Goal: Task Accomplishment & Management: Use online tool/utility

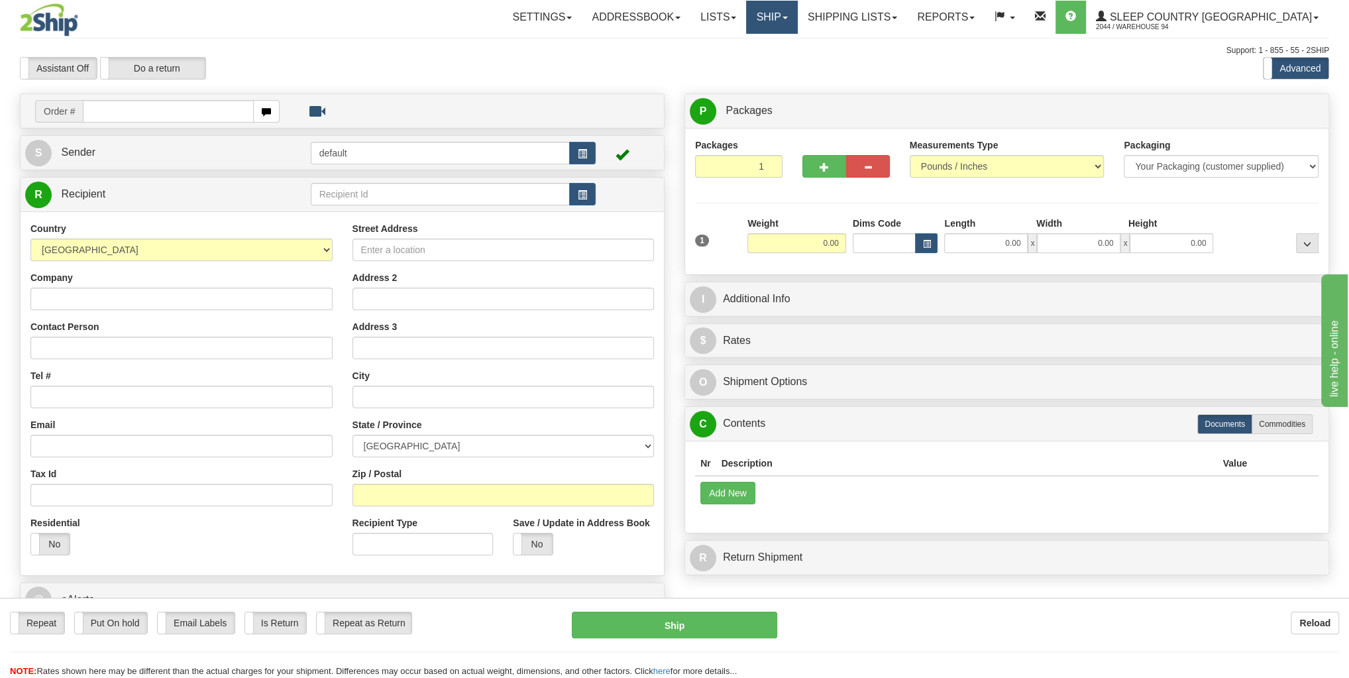
click at [797, 8] on link "Ship" at bounding box center [771, 17] width 51 height 33
click at [784, 60] on span "OnHold / Order Queue" at bounding box center [737, 63] width 93 height 11
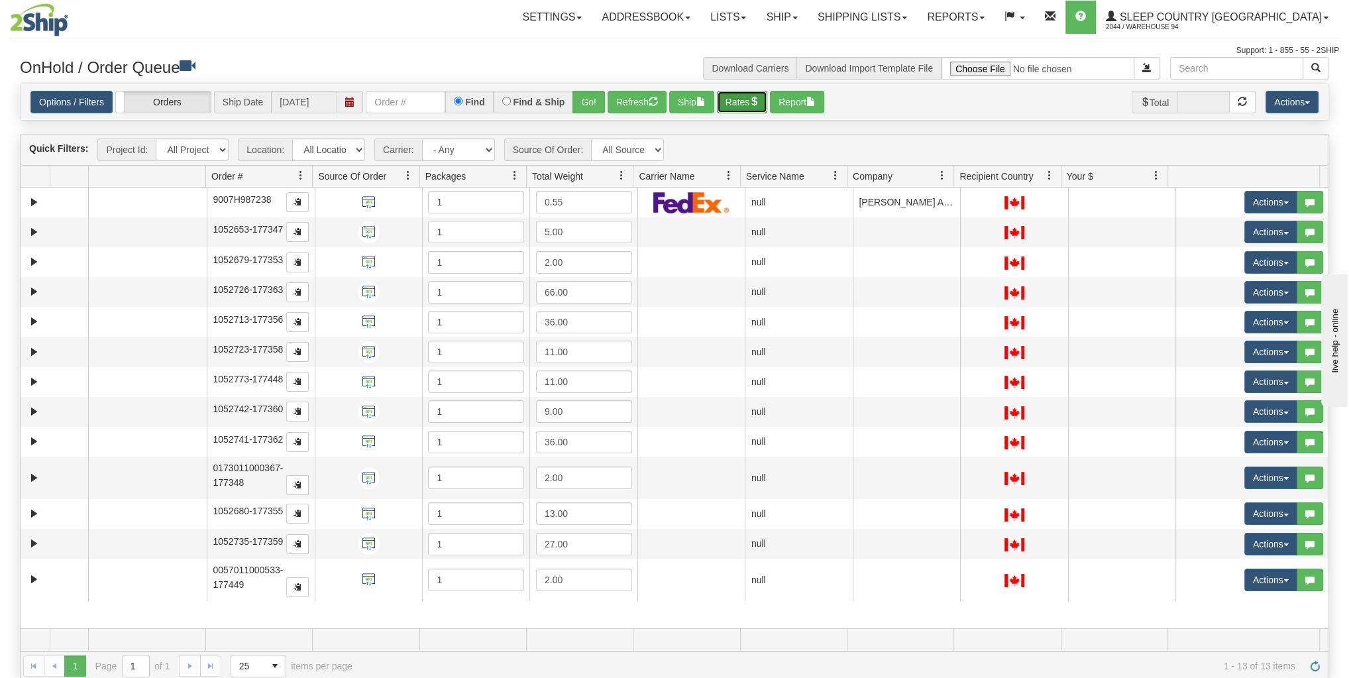
click at [749, 99] on button "Rates" at bounding box center [742, 102] width 51 height 23
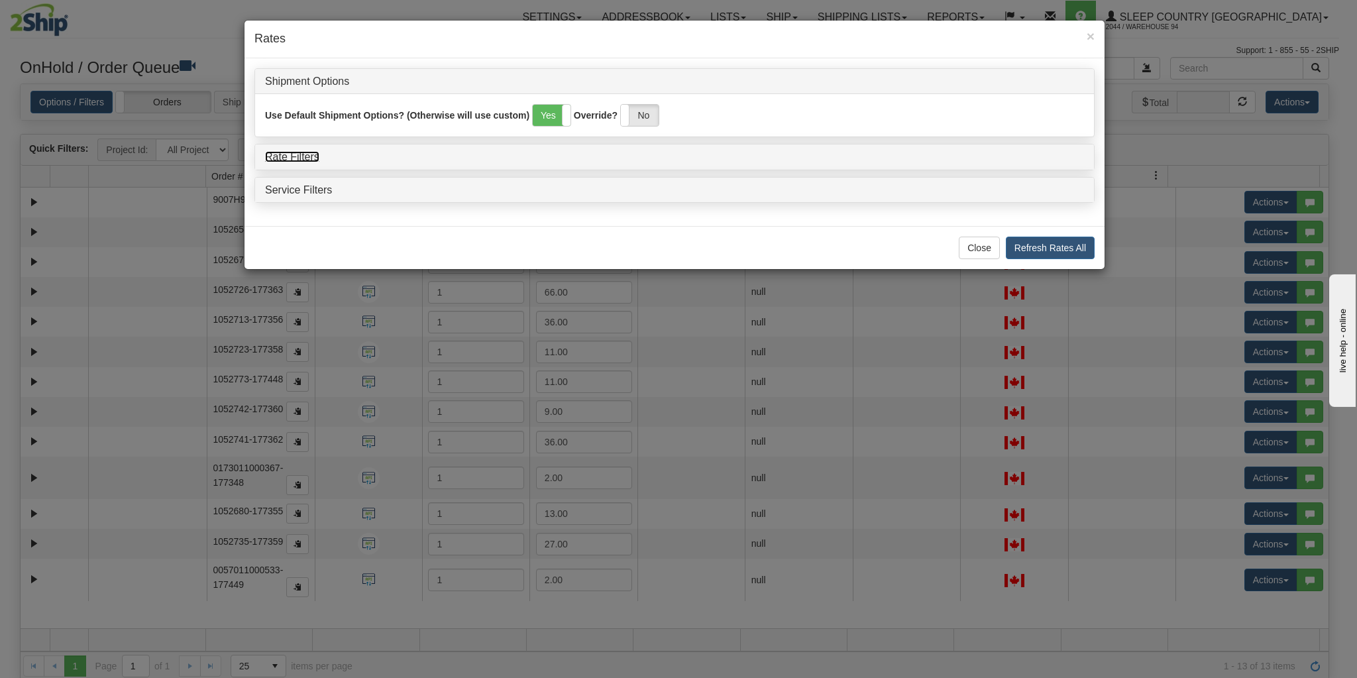
click at [299, 156] on link "Rate Filters" at bounding box center [292, 156] width 54 height 11
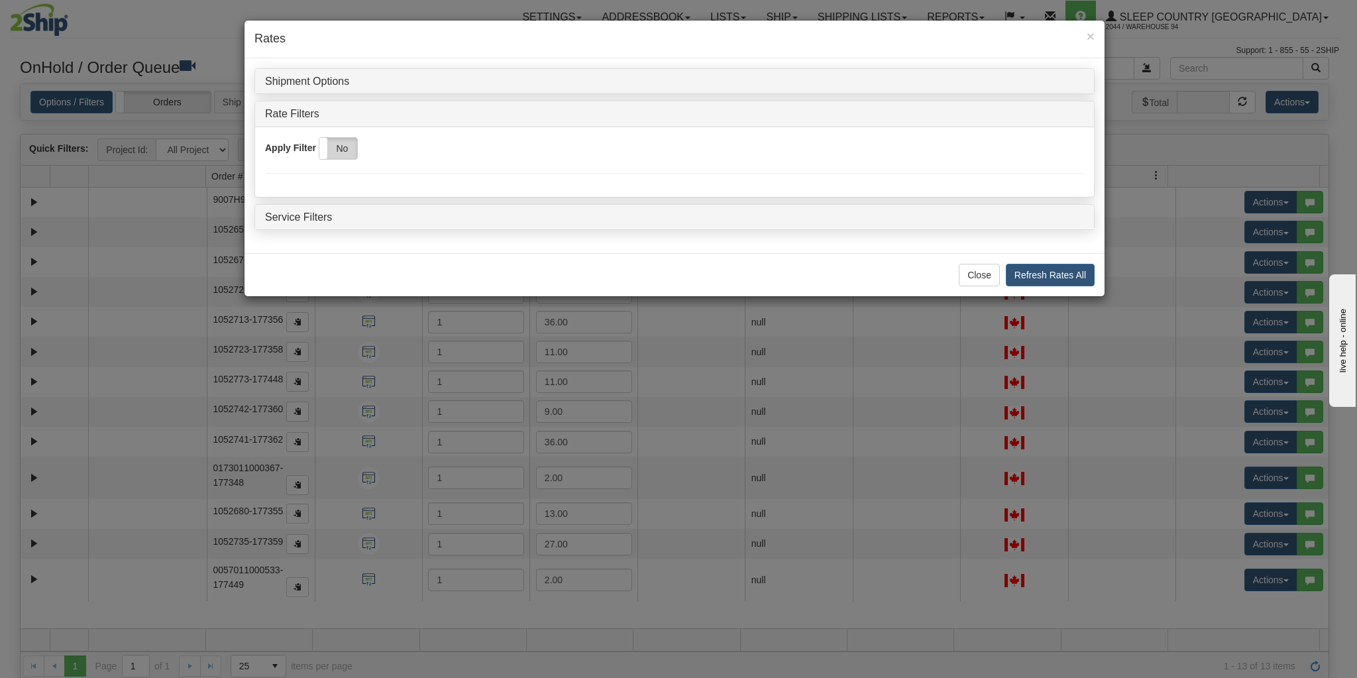
click at [330, 147] on label "No" at bounding box center [338, 148] width 38 height 21
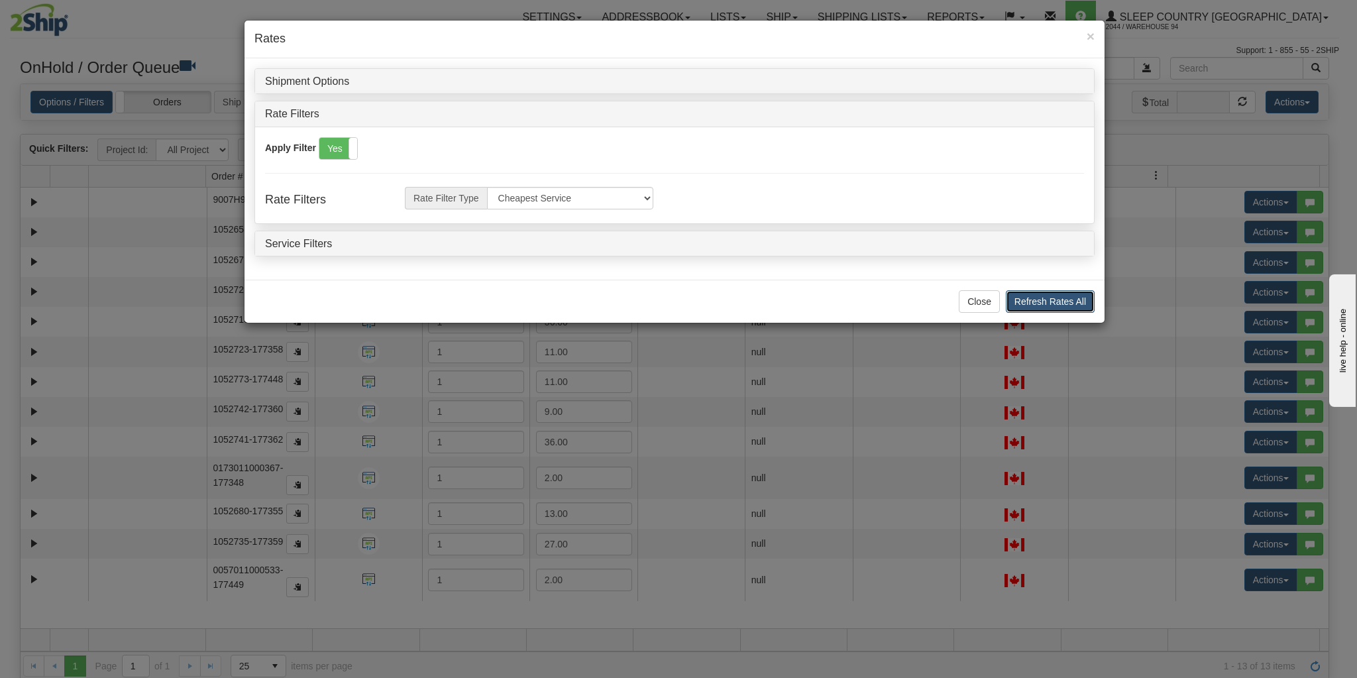
click at [1039, 300] on button "Refresh Rates All" at bounding box center [1050, 301] width 89 height 23
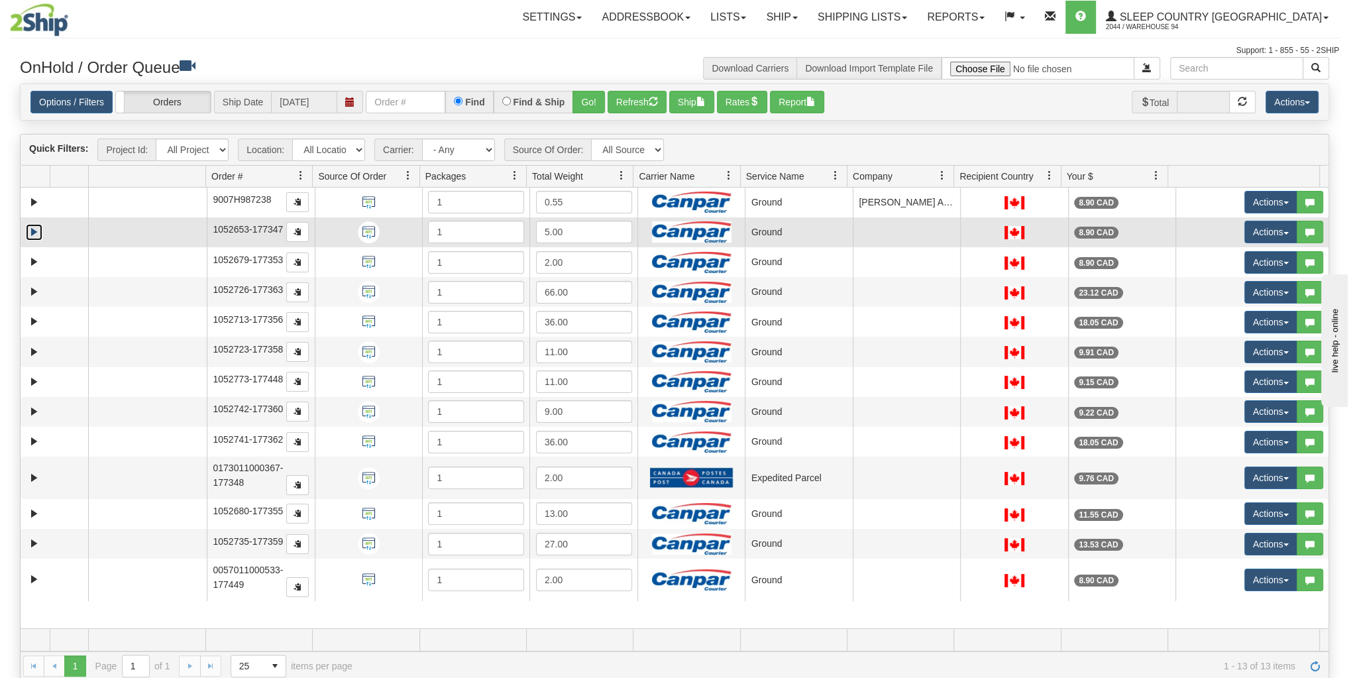
click at [39, 224] on link "Expand" at bounding box center [34, 232] width 17 height 17
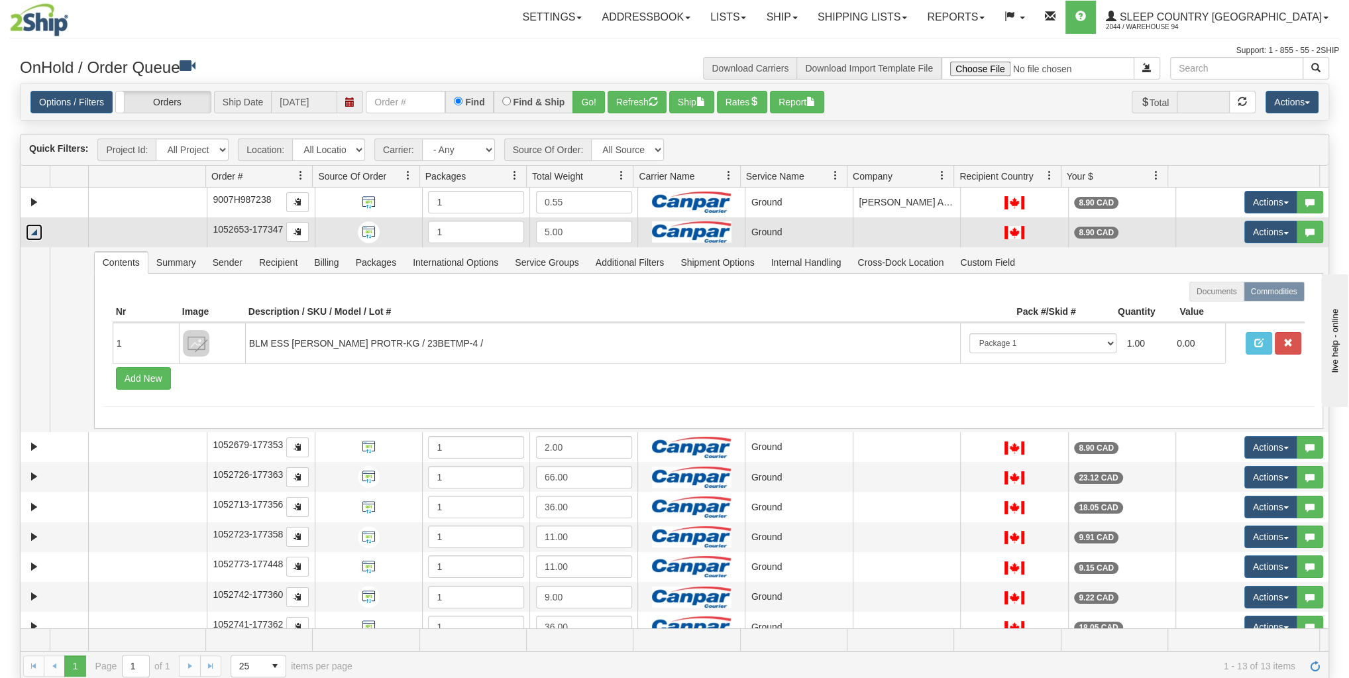
click at [35, 225] on link "Collapse" at bounding box center [34, 232] width 17 height 17
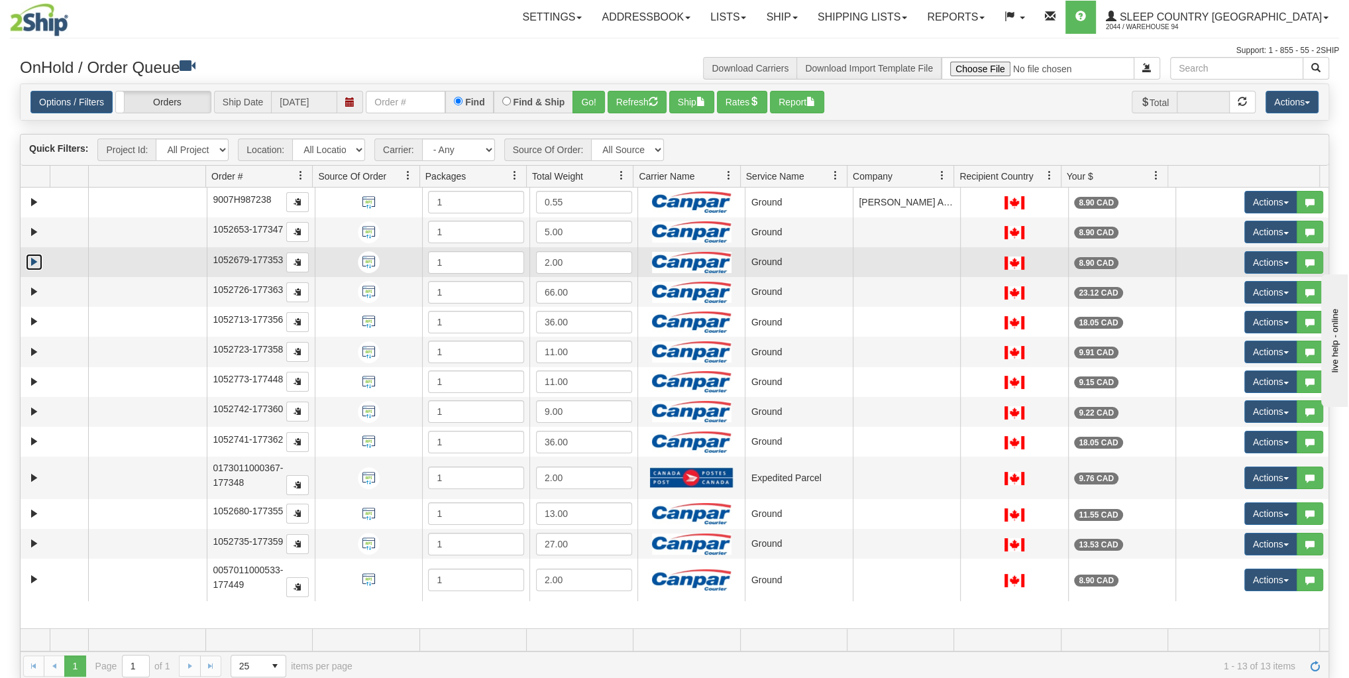
click at [34, 254] on link "Expand" at bounding box center [34, 262] width 17 height 17
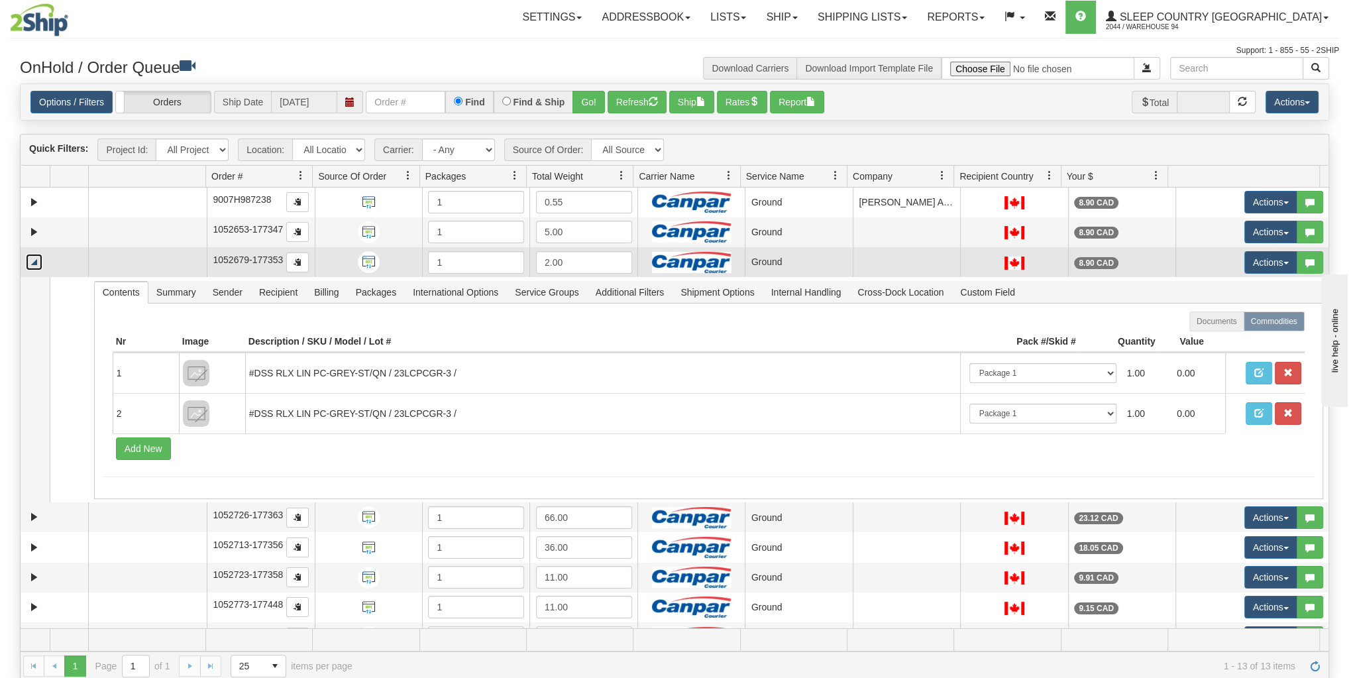
click at [32, 254] on link "Collapse" at bounding box center [34, 262] width 17 height 17
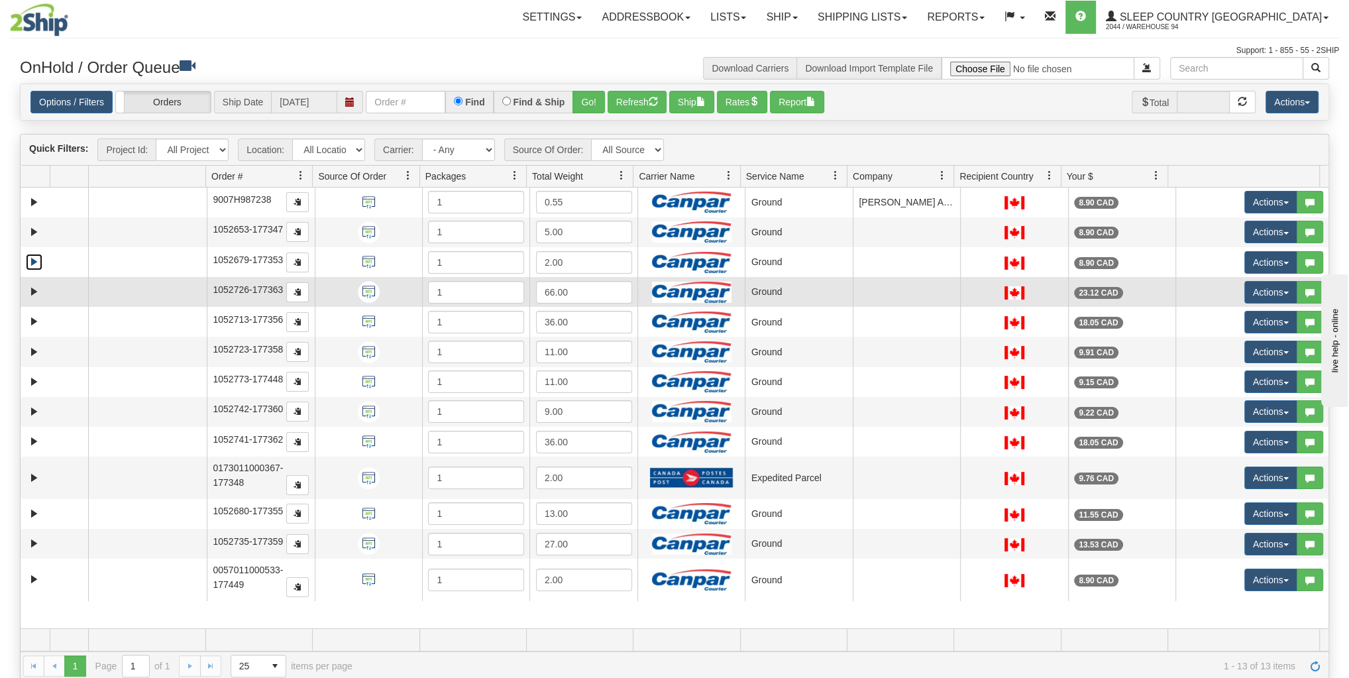
click at [32, 280] on td at bounding box center [55, 292] width 68 height 30
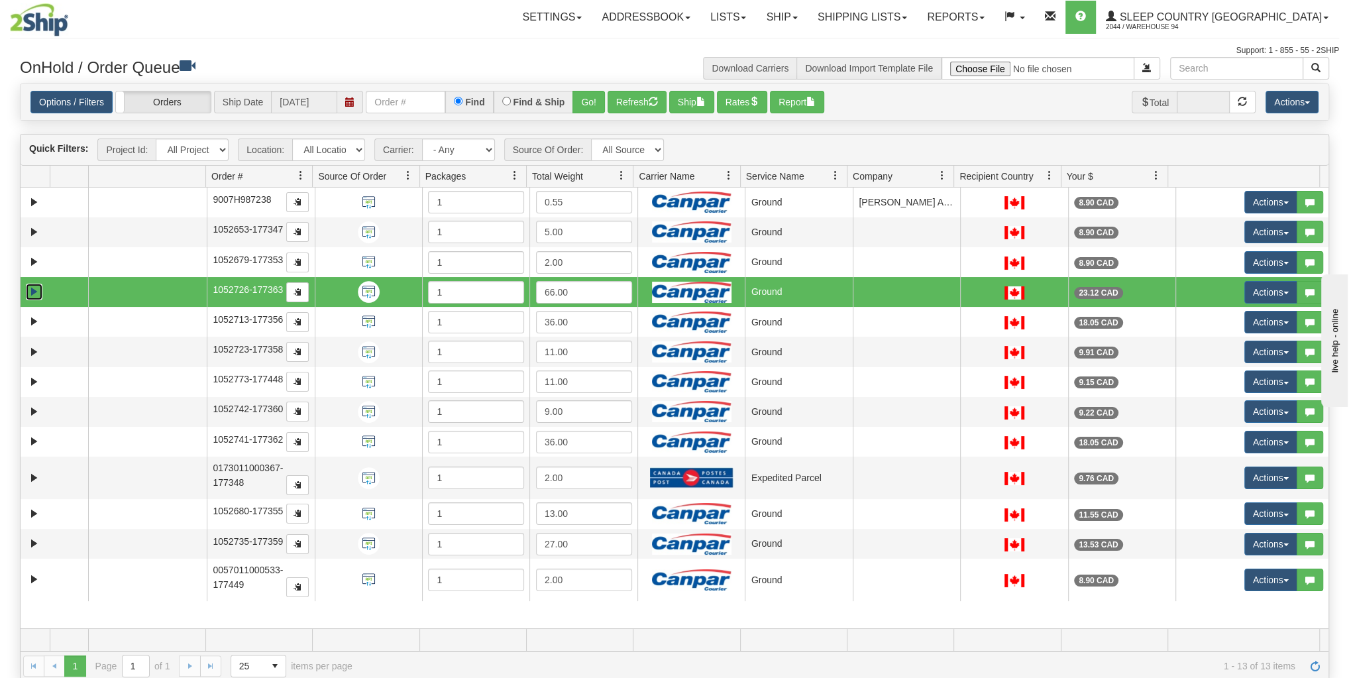
click at [32, 284] on link "Expand" at bounding box center [34, 292] width 17 height 17
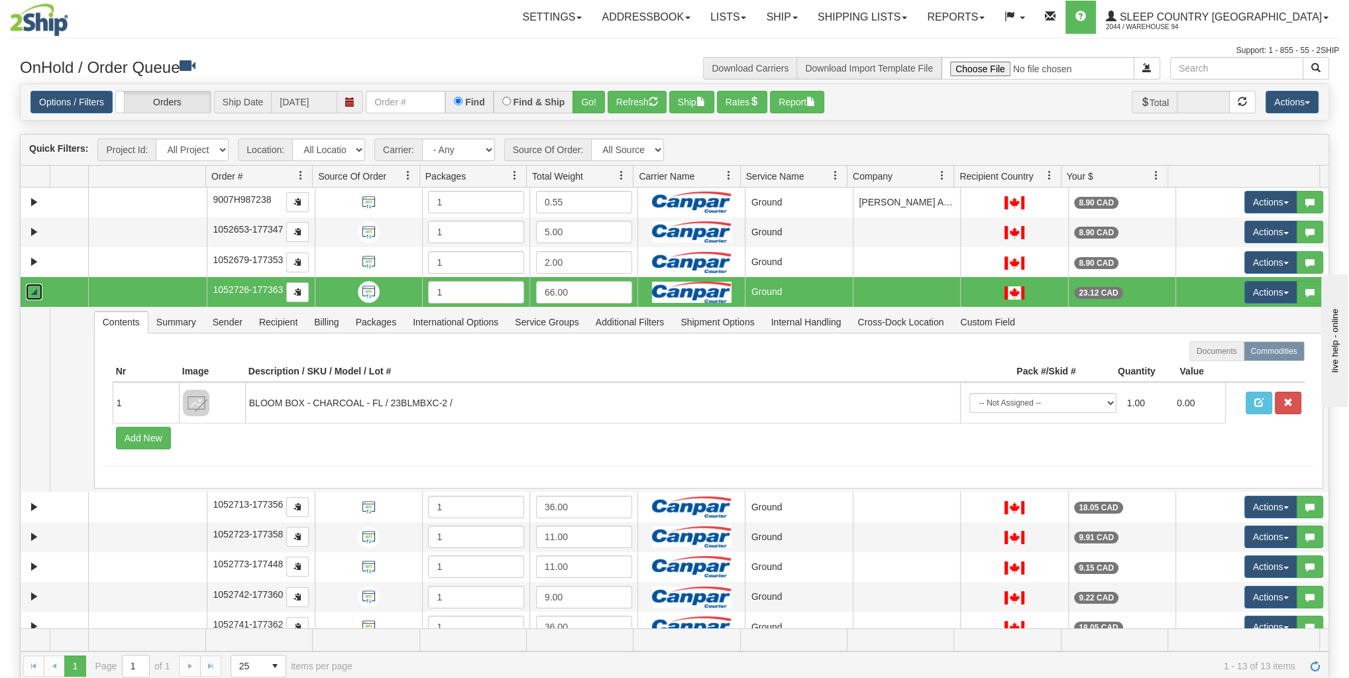
click at [35, 284] on link "Collapse" at bounding box center [34, 292] width 17 height 17
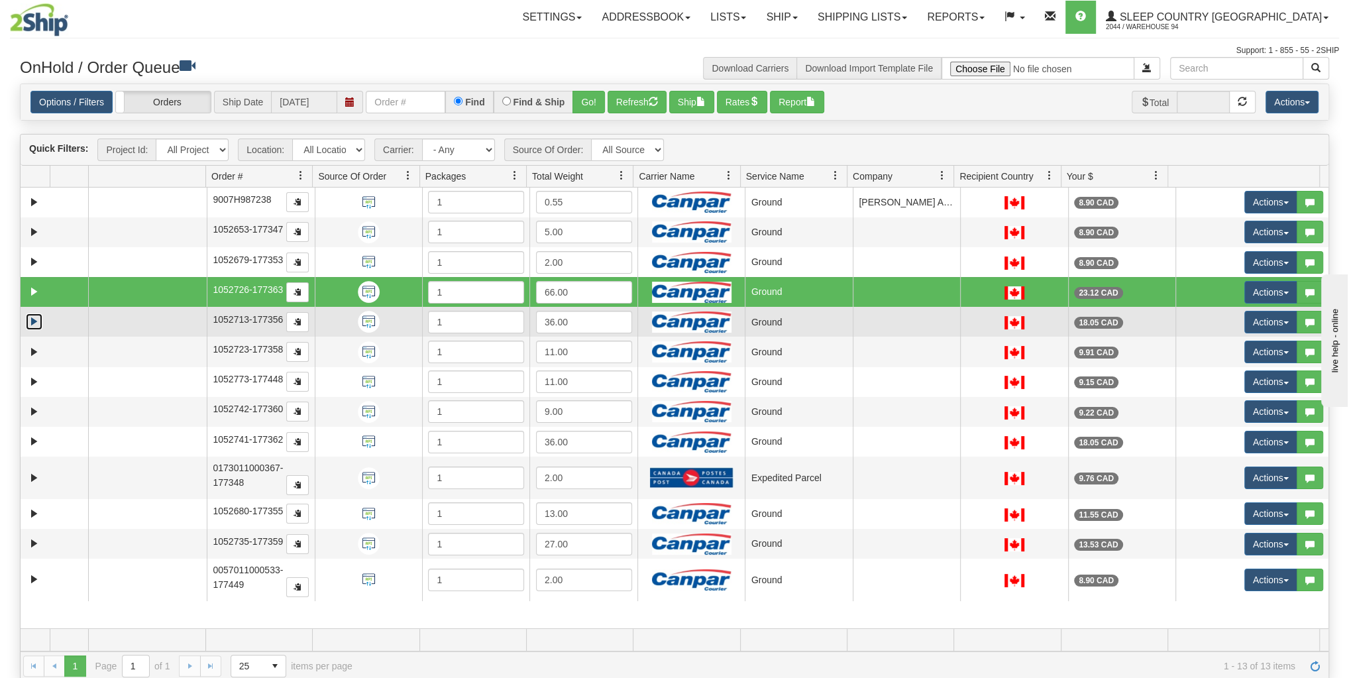
click at [38, 314] on link "Expand" at bounding box center [34, 321] width 17 height 17
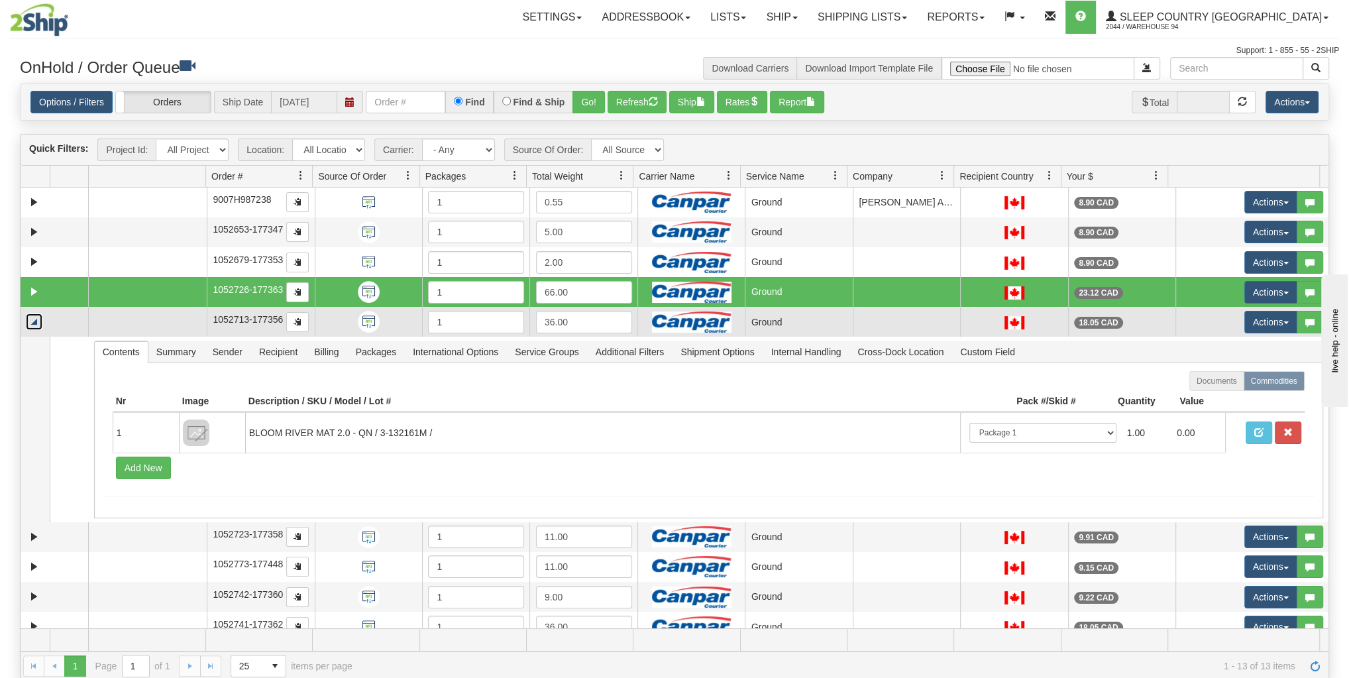
click at [38, 315] on link "Collapse" at bounding box center [34, 321] width 17 height 17
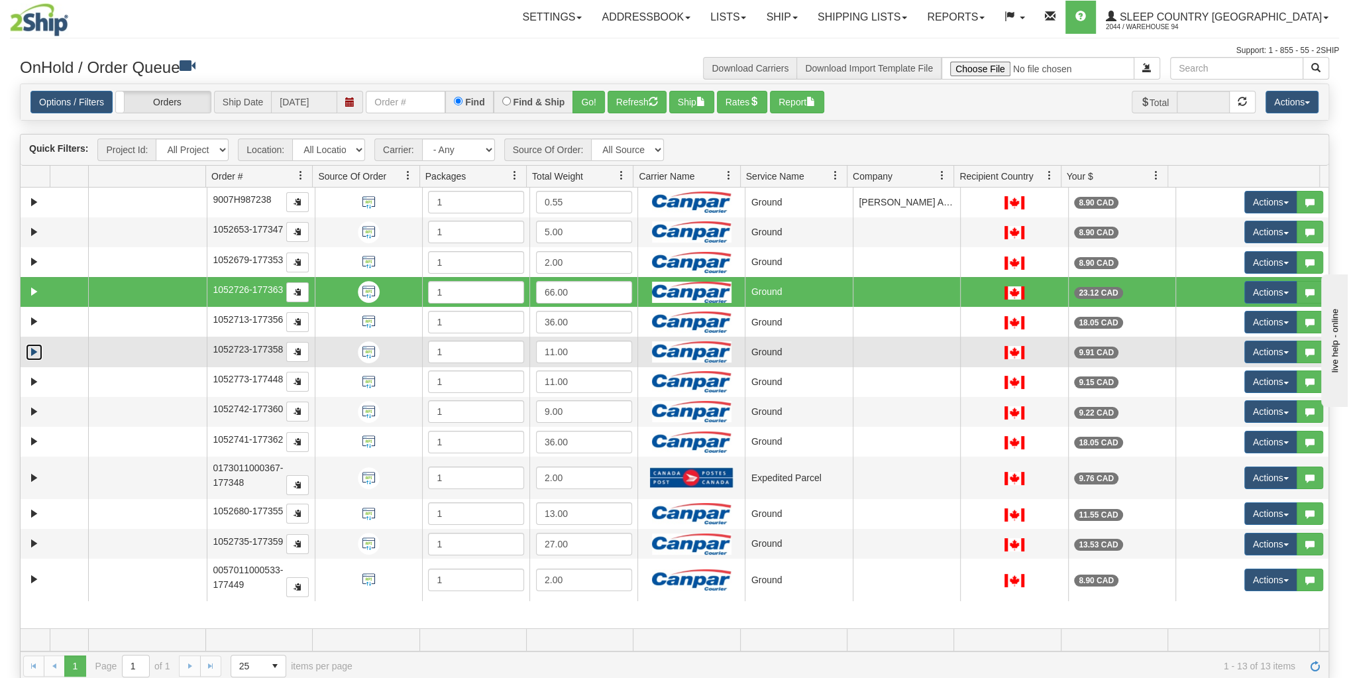
click at [38, 348] on link "Expand" at bounding box center [34, 352] width 17 height 17
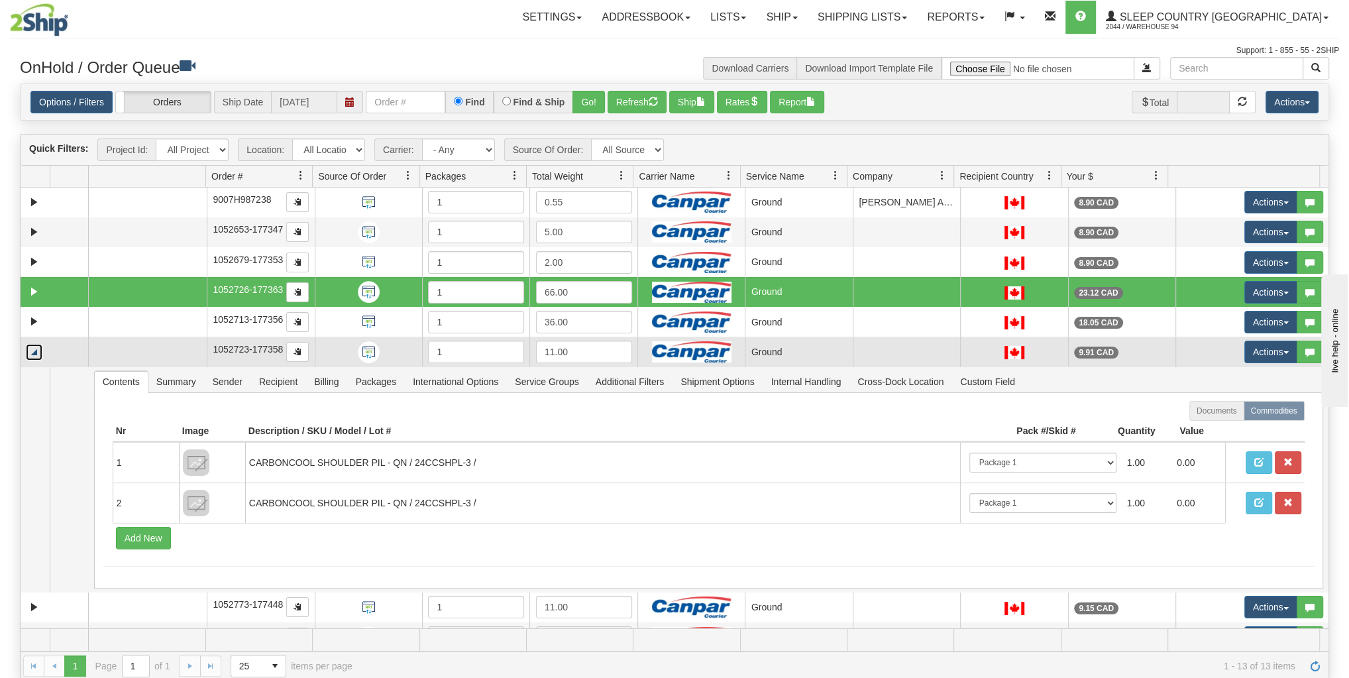
click at [35, 349] on link "Collapse" at bounding box center [34, 352] width 17 height 17
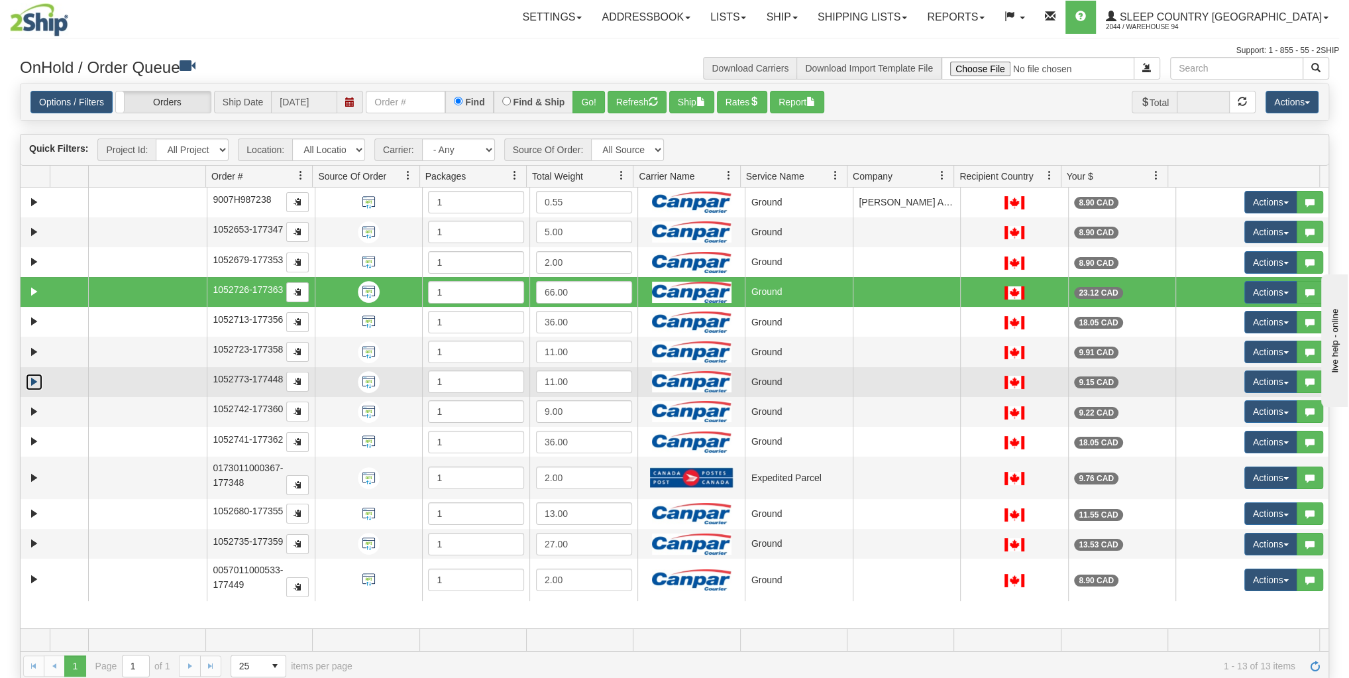
click at [33, 377] on link "Expand" at bounding box center [34, 382] width 17 height 17
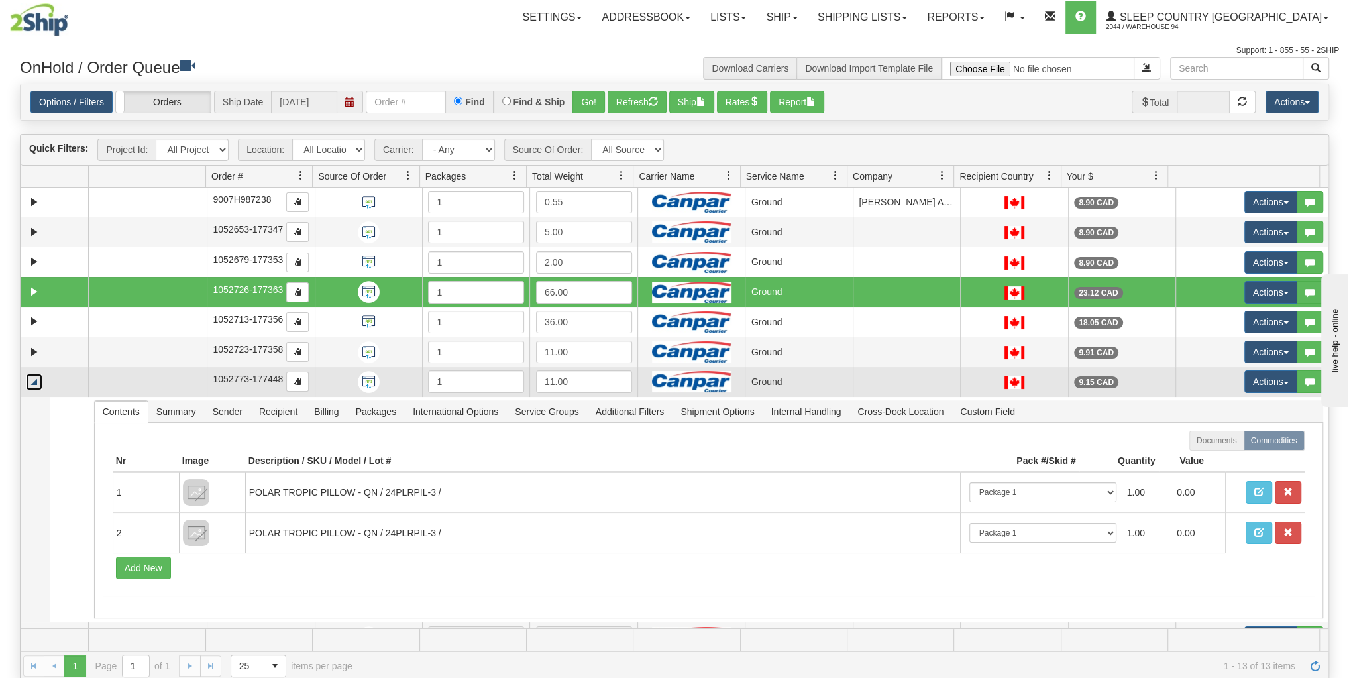
click at [32, 376] on link "Collapse" at bounding box center [34, 382] width 17 height 17
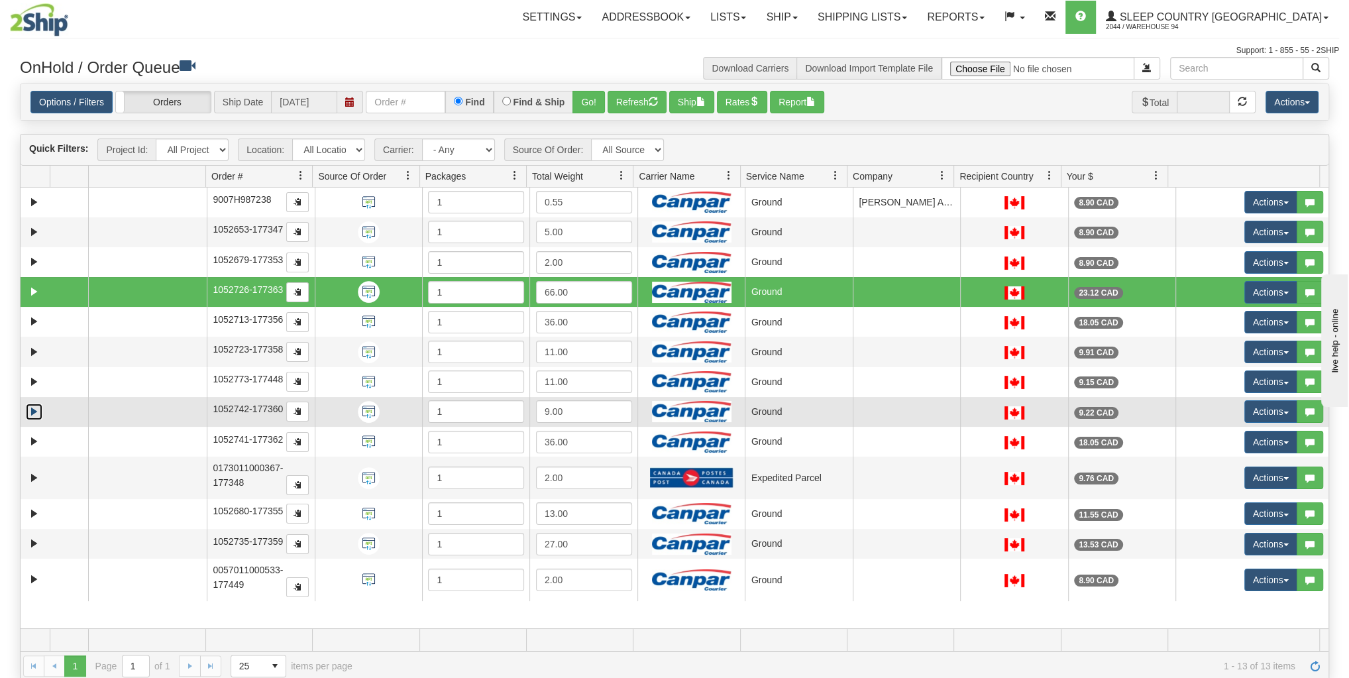
click at [33, 408] on link "Expand" at bounding box center [34, 412] width 17 height 17
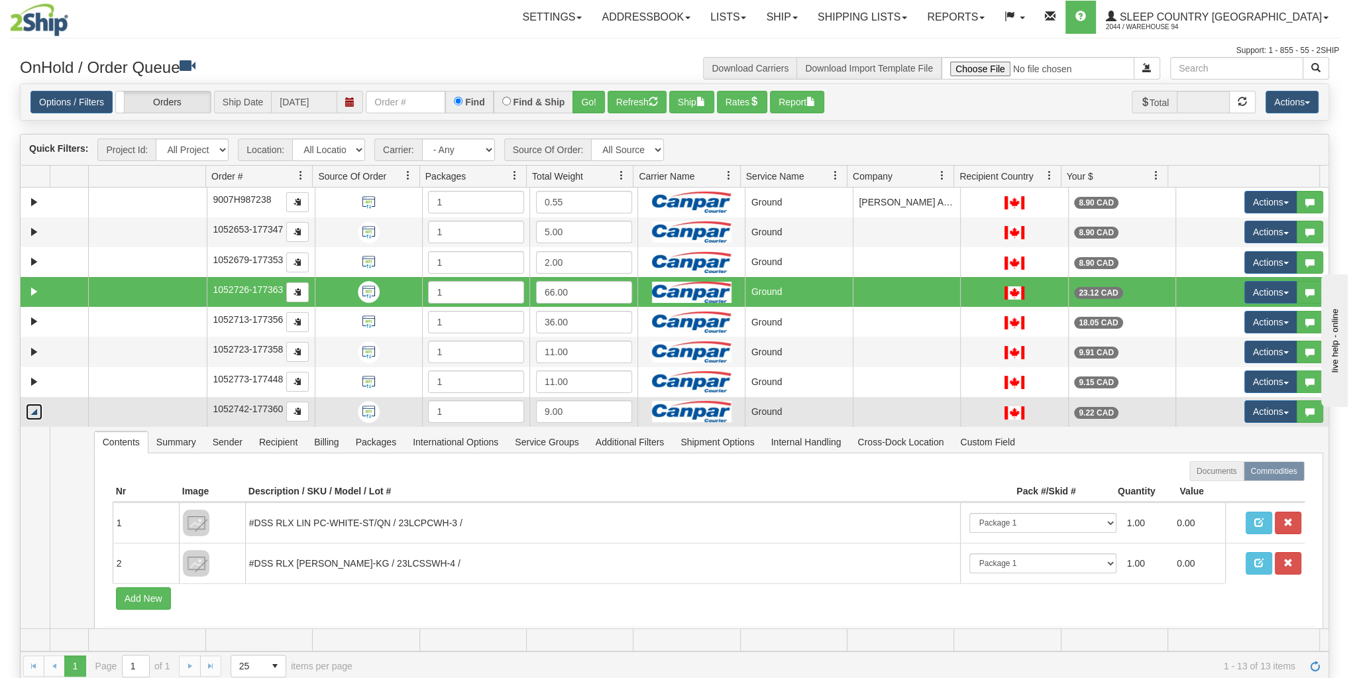
click at [32, 408] on link "Collapse" at bounding box center [34, 412] width 17 height 17
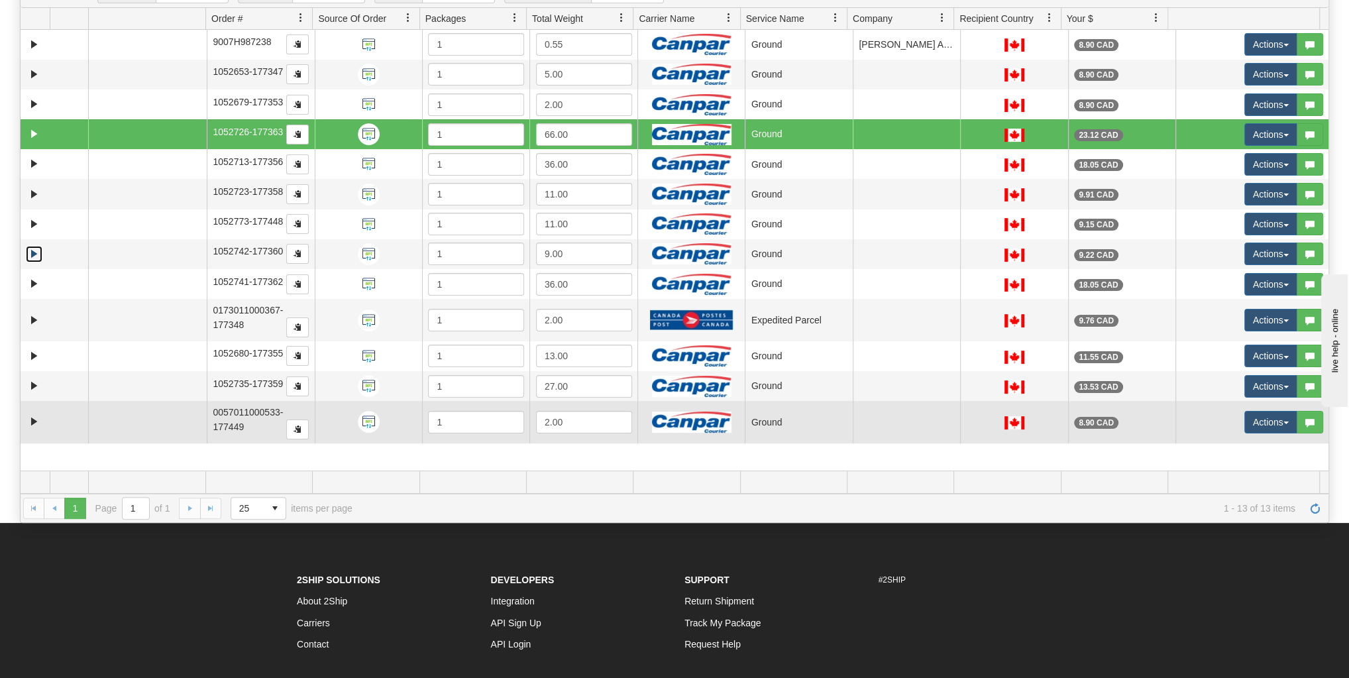
scroll to position [159, 0]
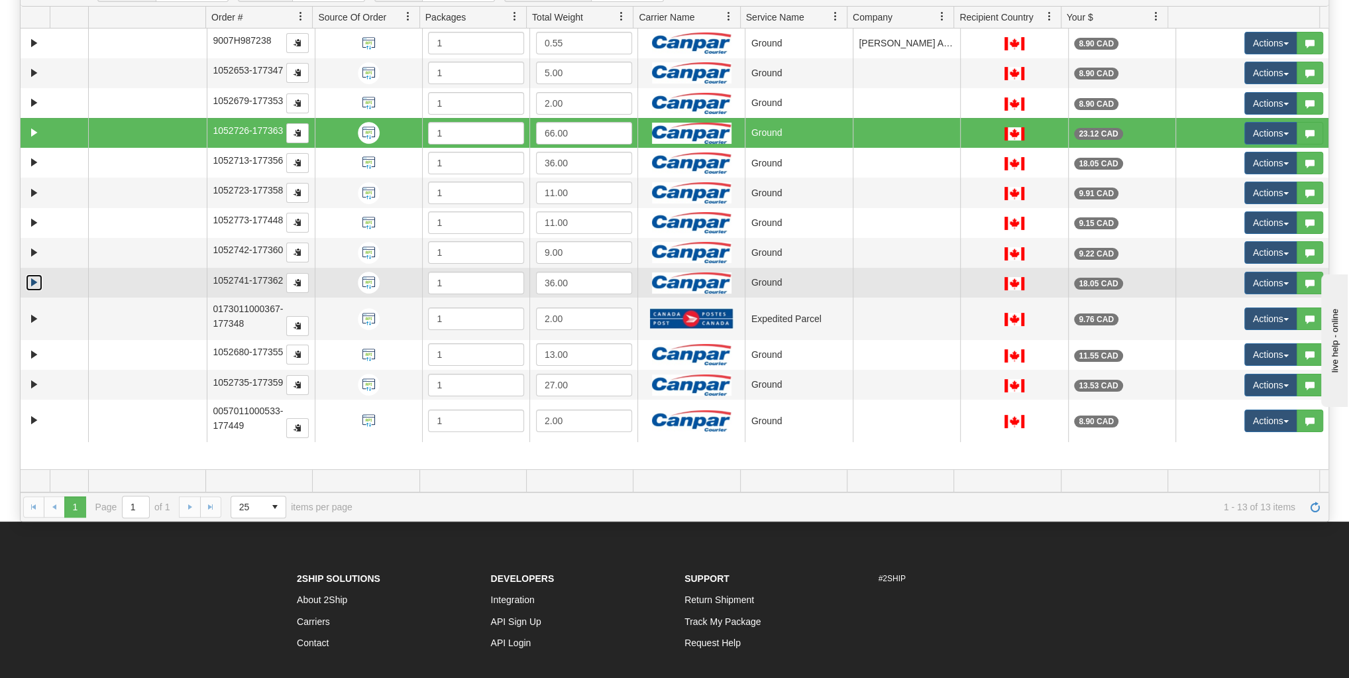
click at [32, 284] on link "Expand" at bounding box center [34, 282] width 17 height 17
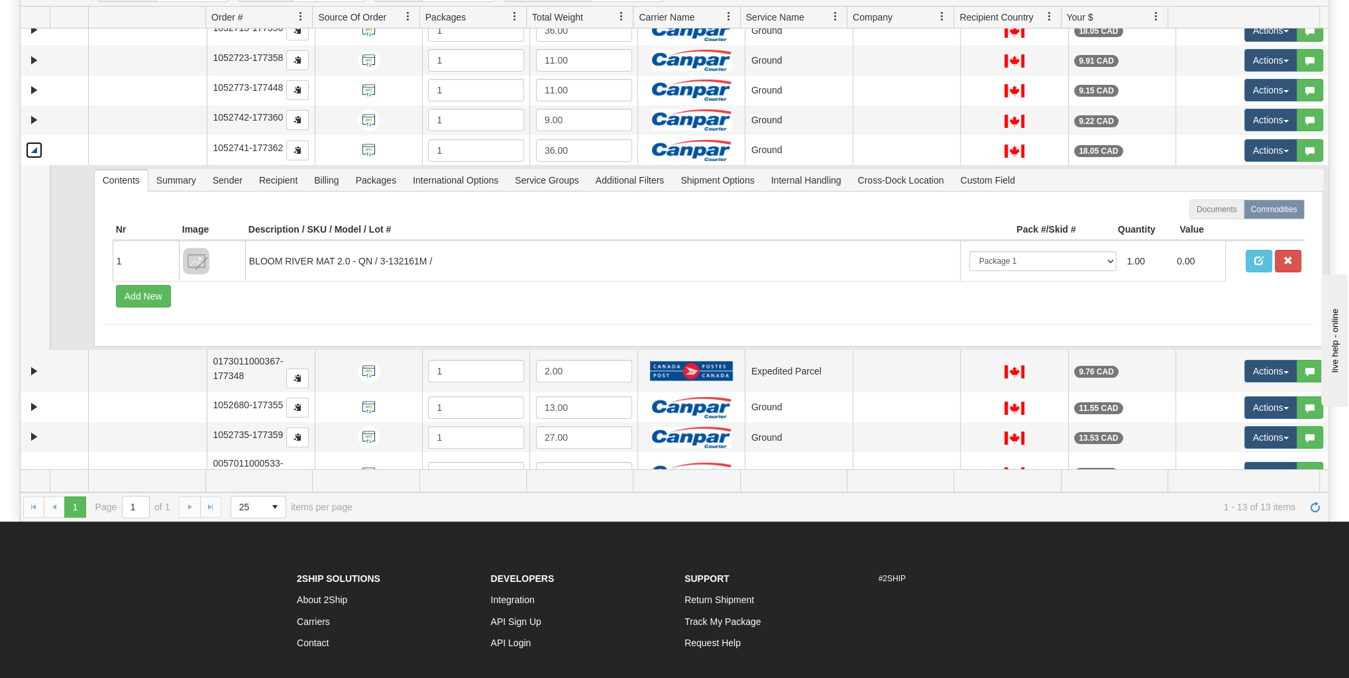
scroll to position [154, 0]
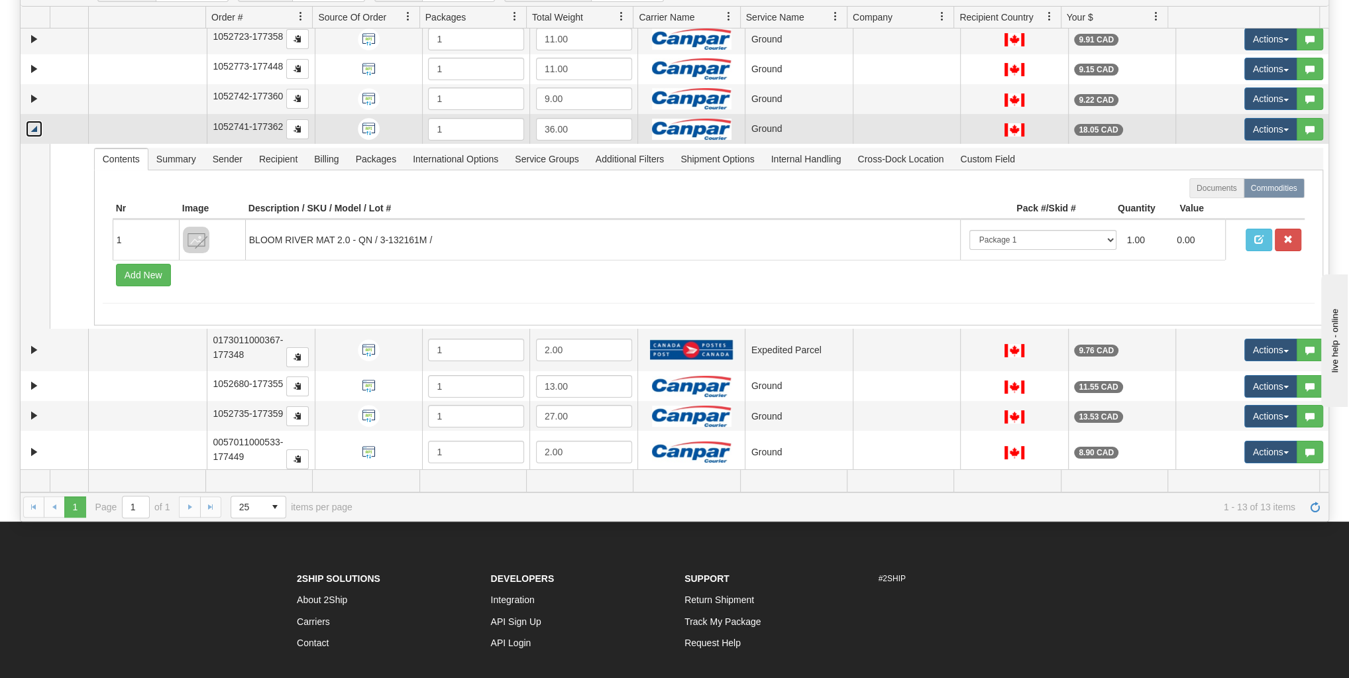
click at [33, 130] on link "Collapse" at bounding box center [34, 129] width 17 height 17
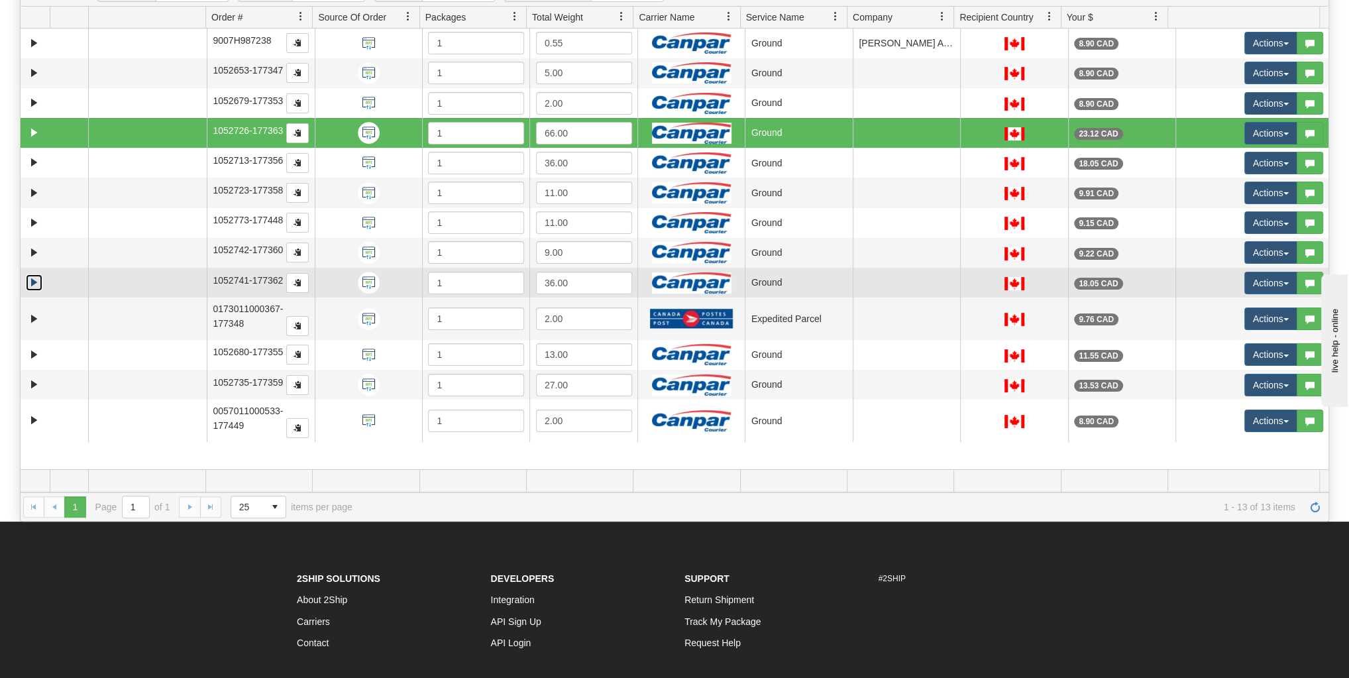
scroll to position [0, 0]
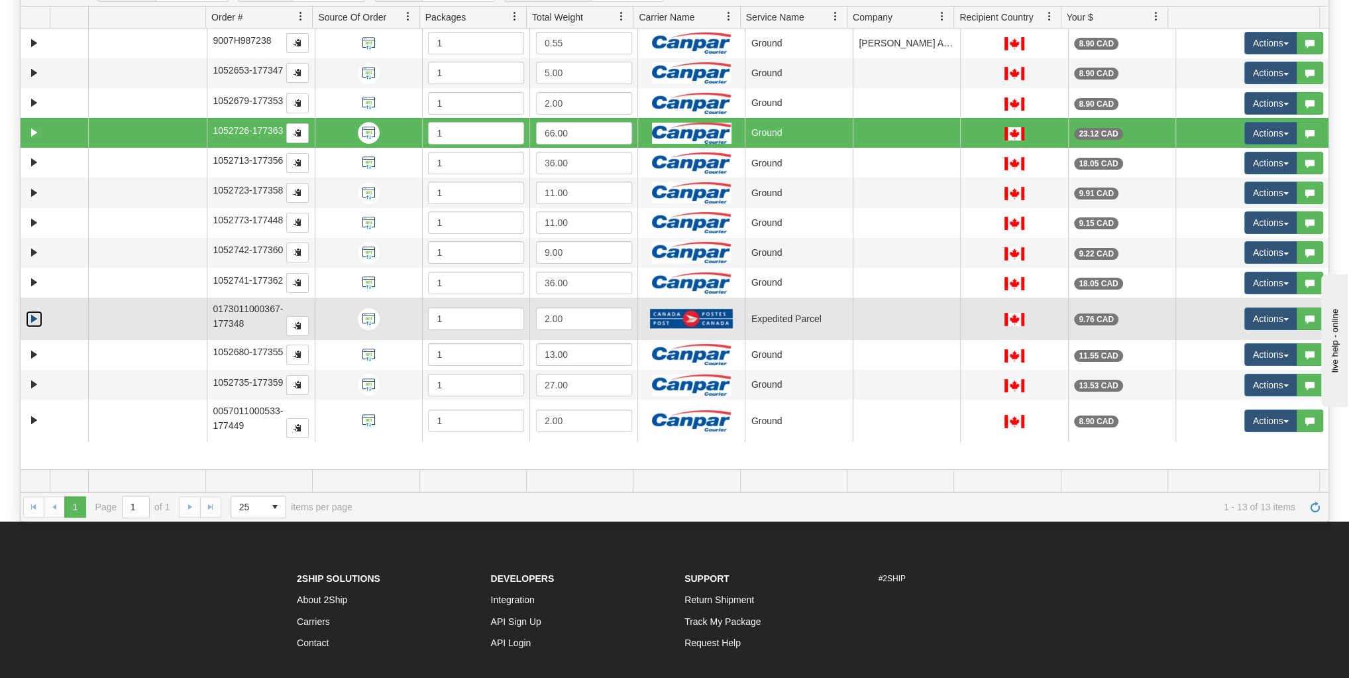
click at [33, 313] on link "Expand" at bounding box center [34, 319] width 17 height 17
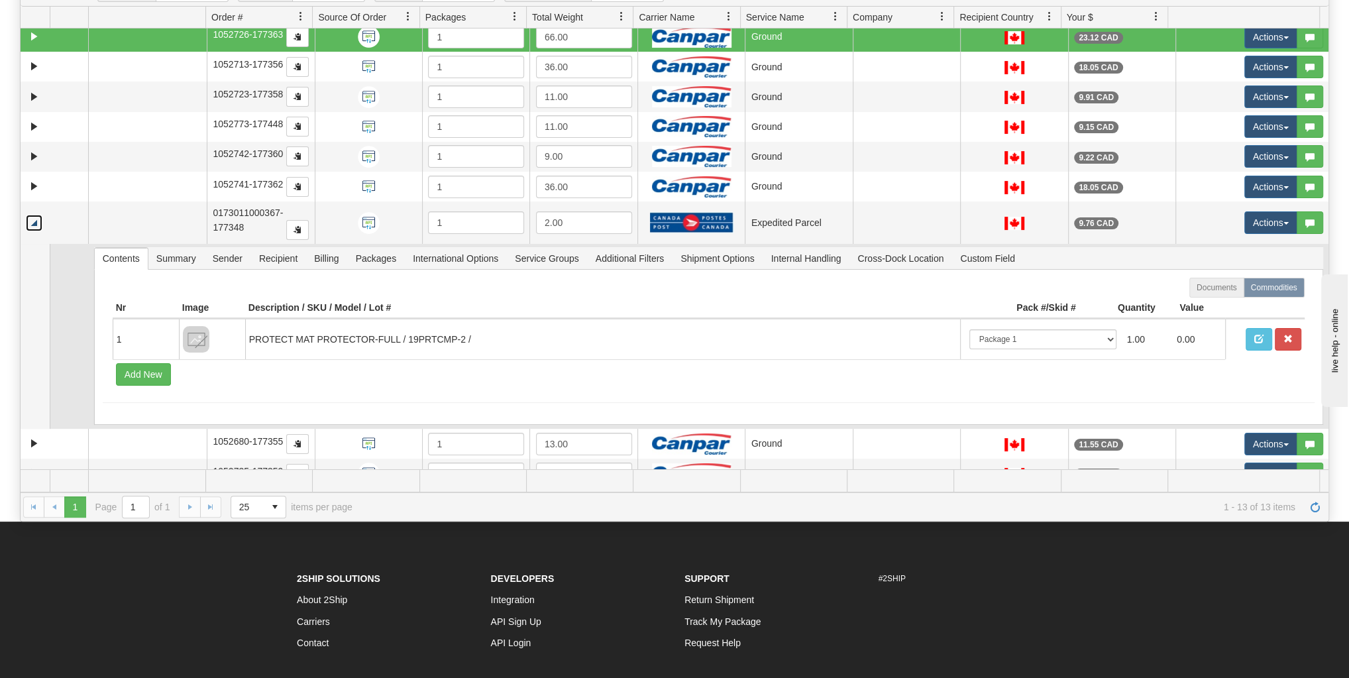
scroll to position [106, 0]
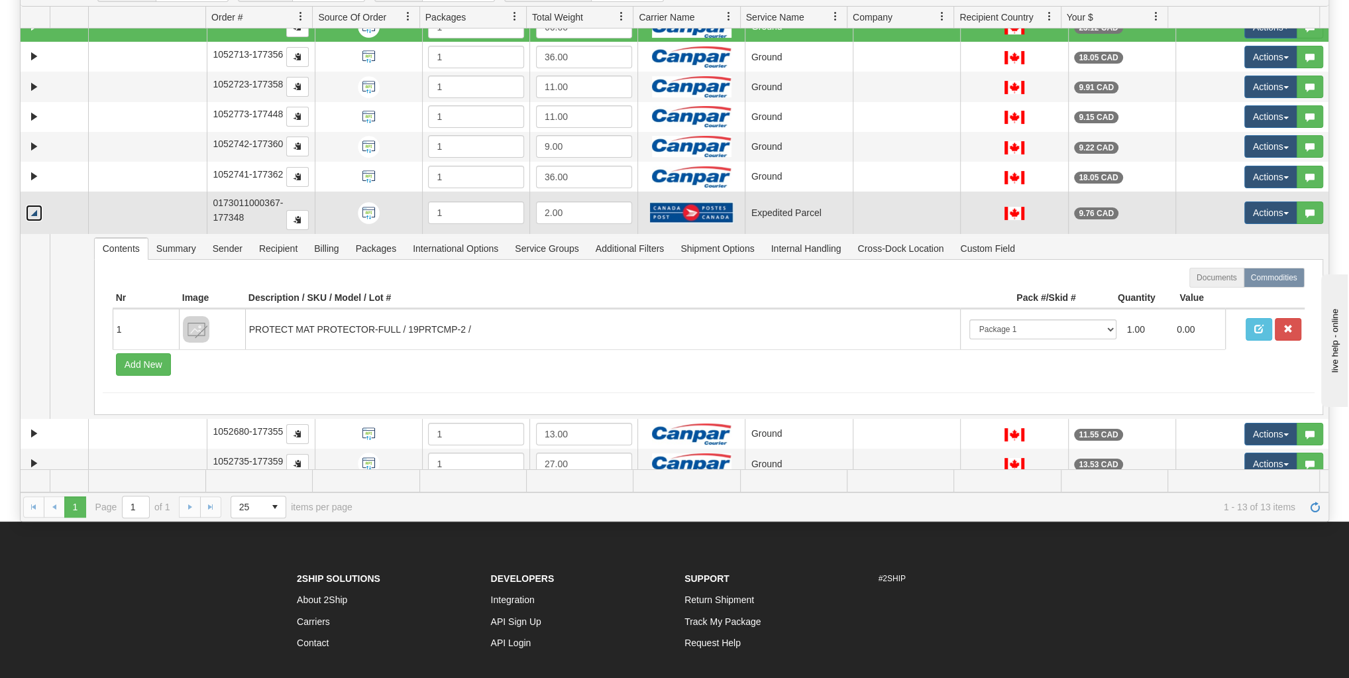
click at [38, 211] on link "Collapse" at bounding box center [34, 213] width 17 height 17
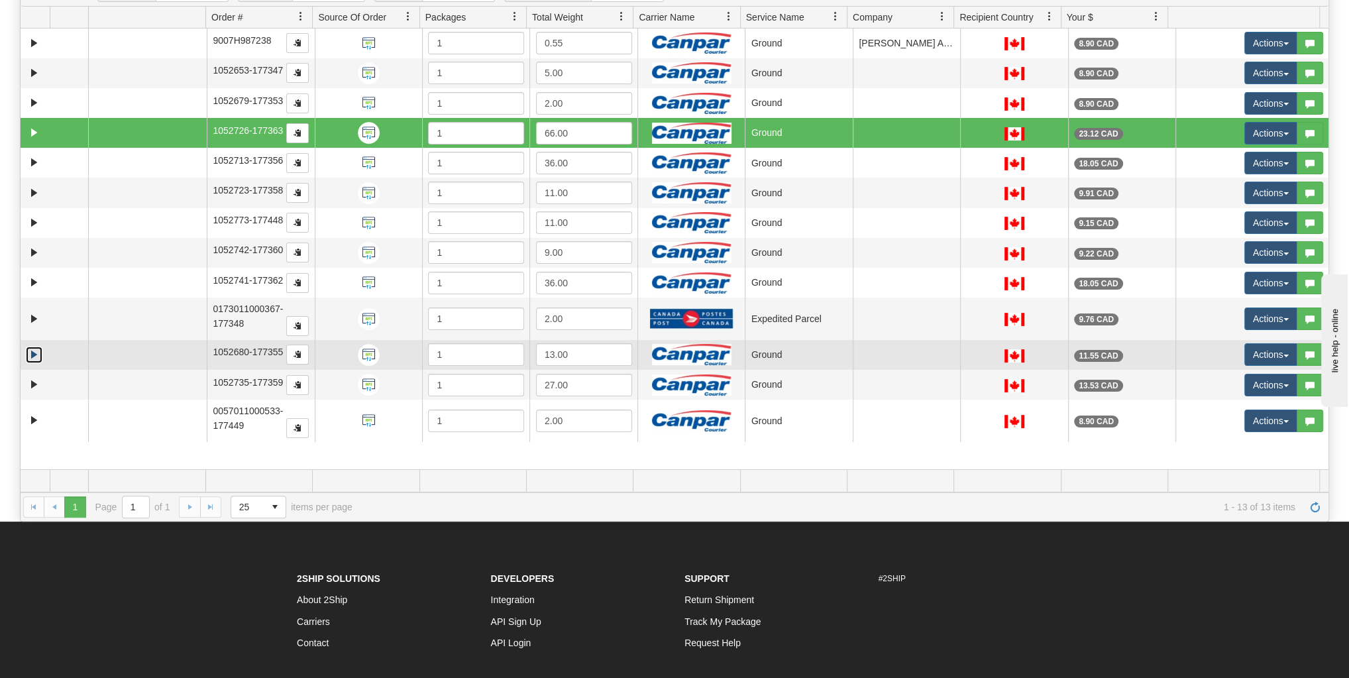
click at [32, 351] on link "Expand" at bounding box center [34, 355] width 17 height 17
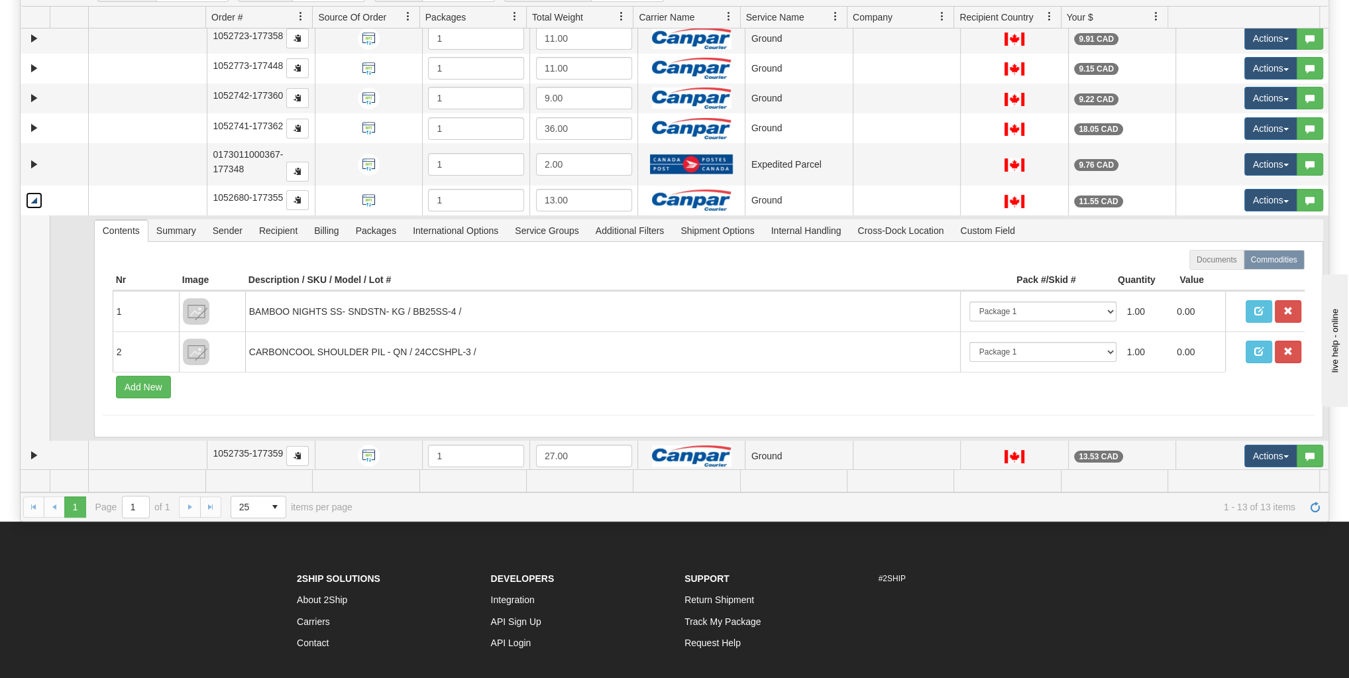
scroll to position [159, 0]
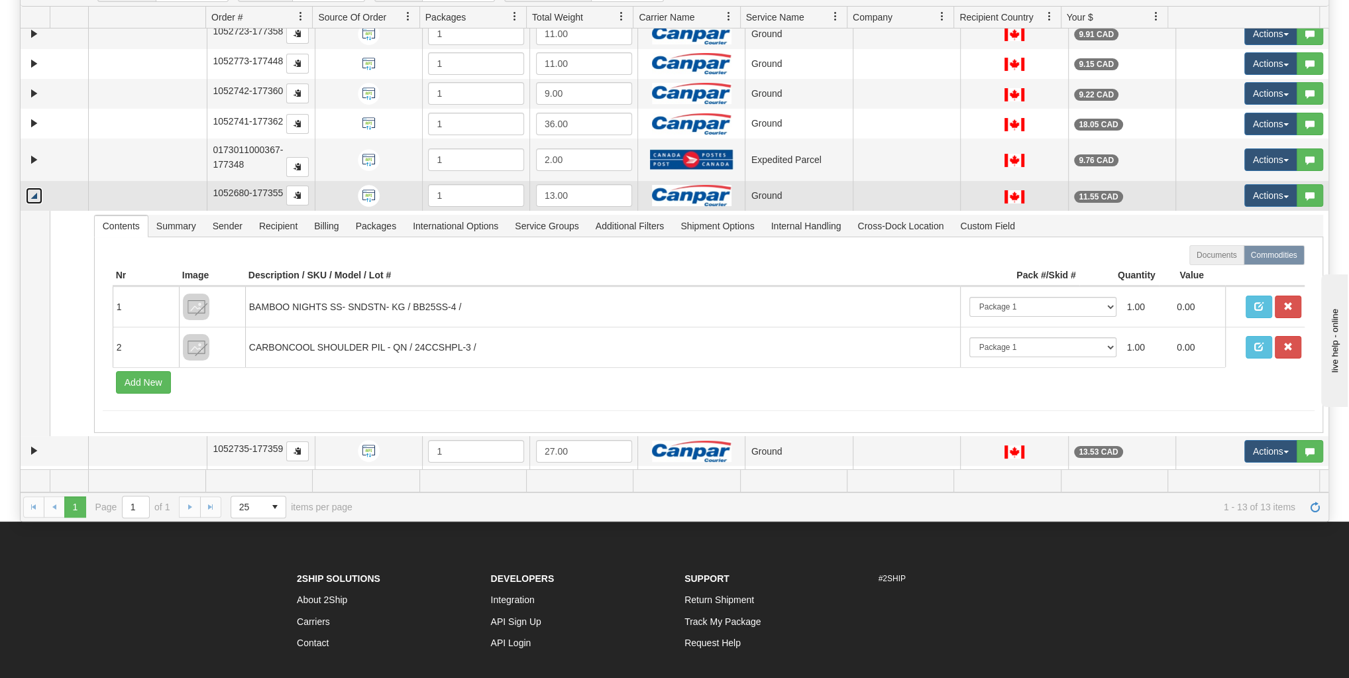
click at [40, 192] on link "Collapse" at bounding box center [34, 196] width 17 height 17
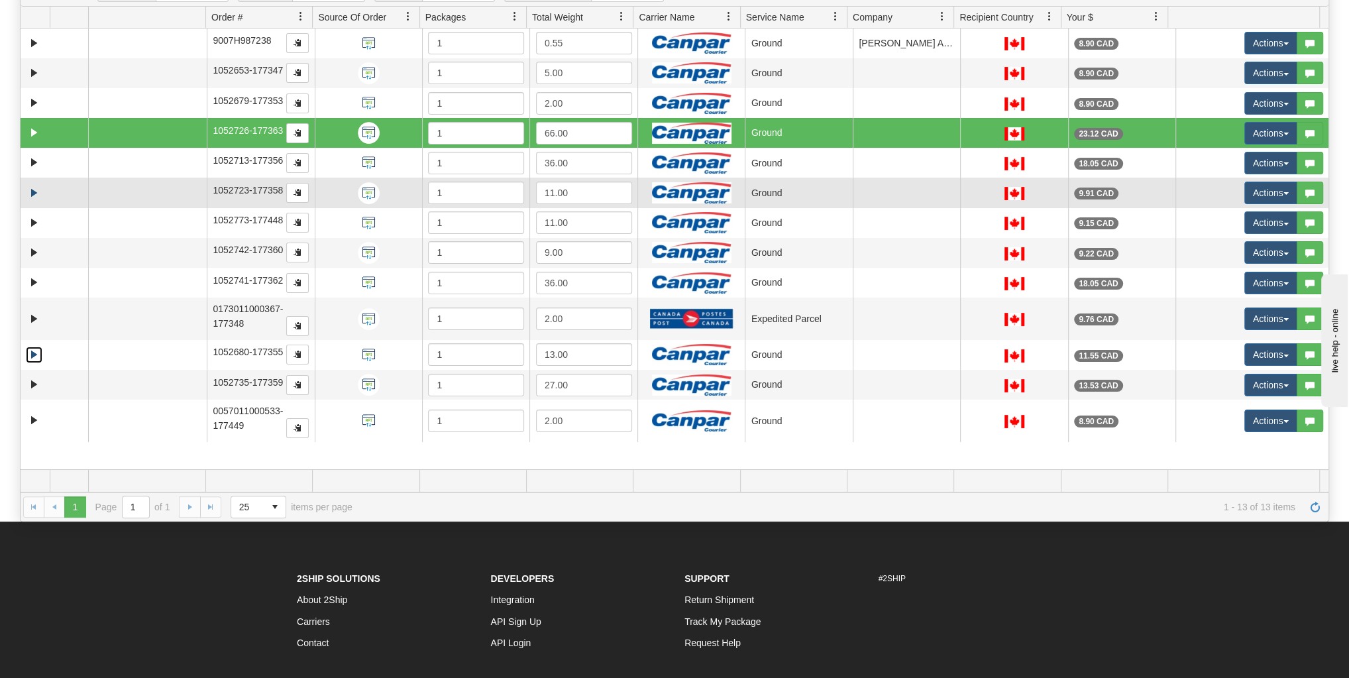
scroll to position [0, 0]
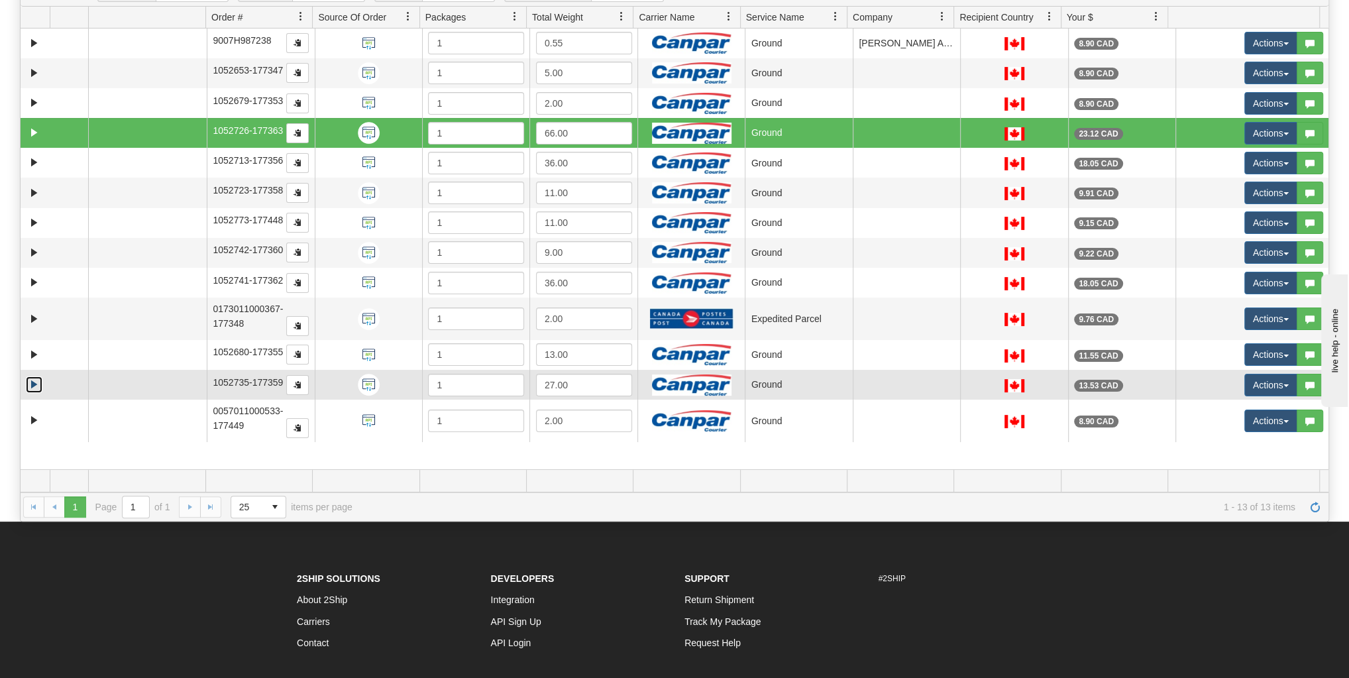
click at [30, 376] on link "Expand" at bounding box center [34, 384] width 17 height 17
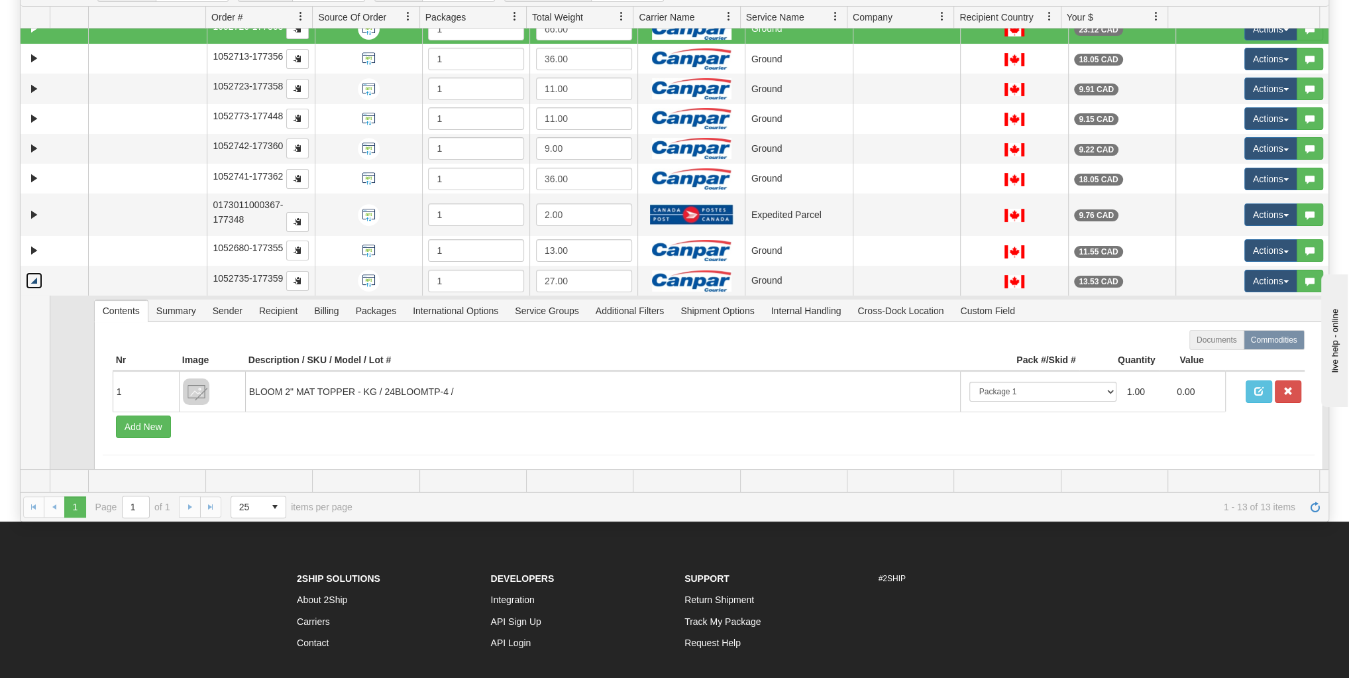
scroll to position [154, 0]
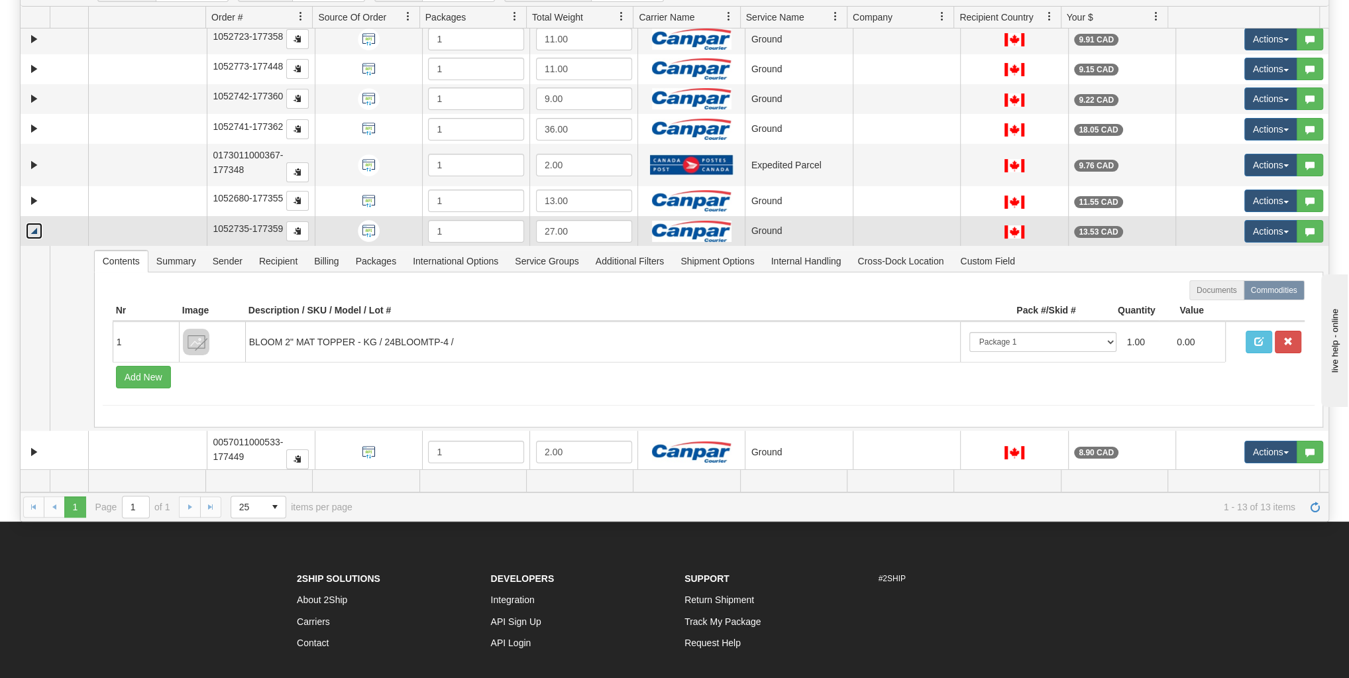
click at [38, 226] on link "Collapse" at bounding box center [34, 231] width 17 height 17
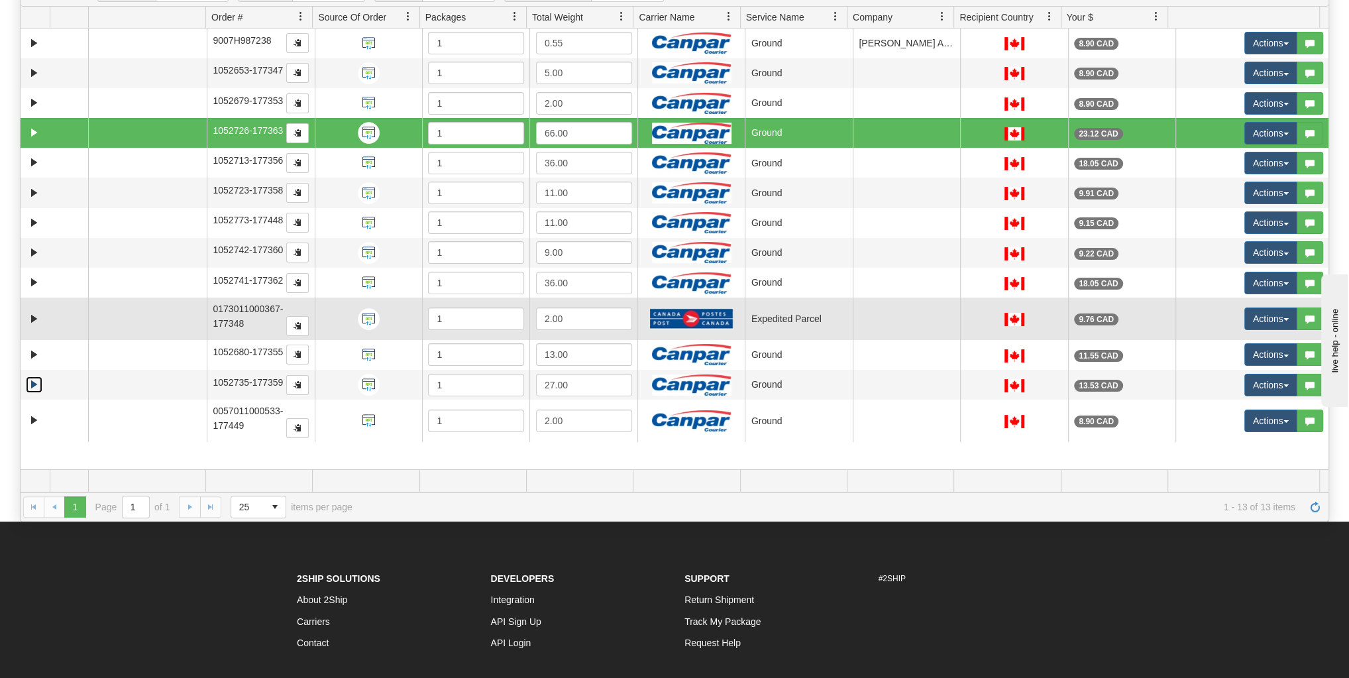
scroll to position [0, 0]
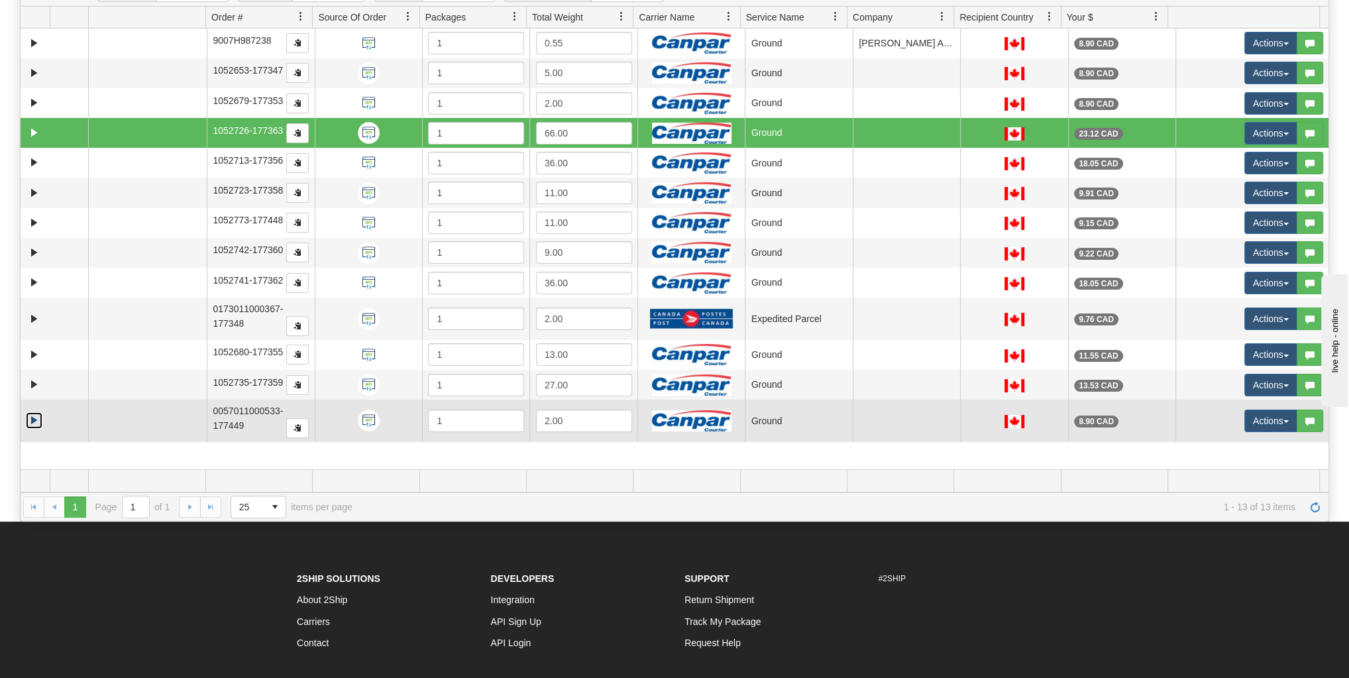
click at [32, 412] on link "Expand" at bounding box center [34, 420] width 17 height 17
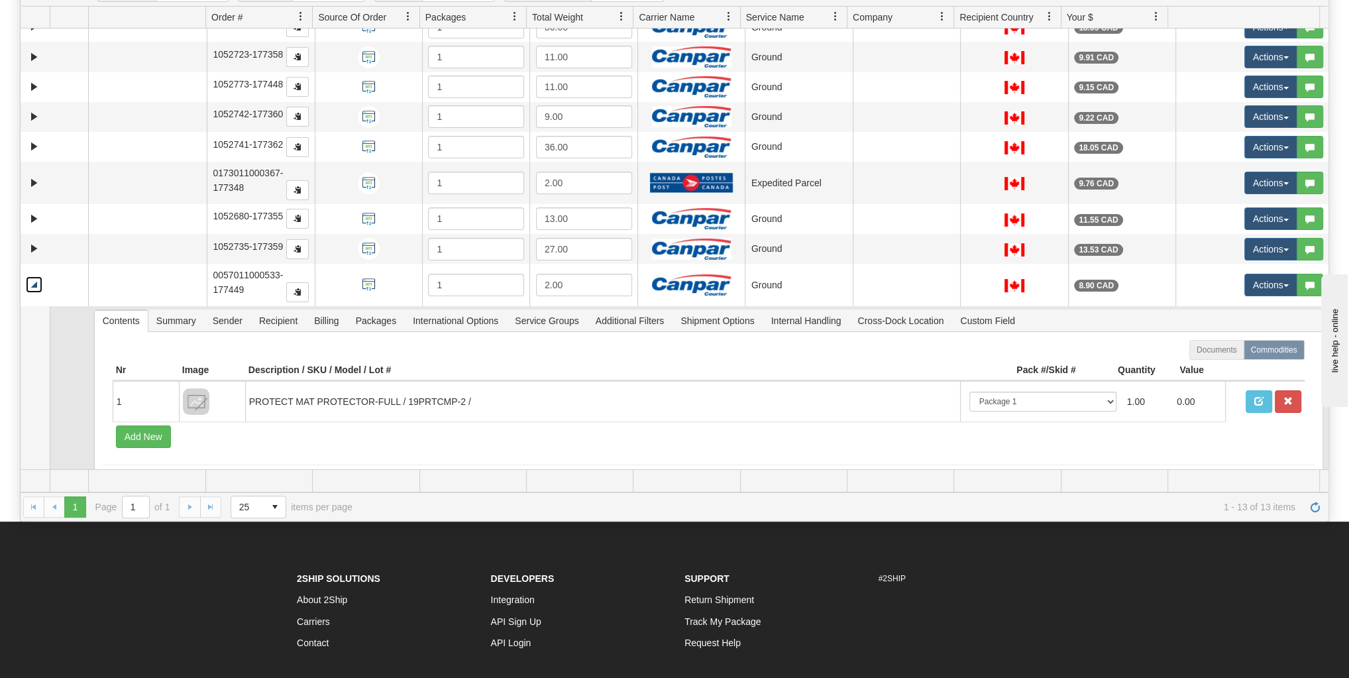
scroll to position [154, 0]
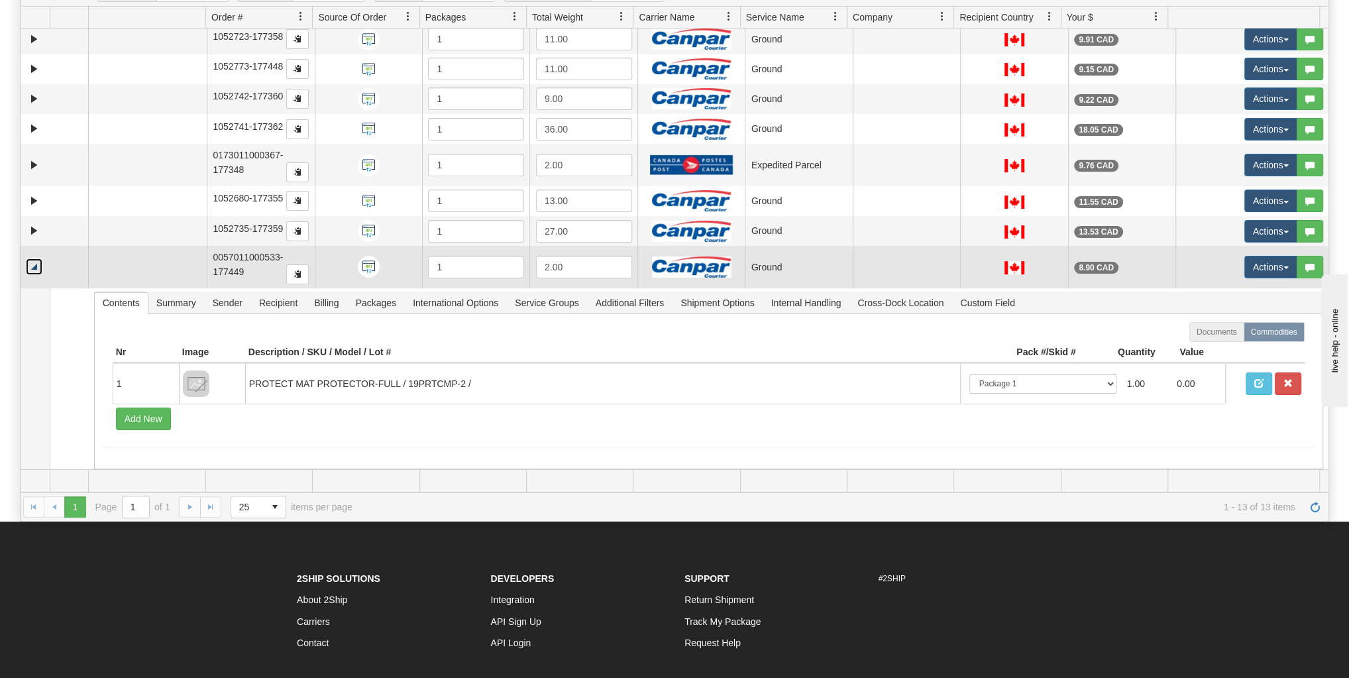
click at [31, 262] on link "Collapse" at bounding box center [34, 266] width 17 height 17
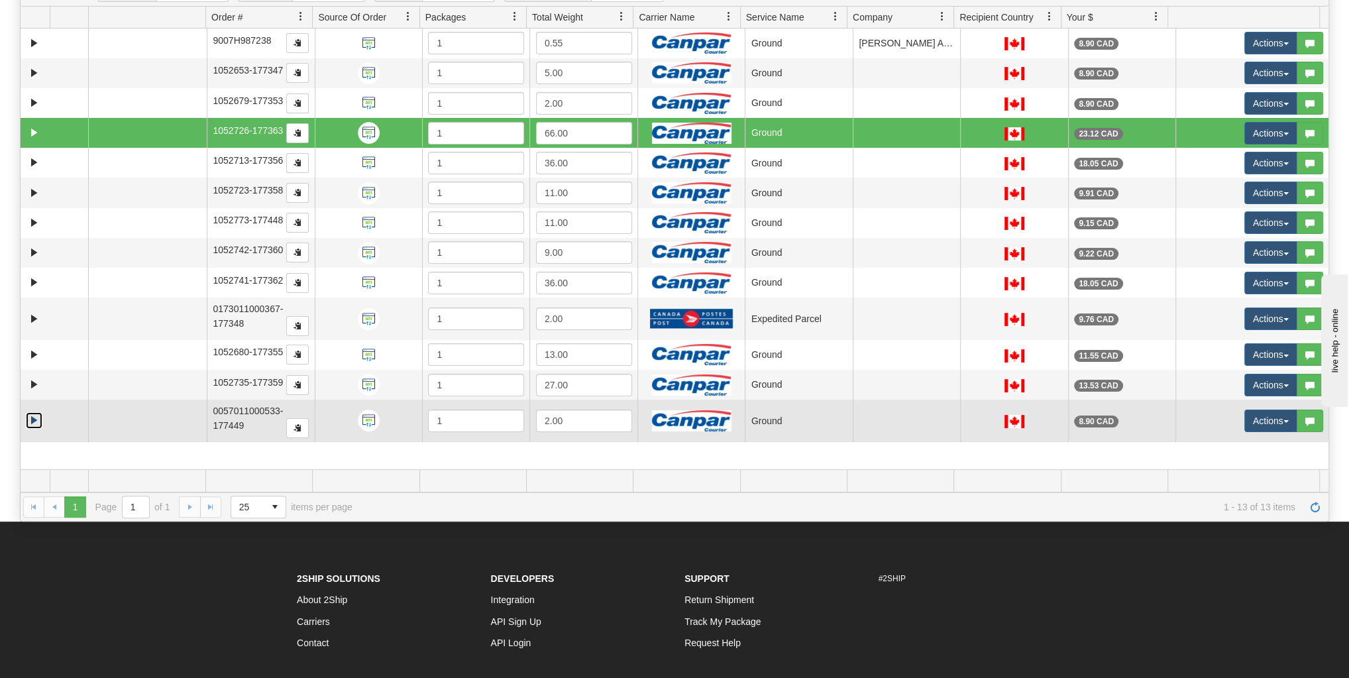
click at [190, 413] on td at bounding box center [147, 421] width 119 height 42
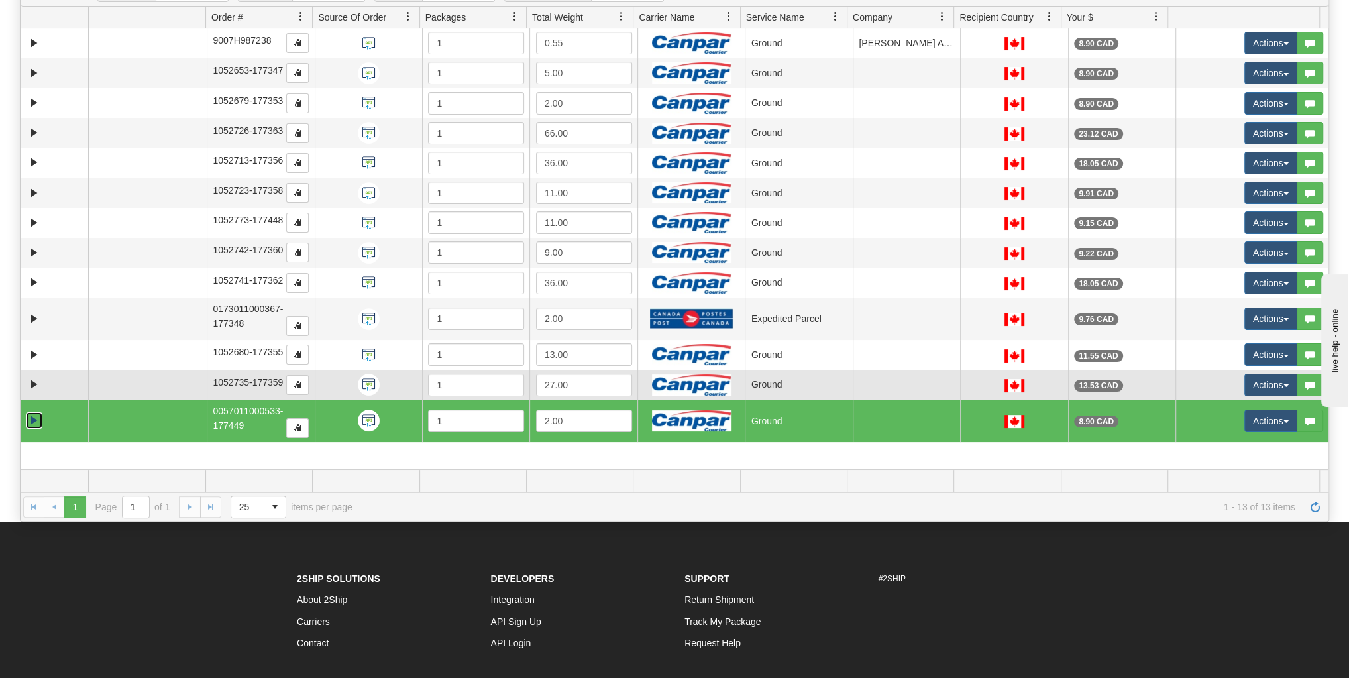
click at [186, 392] on td at bounding box center [147, 385] width 119 height 30
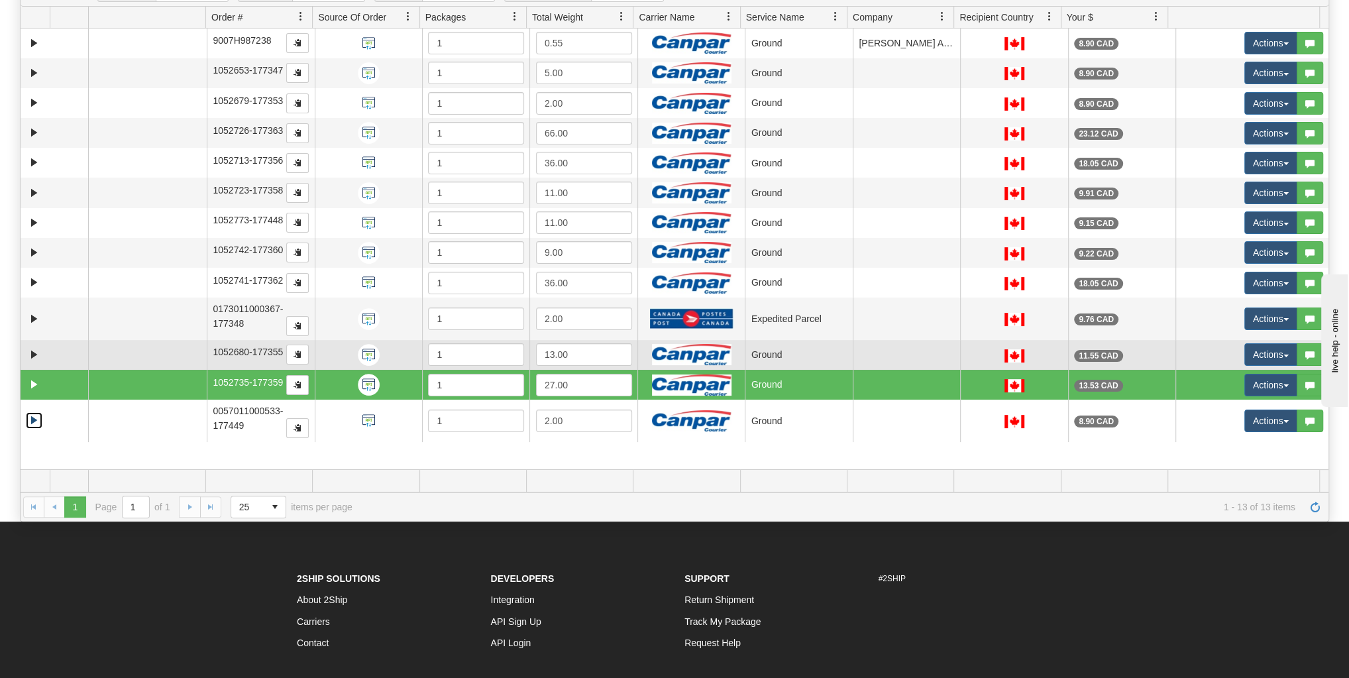
click at [191, 353] on td at bounding box center [147, 355] width 119 height 30
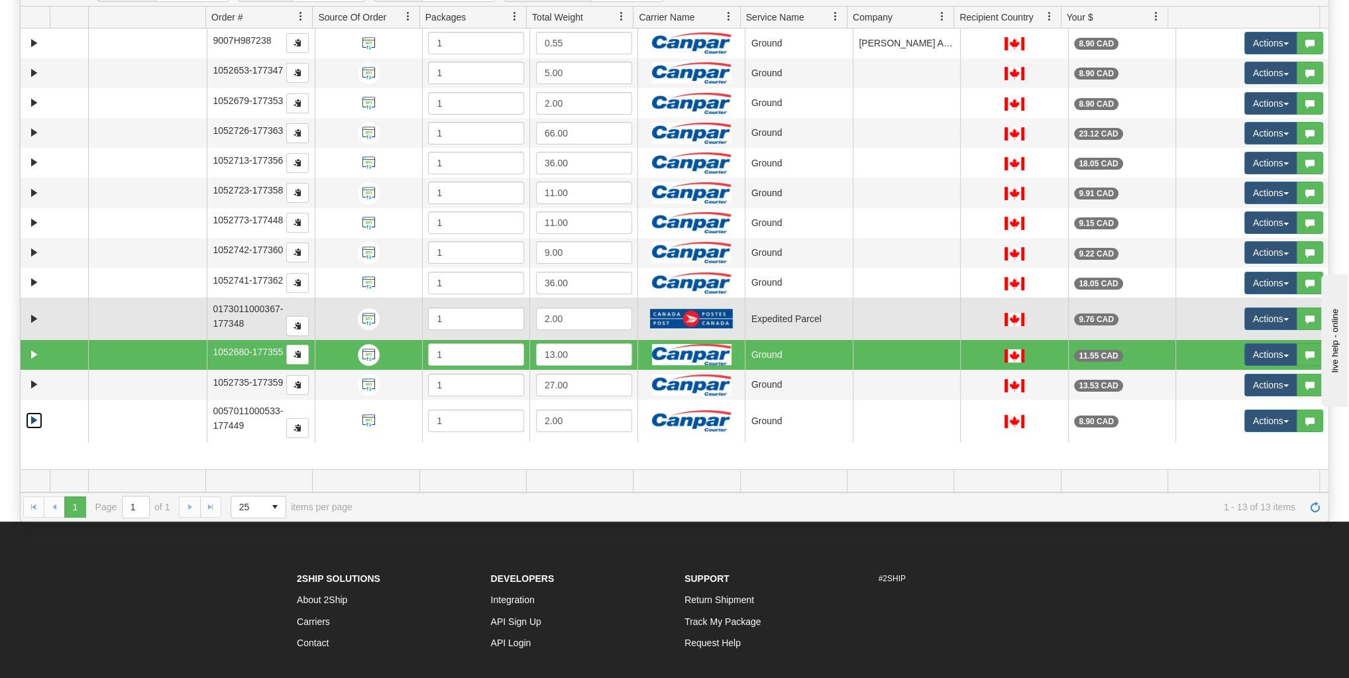
click at [196, 319] on td at bounding box center [147, 319] width 119 height 42
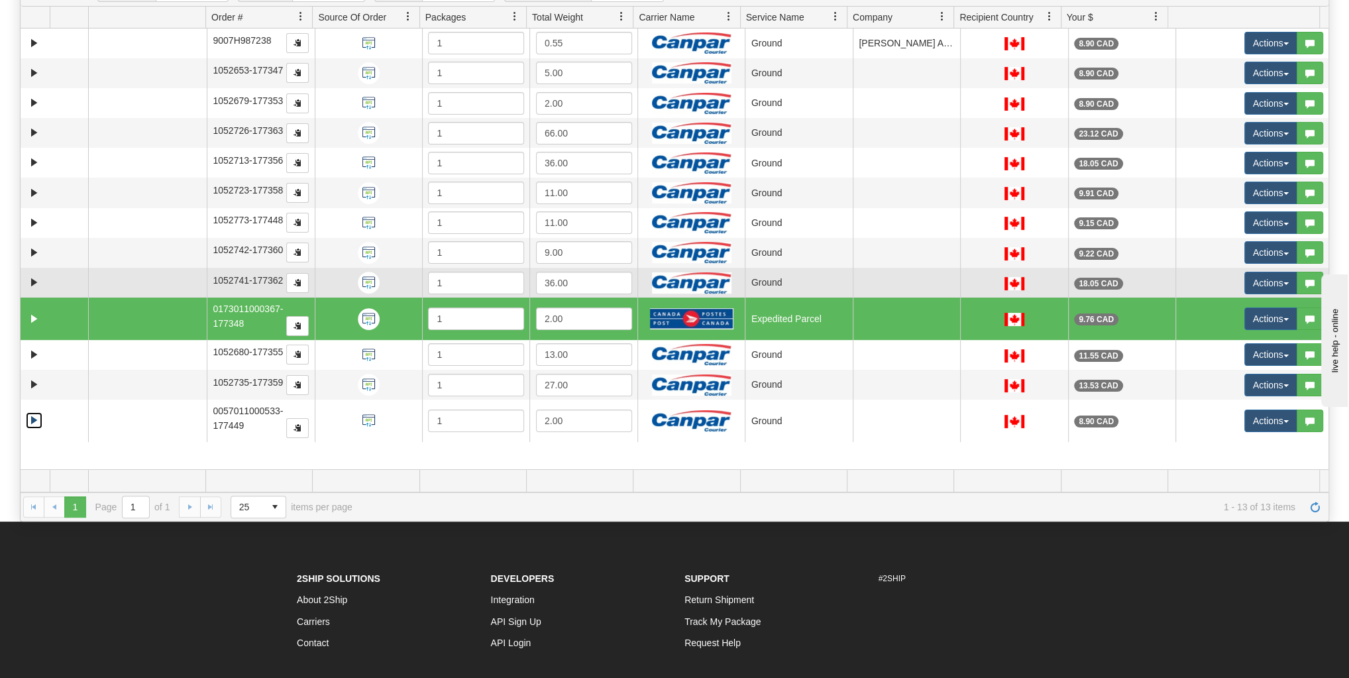
click at [197, 281] on td at bounding box center [147, 283] width 119 height 30
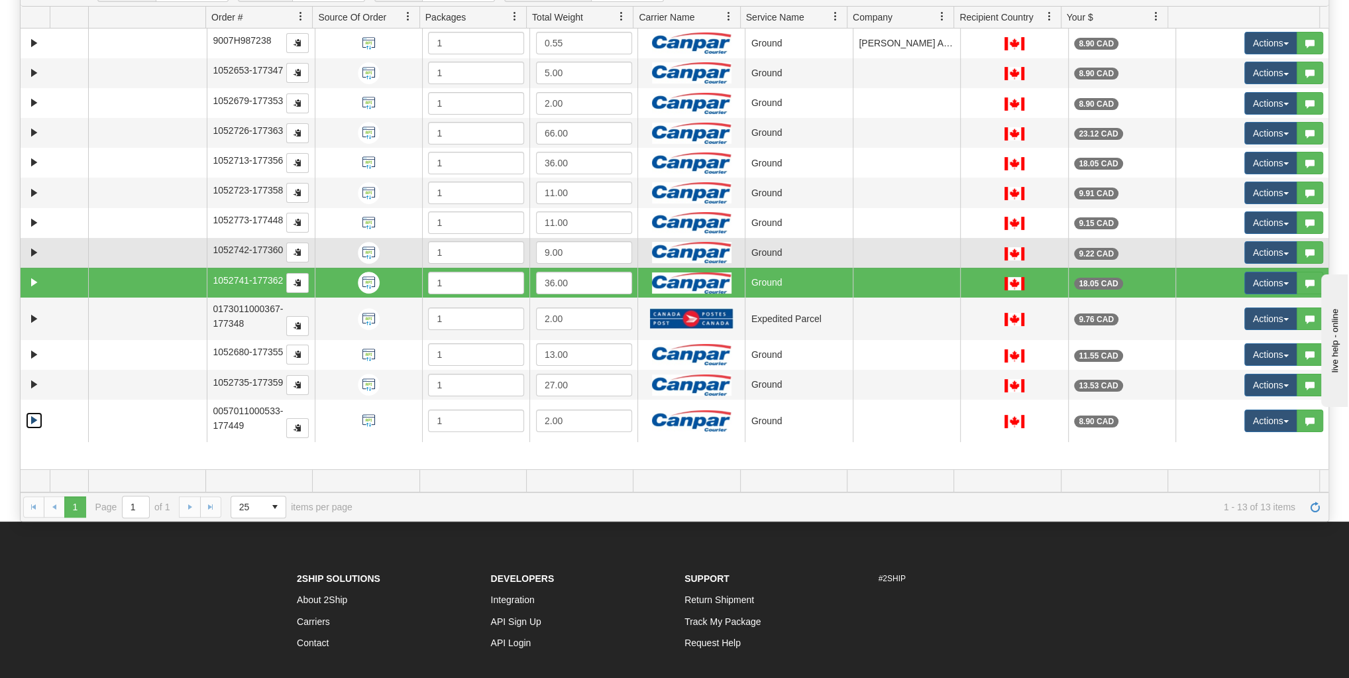
click at [197, 247] on td at bounding box center [147, 253] width 119 height 30
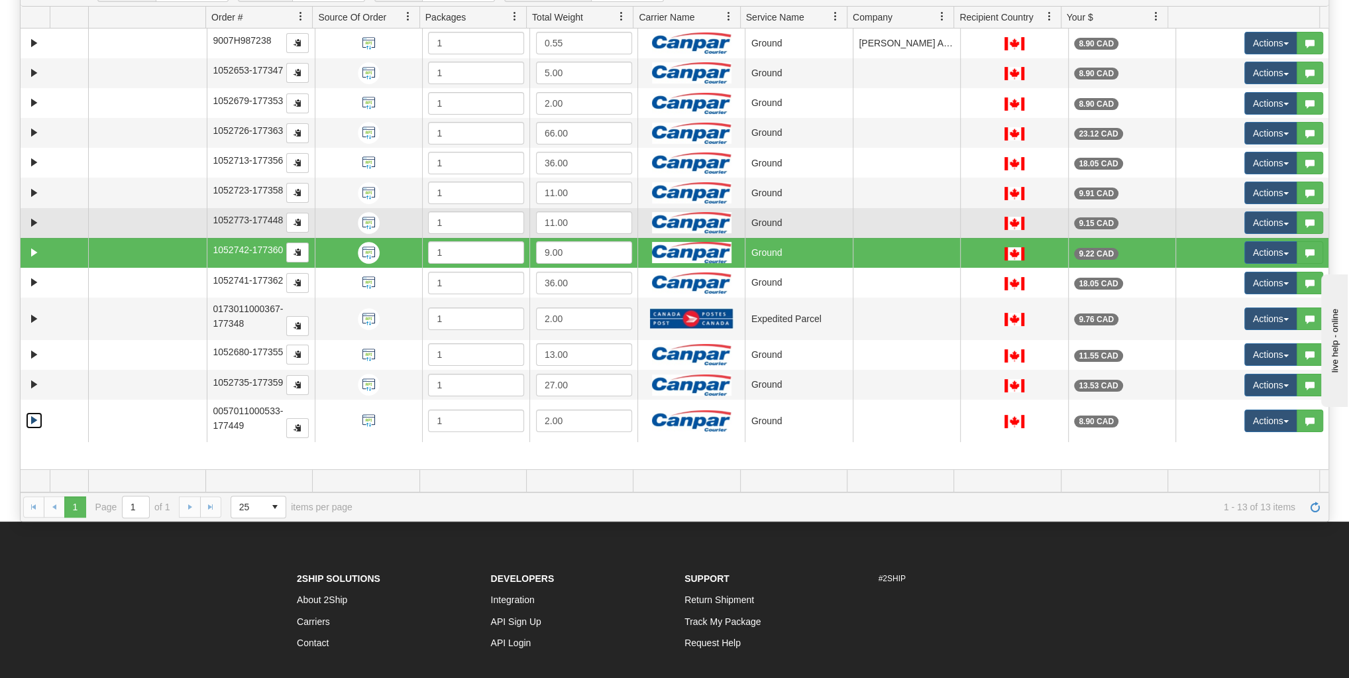
click at [197, 219] on td at bounding box center [147, 223] width 119 height 30
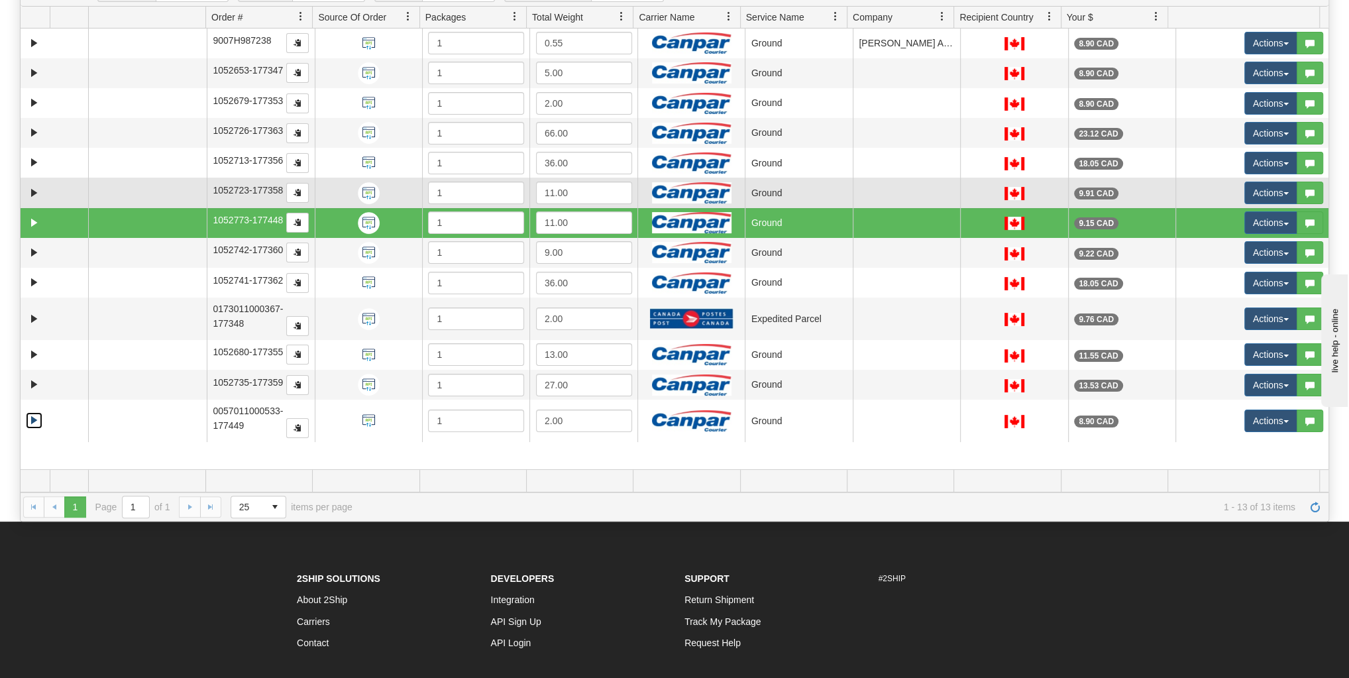
click at [196, 193] on td at bounding box center [147, 193] width 119 height 30
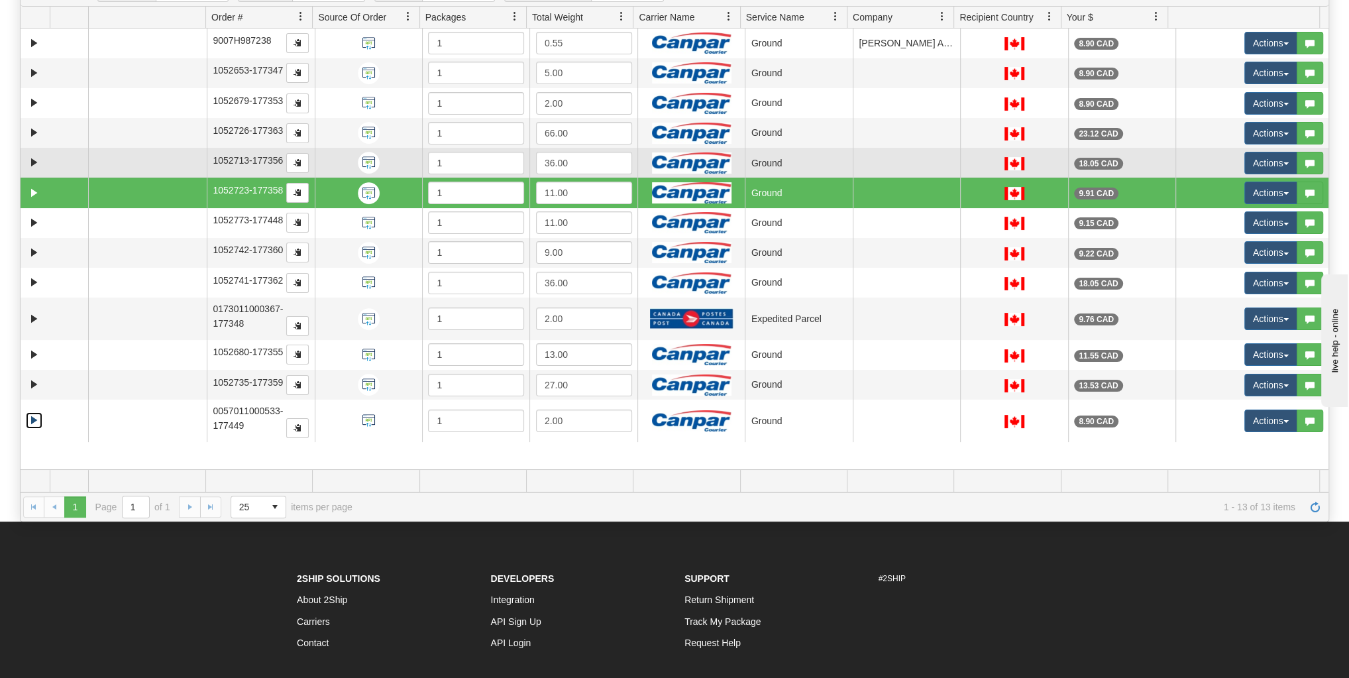
click at [196, 163] on td at bounding box center [147, 163] width 119 height 30
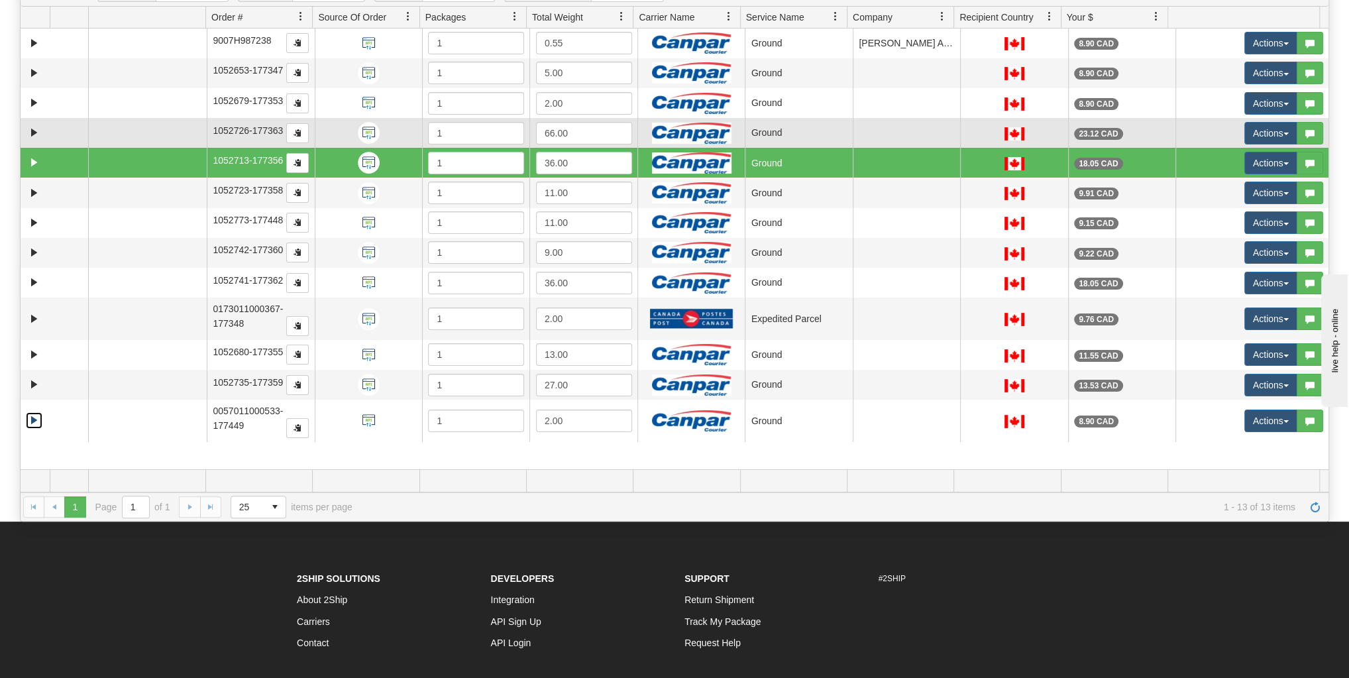
click at [196, 138] on td at bounding box center [147, 133] width 119 height 30
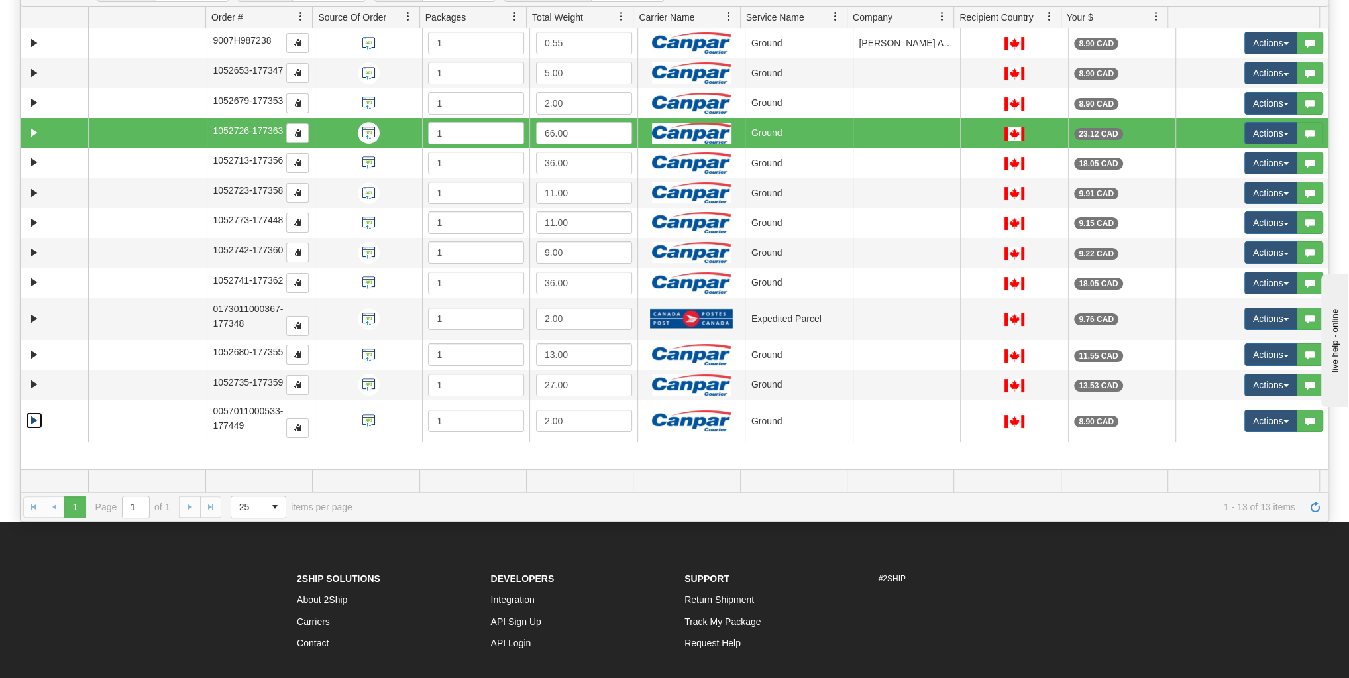
drag, startPoint x: 194, startPoint y: 117, endPoint x: 194, endPoint y: 107, distance: 9.3
click at [194, 118] on td at bounding box center [147, 133] width 119 height 30
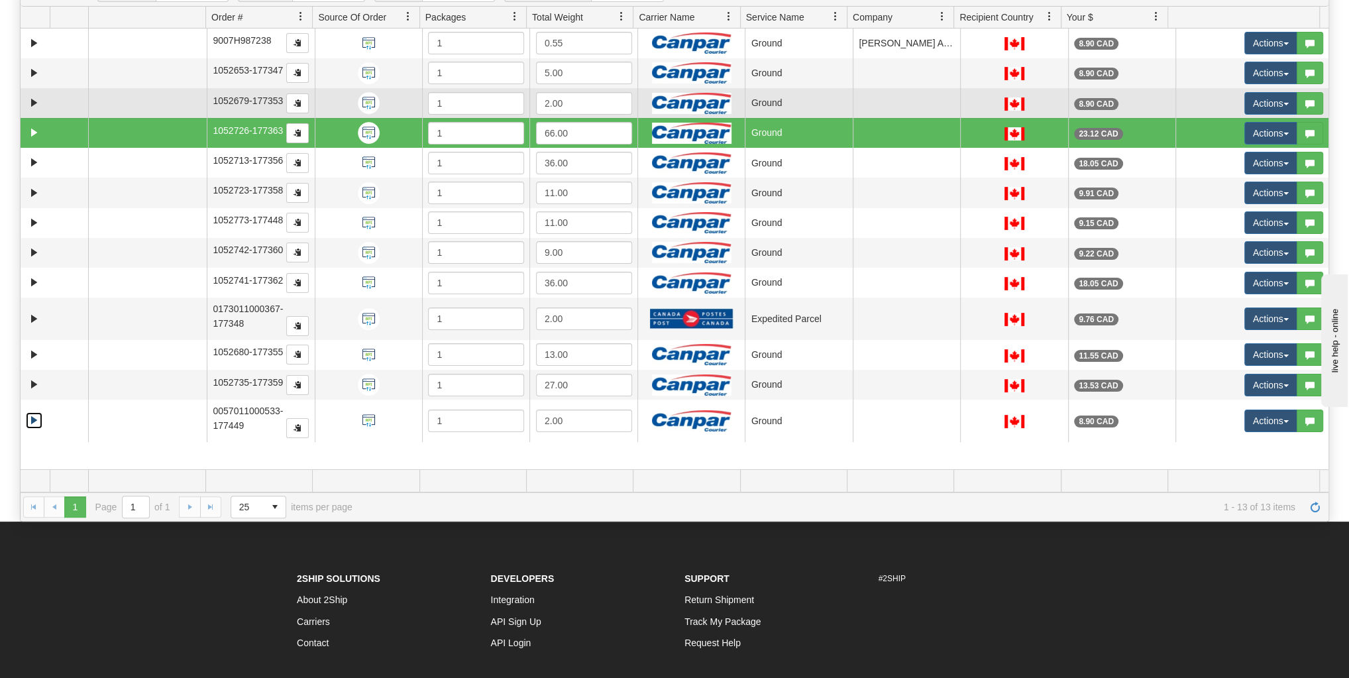
click at [194, 107] on td at bounding box center [147, 103] width 119 height 30
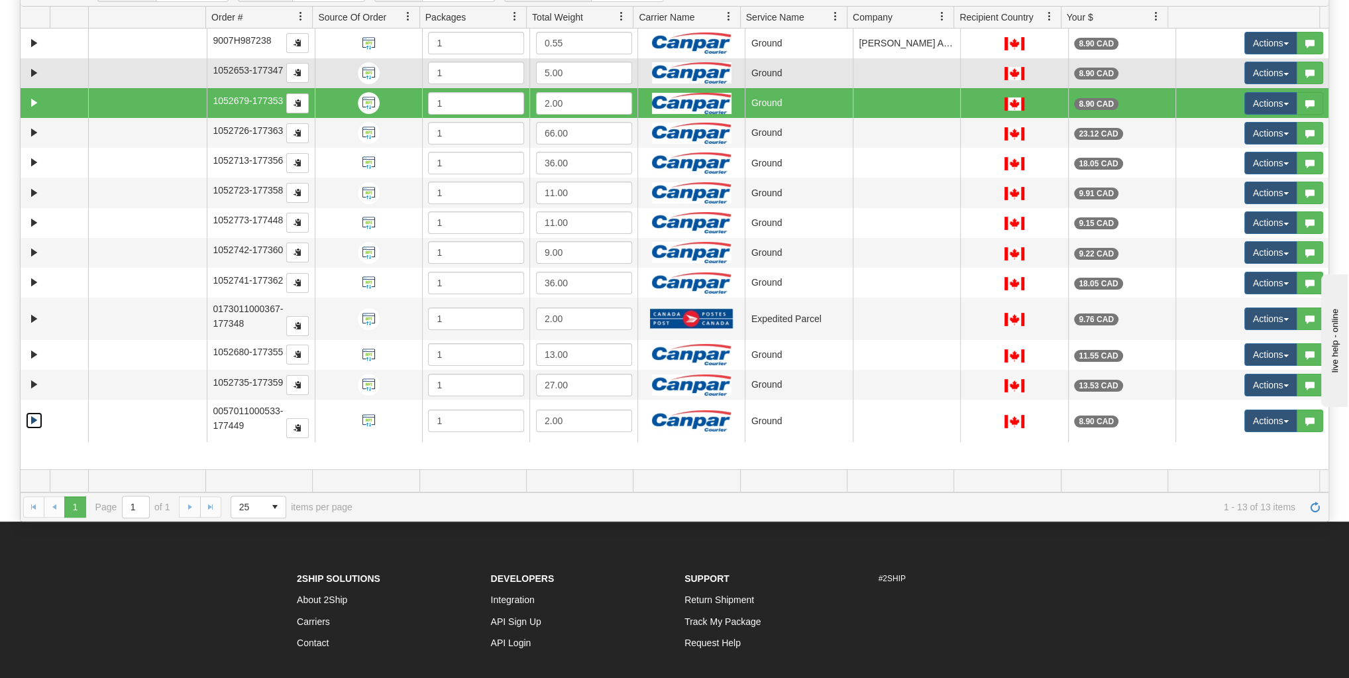
click at [193, 64] on td at bounding box center [147, 73] width 119 height 30
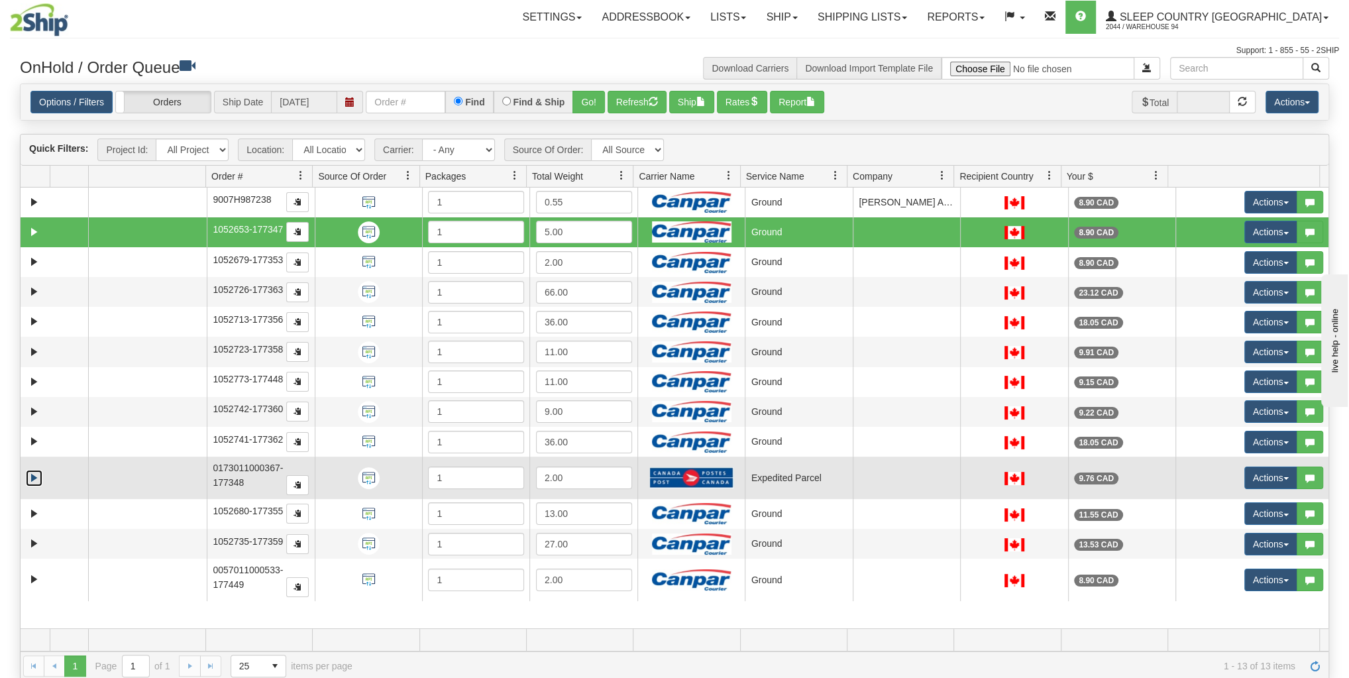
click at [32, 474] on link "Expand" at bounding box center [34, 478] width 17 height 17
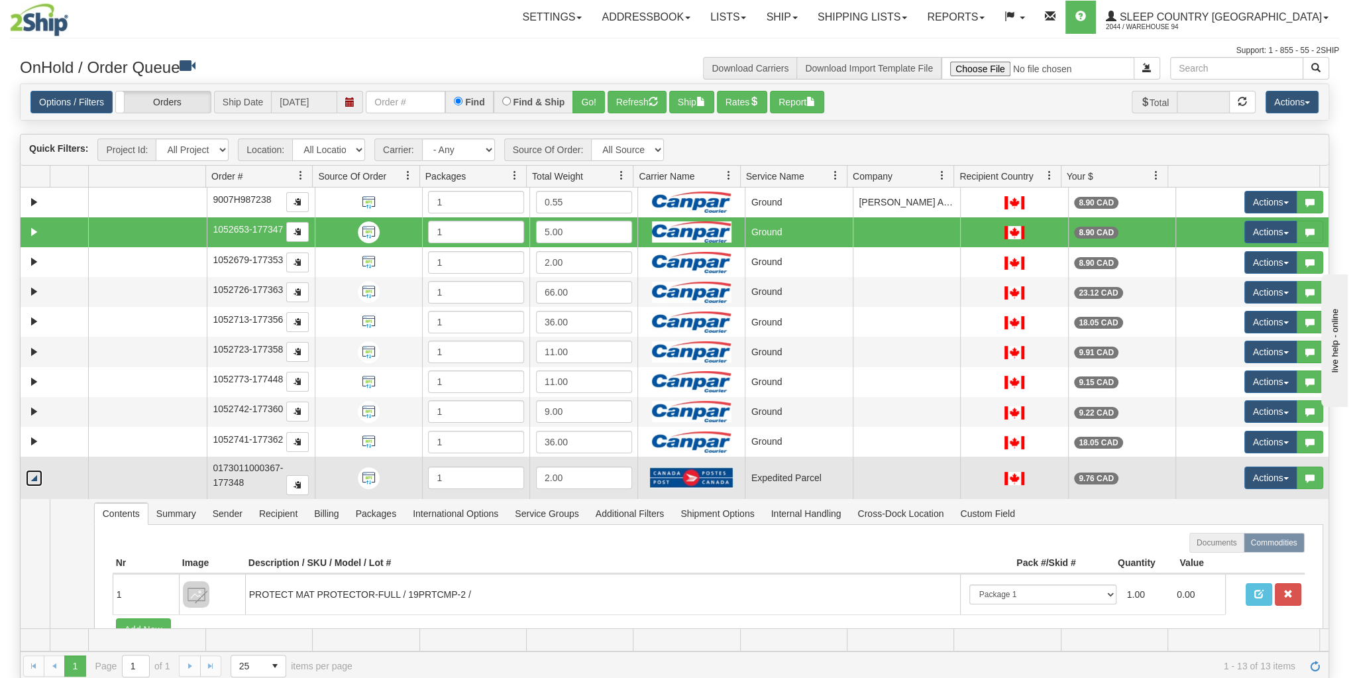
click at [40, 470] on link "Collapse" at bounding box center [34, 478] width 17 height 17
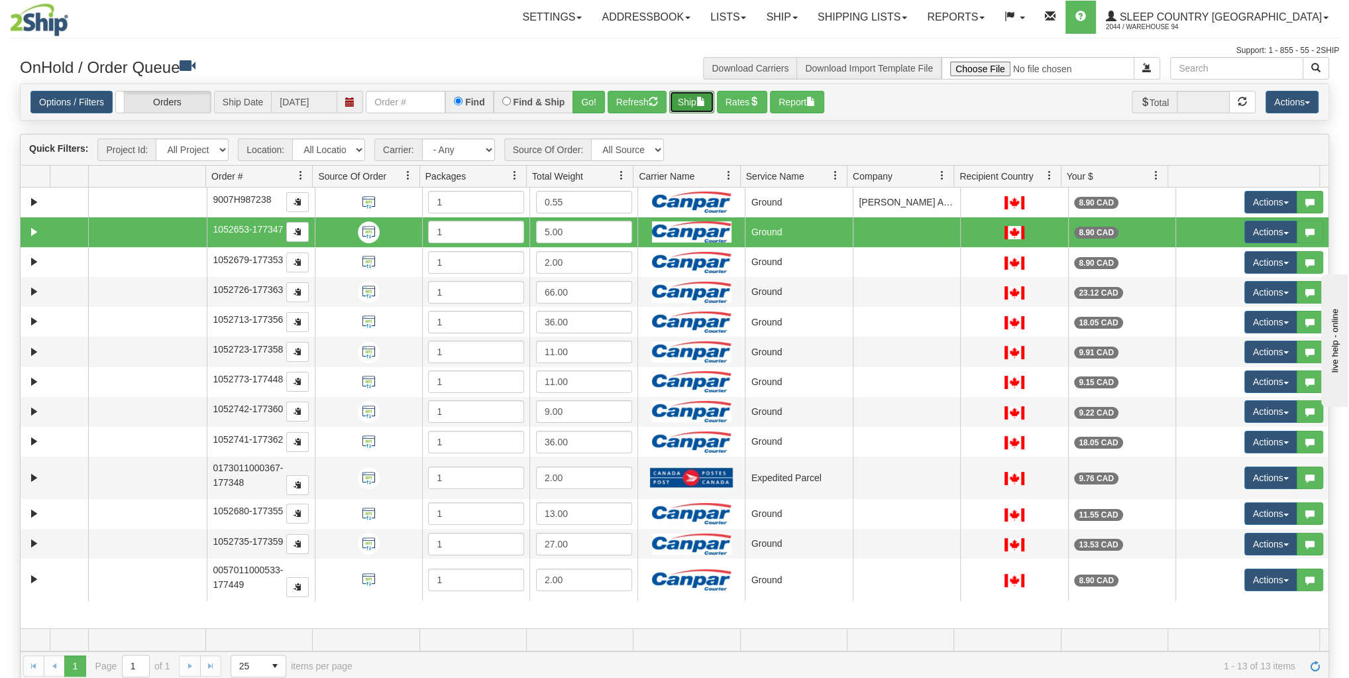
click at [683, 101] on button "Ship" at bounding box center [691, 102] width 45 height 23
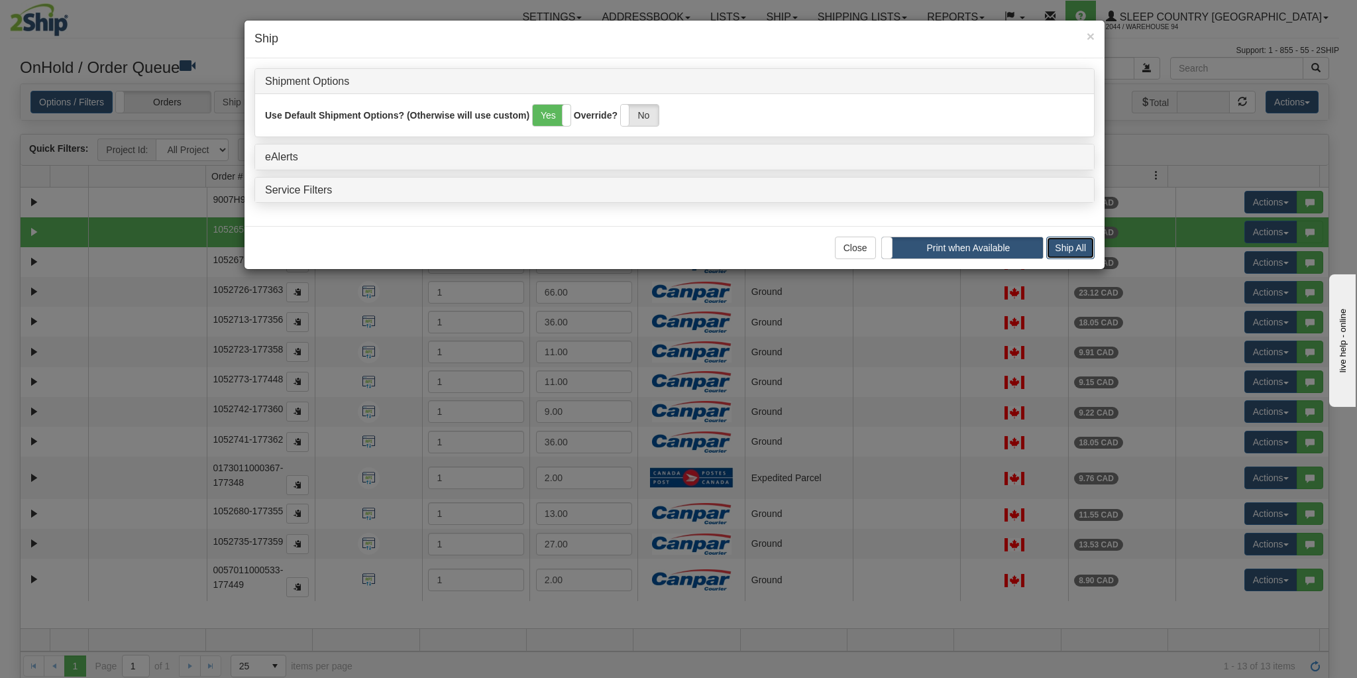
drag, startPoint x: 1082, startPoint y: 241, endPoint x: 1074, endPoint y: 249, distance: 11.2
click at [1080, 242] on button "Ship All" at bounding box center [1070, 248] width 48 height 23
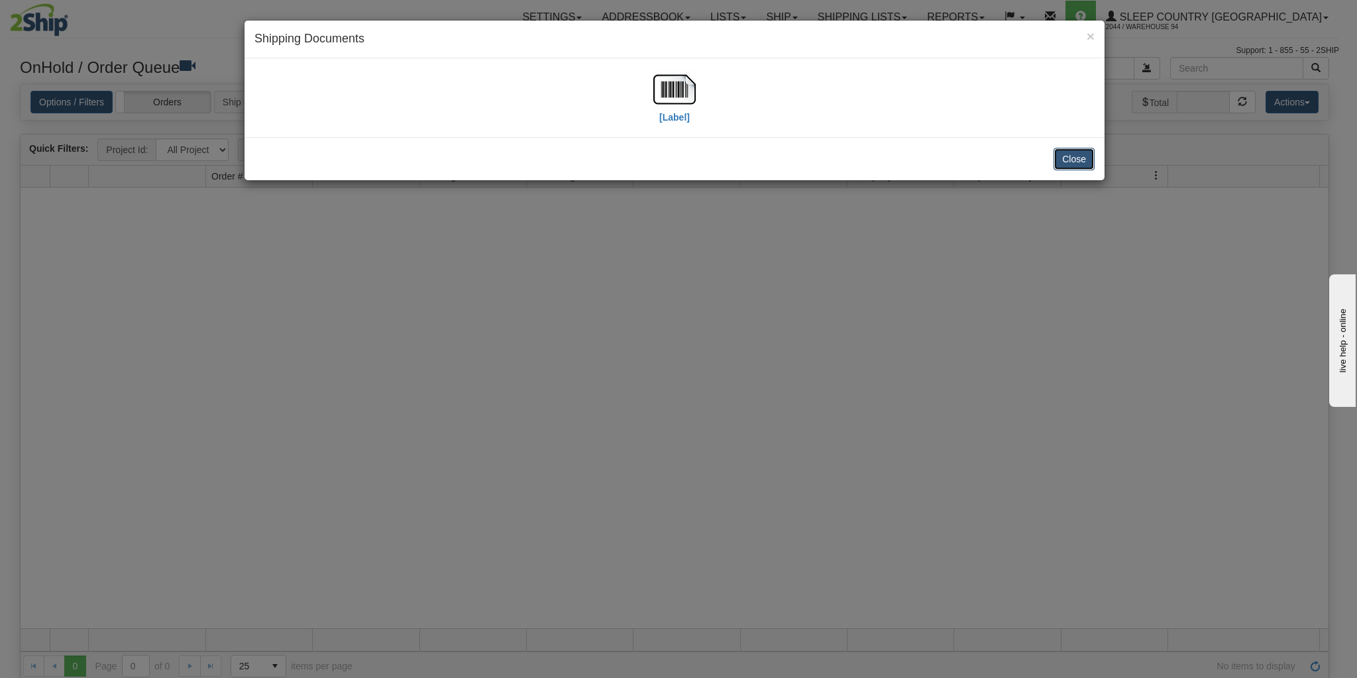
click at [1076, 150] on button "Close" at bounding box center [1074, 159] width 41 height 23
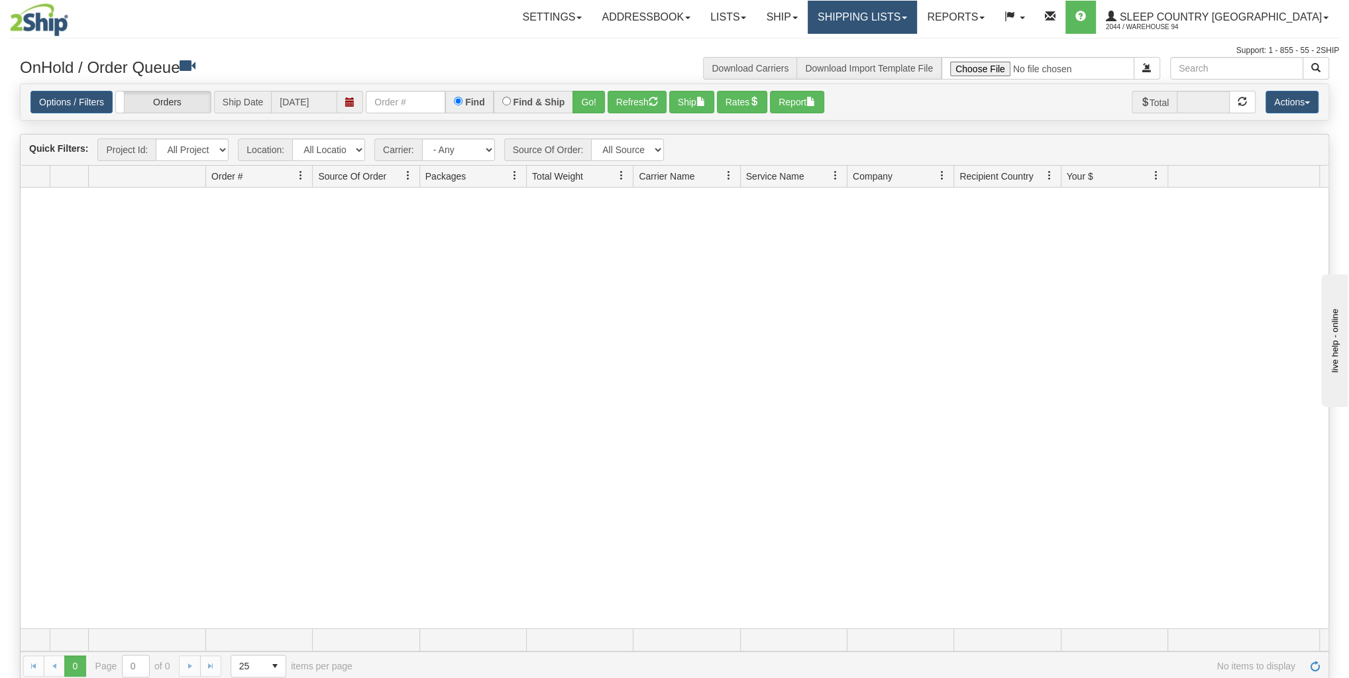
click at [917, 30] on link "Shipping lists" at bounding box center [862, 17] width 109 height 33
click at [878, 46] on span "Current Shipments" at bounding box center [840, 46] width 78 height 11
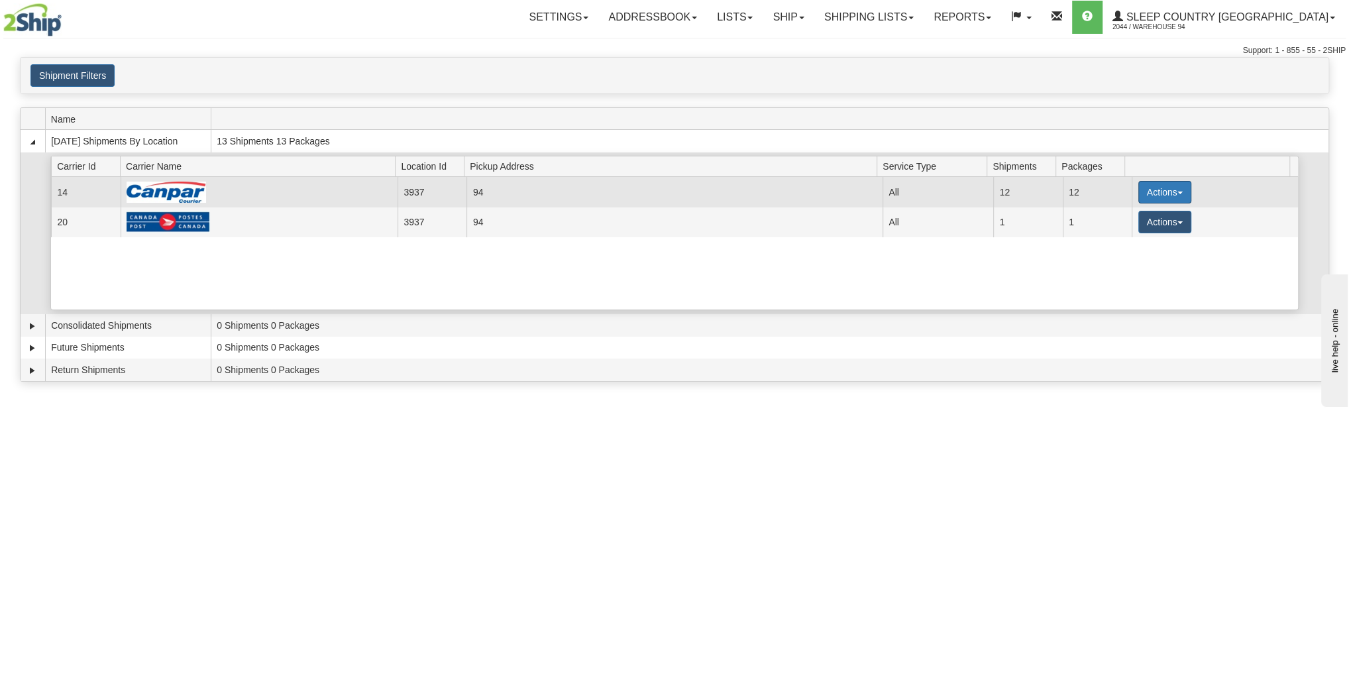
click at [1154, 191] on button "Actions" at bounding box center [1165, 192] width 53 height 23
click at [1120, 215] on span "Details" at bounding box center [1116, 216] width 36 height 9
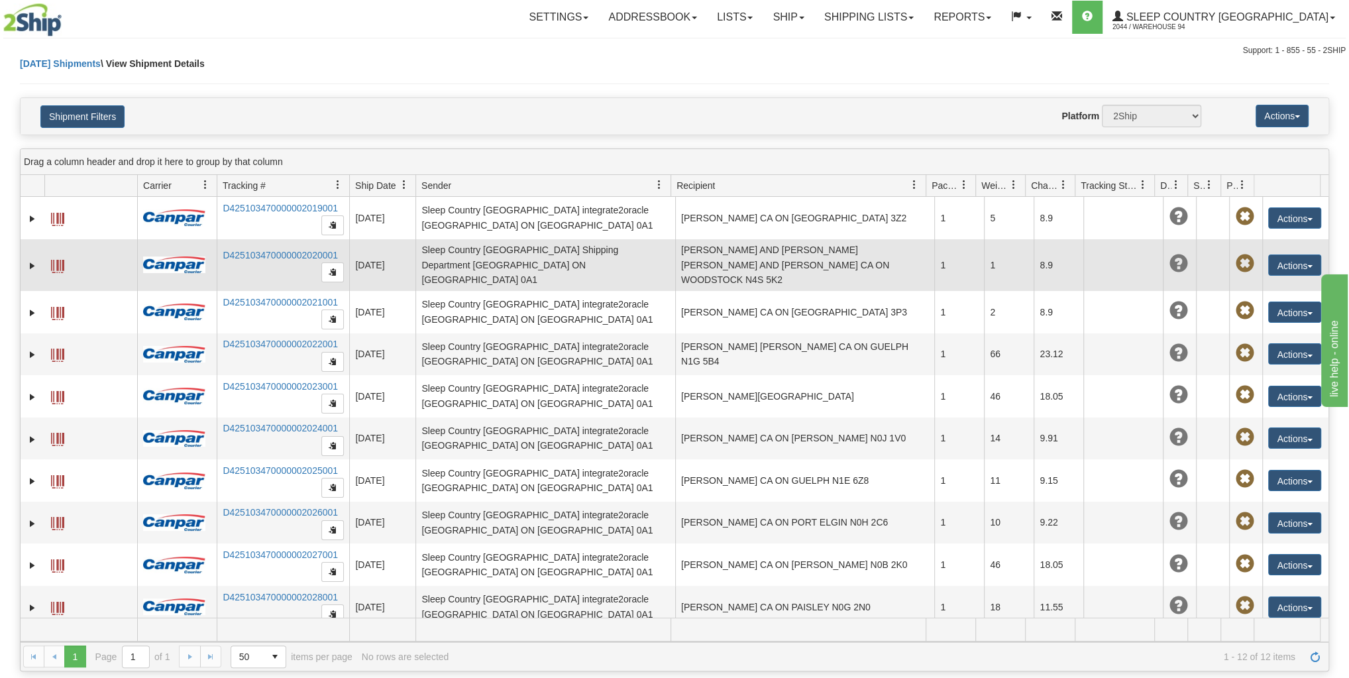
click at [834, 253] on td "PAT AND ALBERT MACMANN PAT AND ALBERT MACMANN CA ON WOODSTOCK N4S 5K2" at bounding box center [805, 265] width 260 height 52
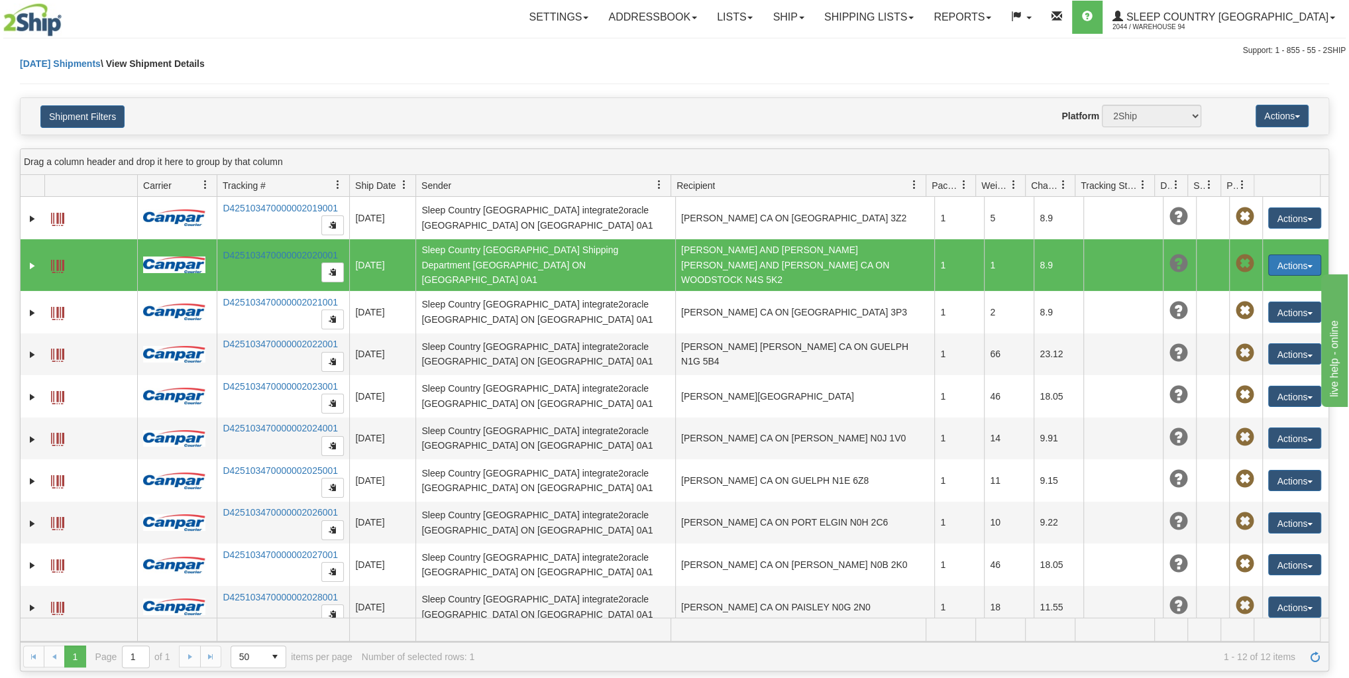
click at [1288, 258] on button "Actions" at bounding box center [1294, 264] width 53 height 21
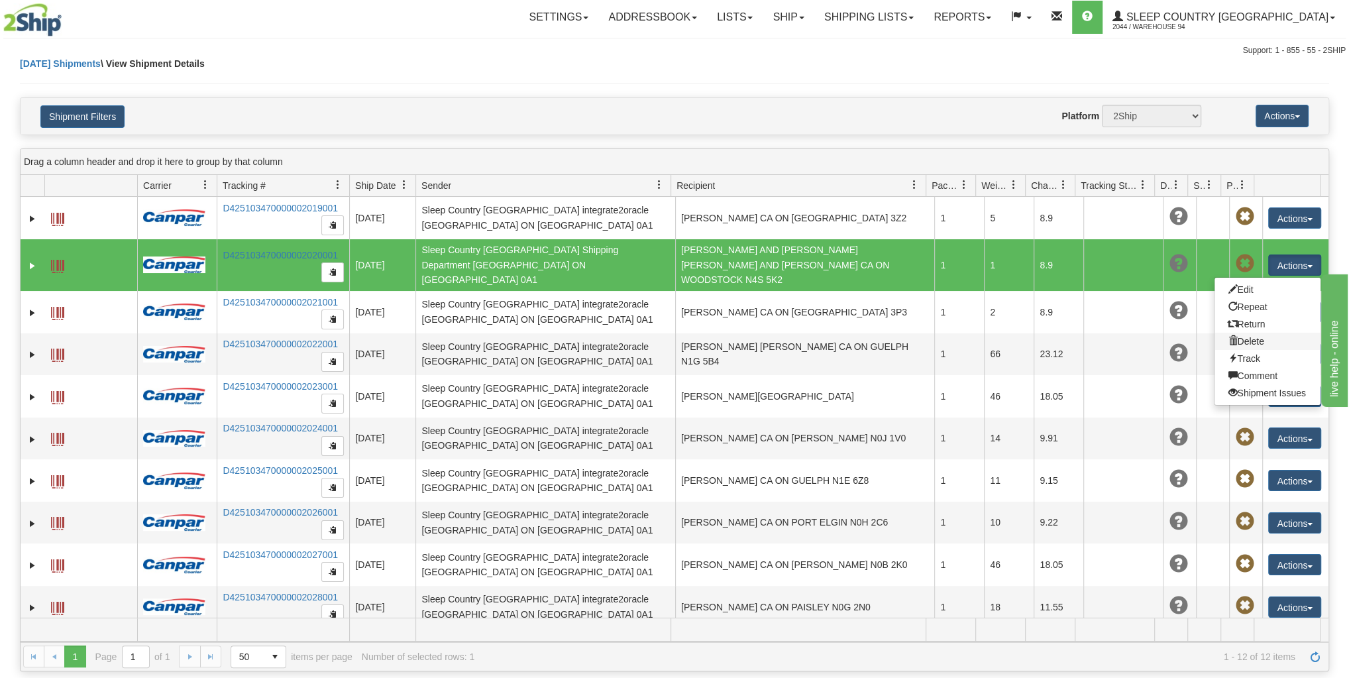
click at [1240, 333] on link "Delete" at bounding box center [1268, 341] width 106 height 17
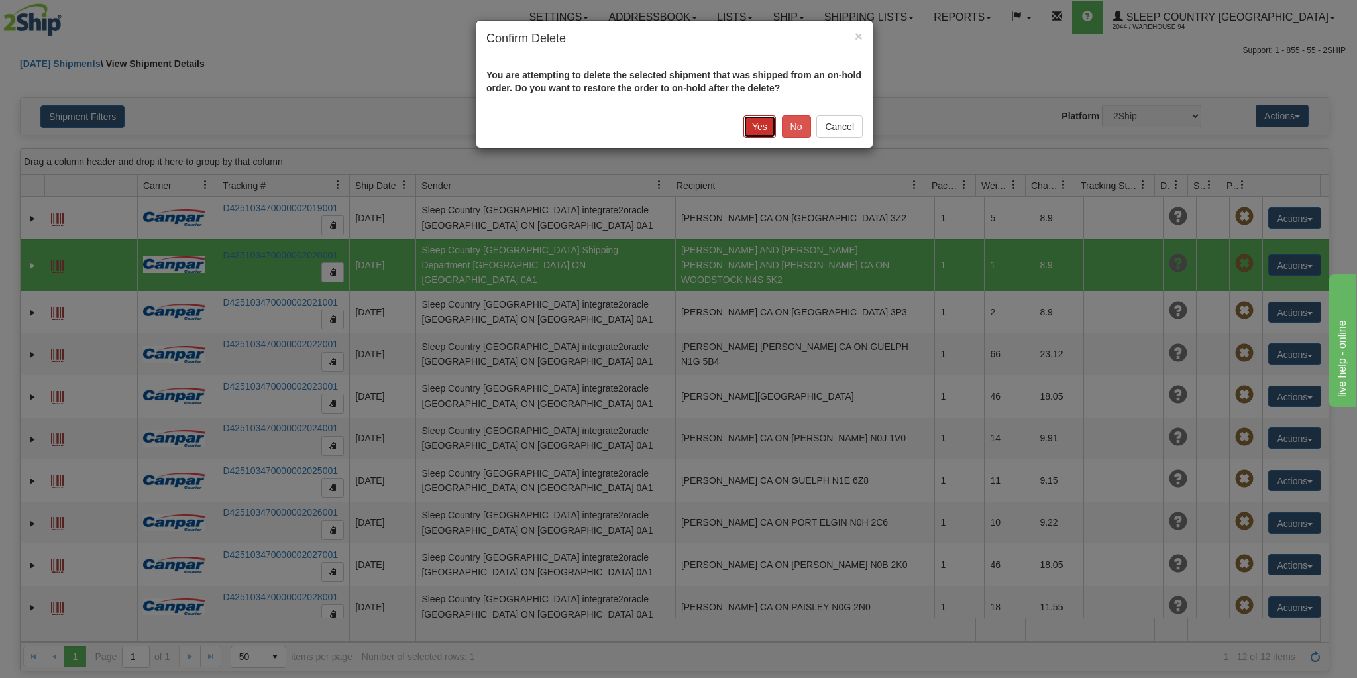
click at [758, 121] on button "Yes" at bounding box center [760, 126] width 32 height 23
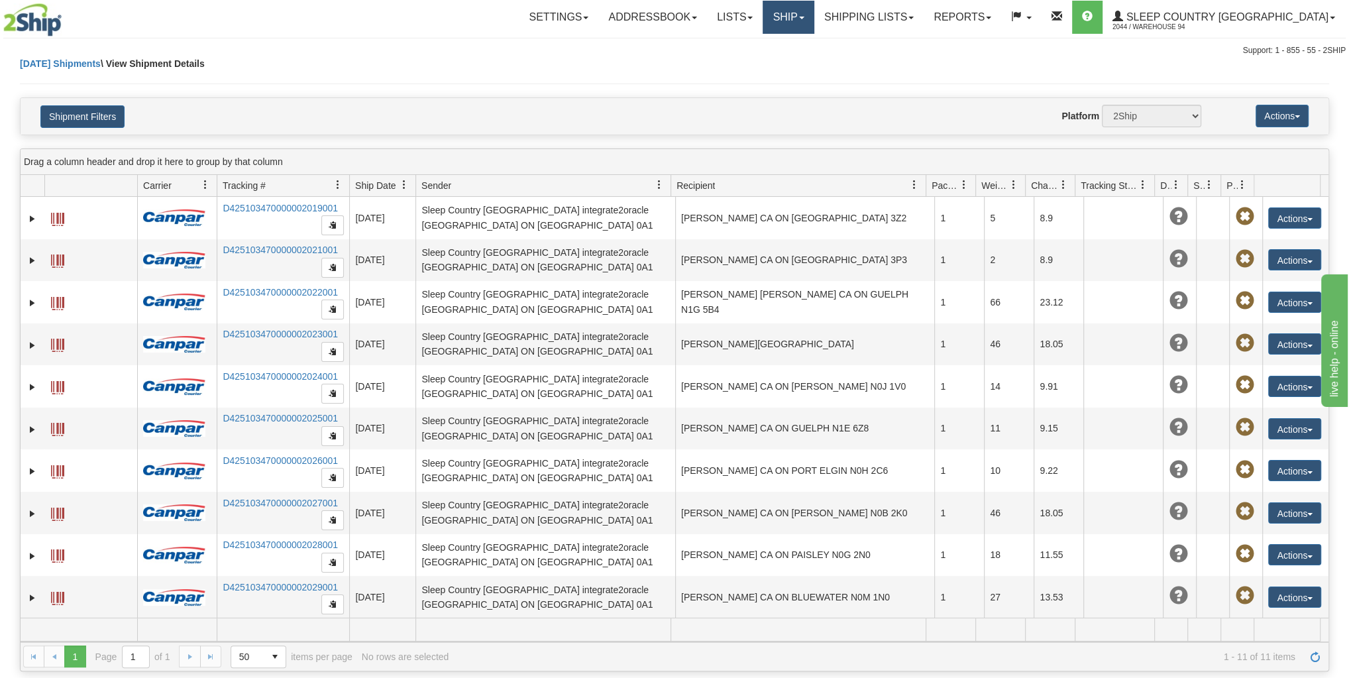
click at [814, 11] on link "Ship" at bounding box center [788, 17] width 51 height 33
click at [763, 21] on link "Lists" at bounding box center [735, 17] width 56 height 33
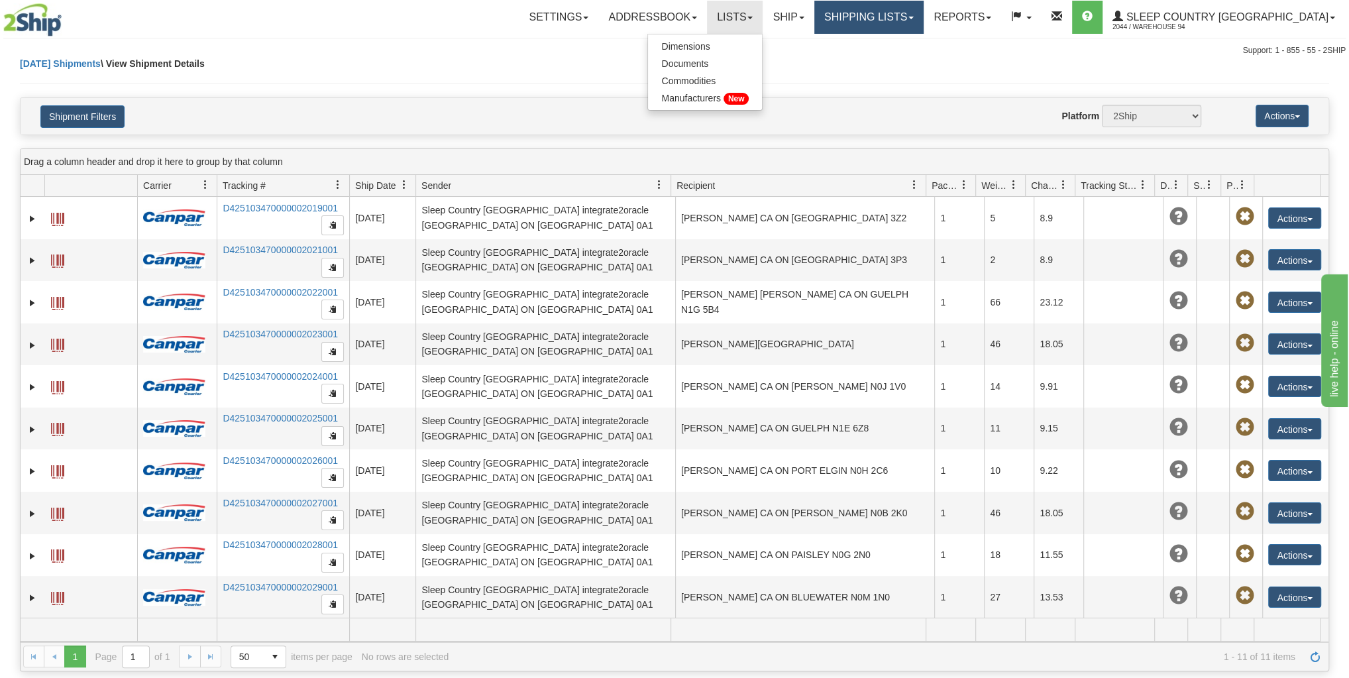
click at [900, 24] on link "Shipping lists" at bounding box center [869, 17] width 109 height 33
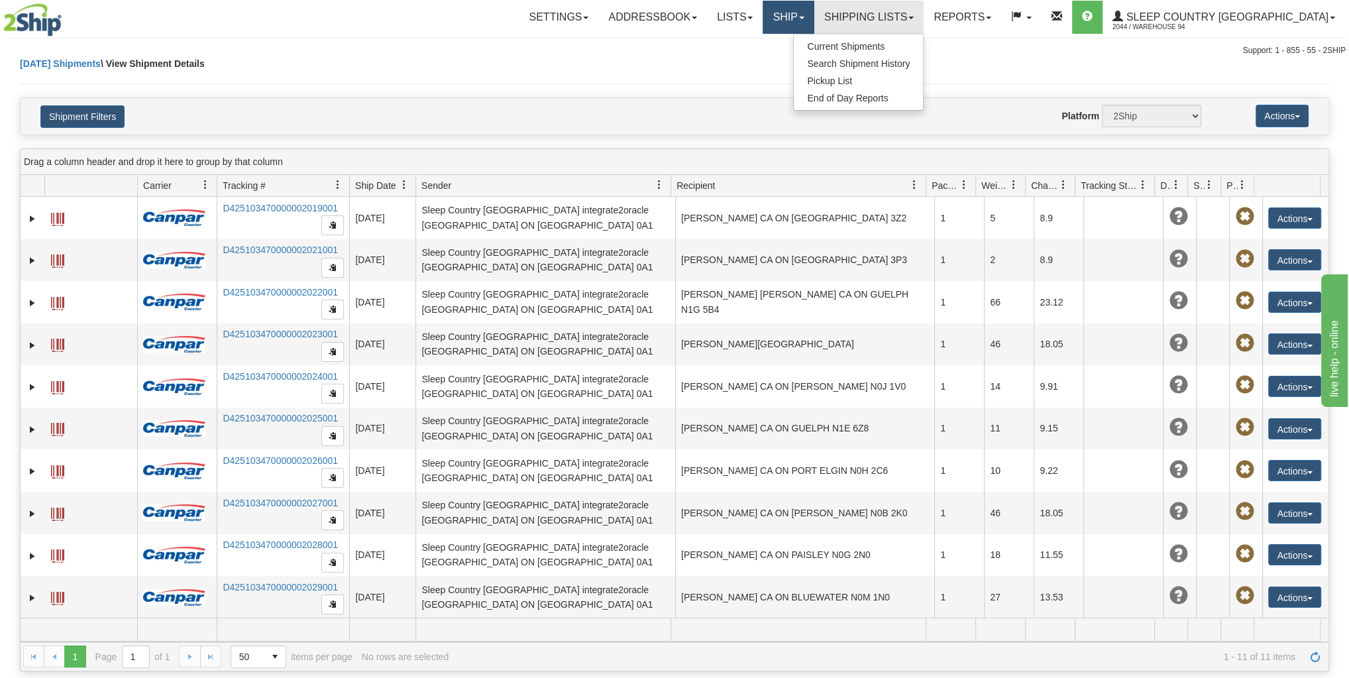
click at [814, 27] on link "Ship" at bounding box center [788, 17] width 51 height 33
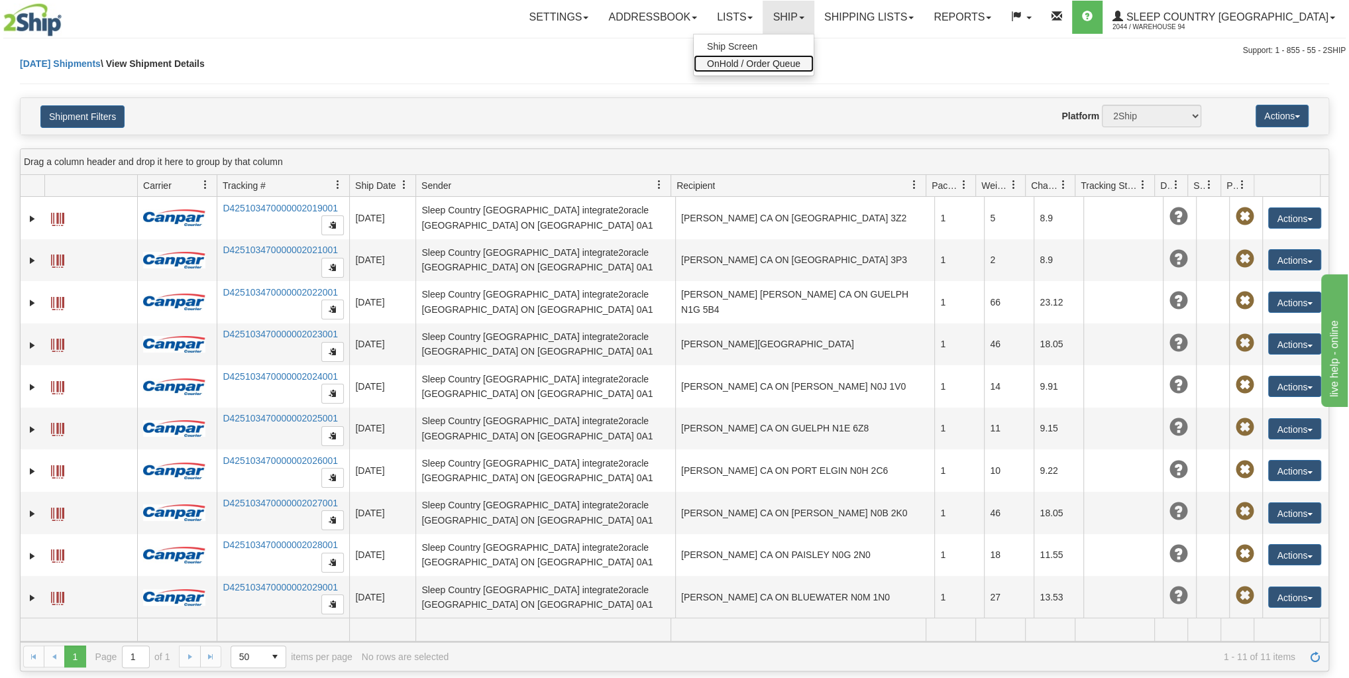
click at [801, 62] on span "OnHold / Order Queue" at bounding box center [753, 63] width 93 height 11
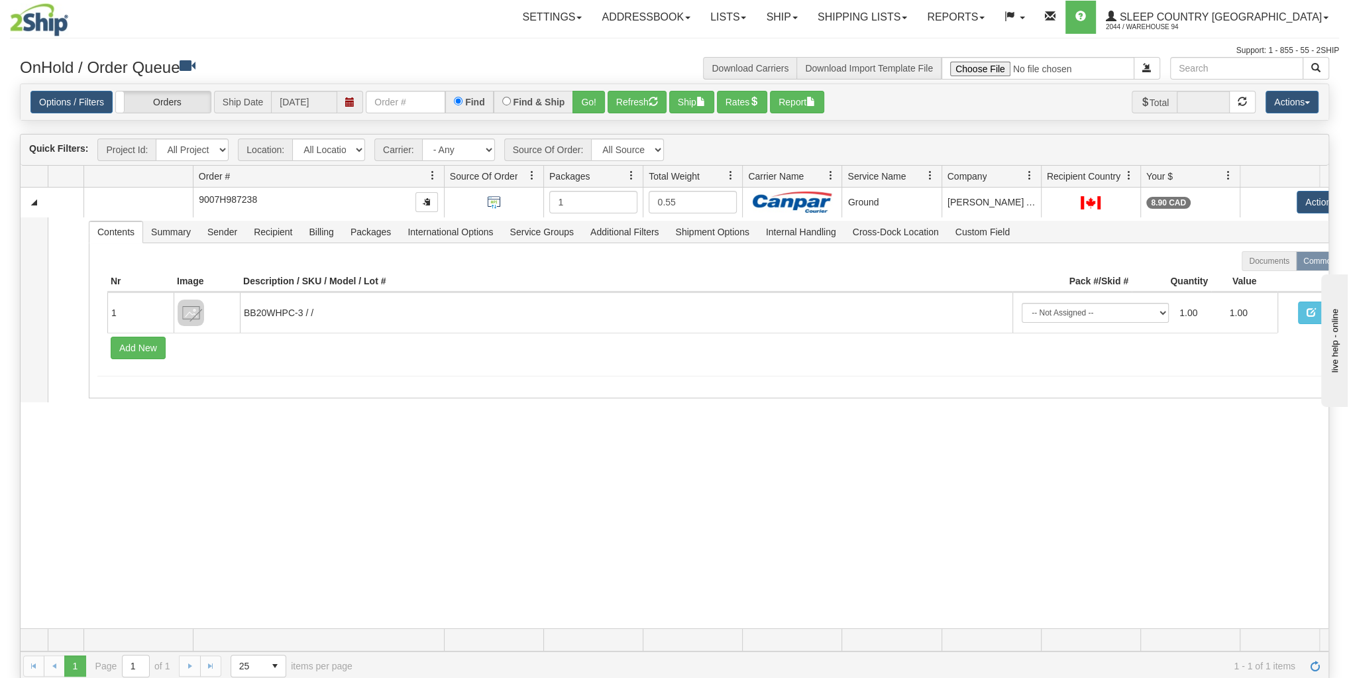
drag, startPoint x: 310, startPoint y: 171, endPoint x: 372, endPoint y: 170, distance: 61.6
click at [372, 170] on div "Aggregation Group Id Id Location Request Id Reply Id Order # Source Of Order Pa…" at bounding box center [671, 176] width 1300 height 21
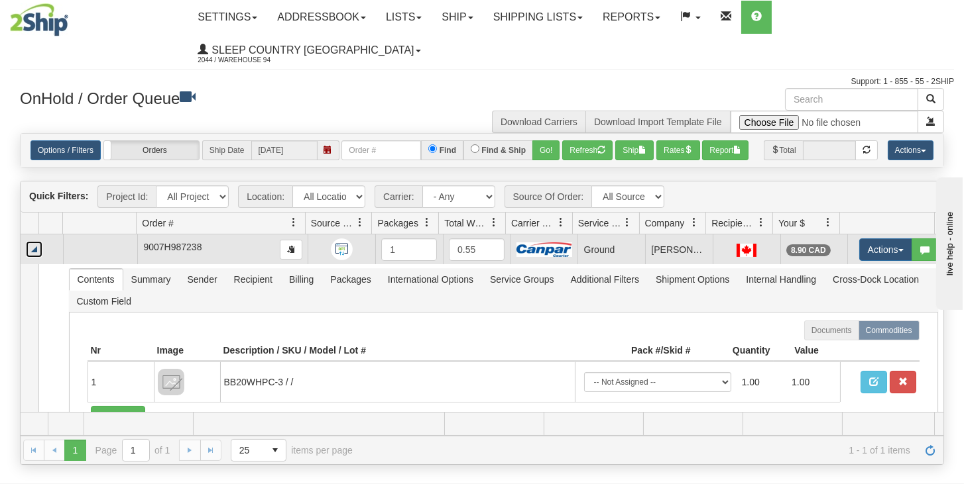
click at [28, 258] on link "Collapse" at bounding box center [34, 249] width 17 height 17
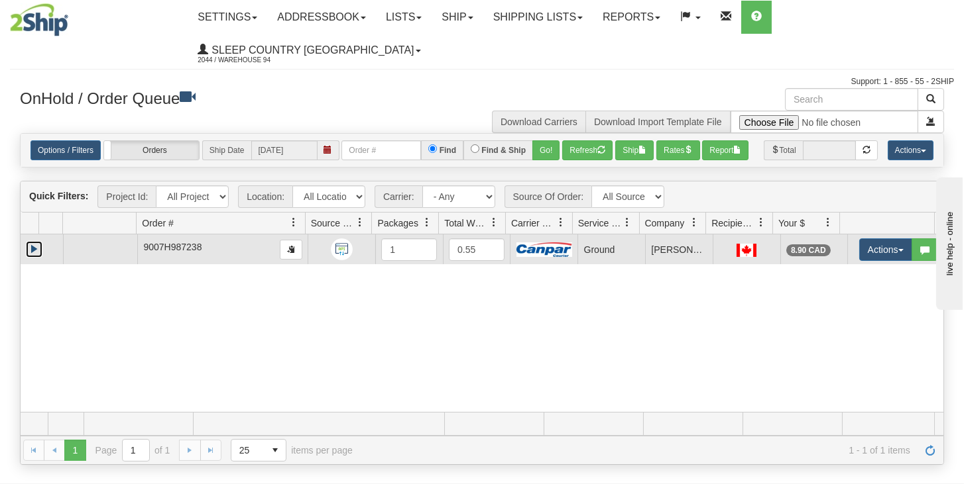
click at [29, 258] on link "Expand" at bounding box center [34, 249] width 17 height 17
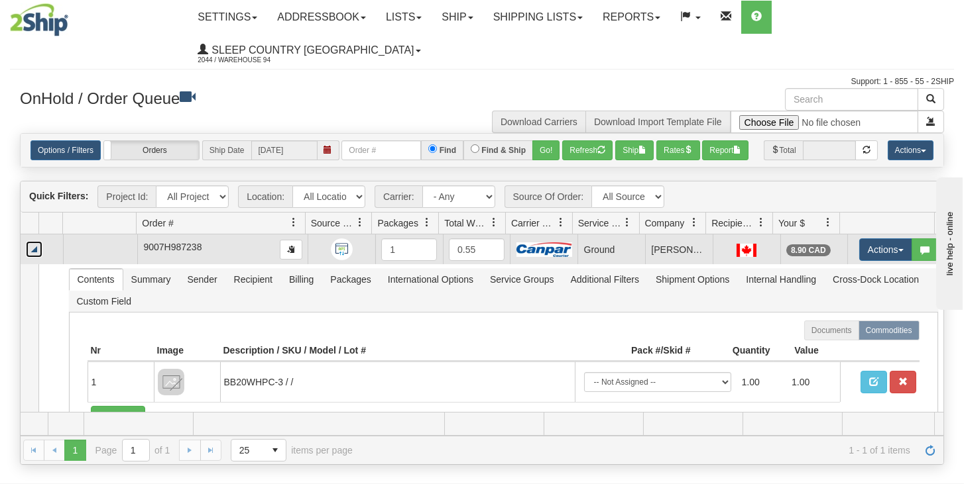
click at [30, 258] on link "Collapse" at bounding box center [34, 249] width 17 height 17
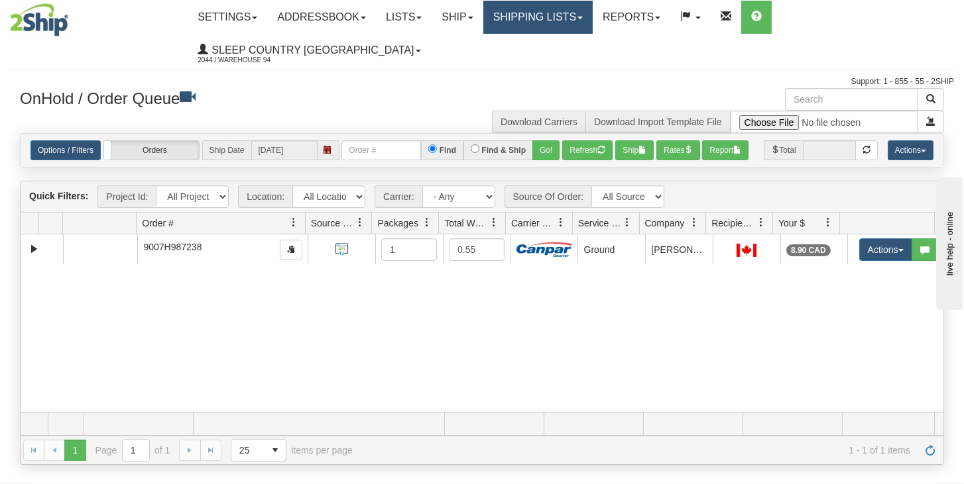
click at [554, 13] on link "Shipping lists" at bounding box center [537, 17] width 109 height 33
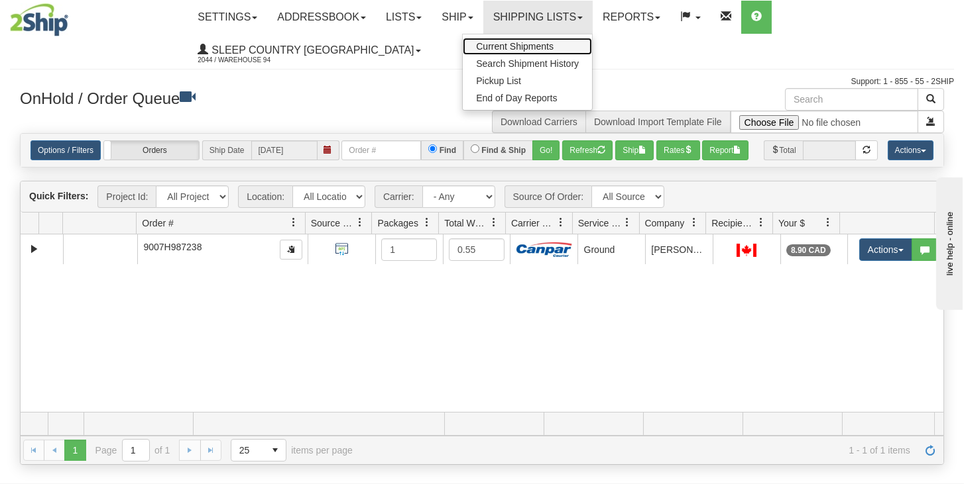
click at [510, 46] on span "Current Shipments" at bounding box center [515, 46] width 78 height 11
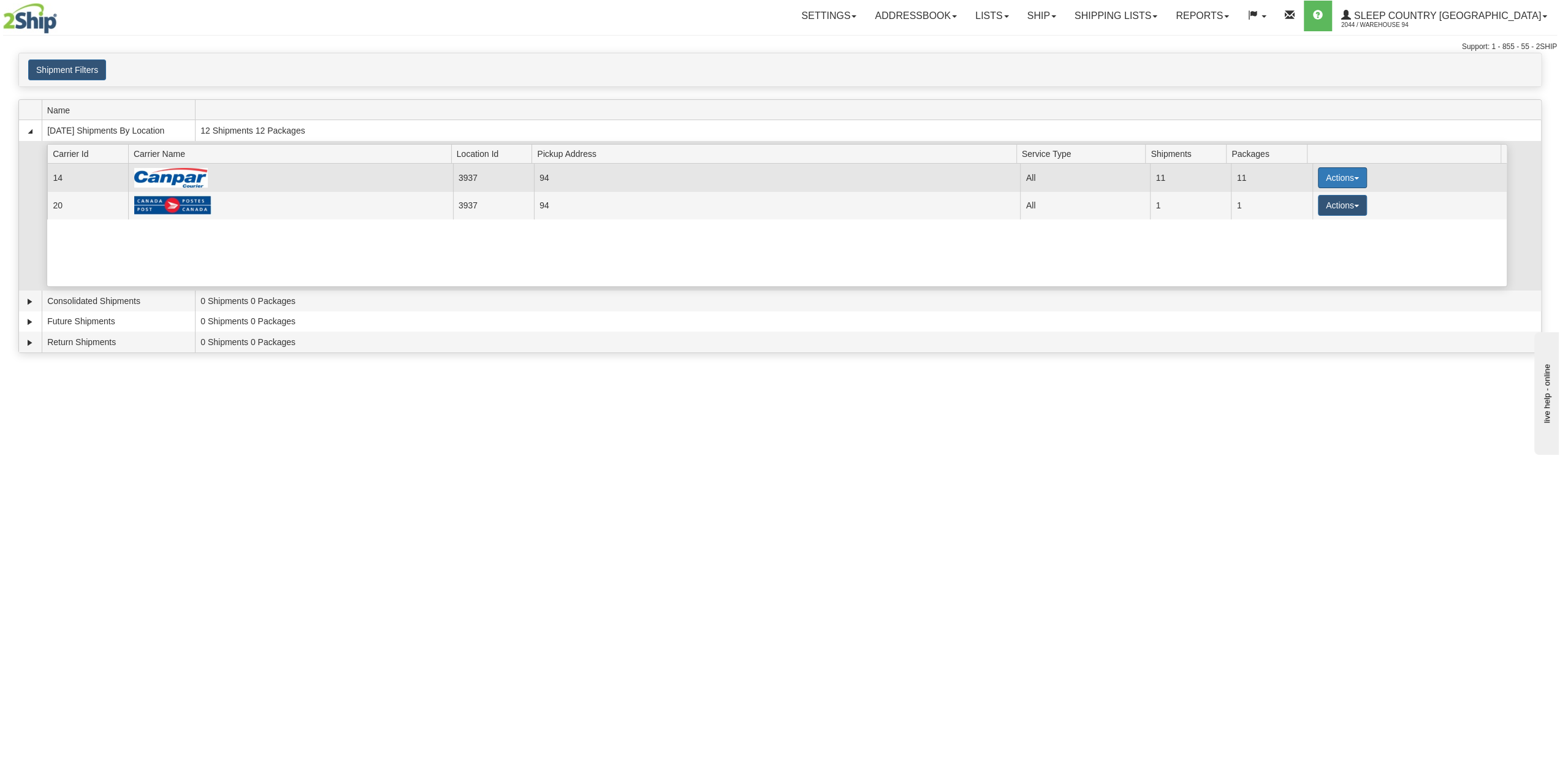
click at [1247, 169] on button "Actions" at bounding box center [1342, 178] width 49 height 21
click at [1247, 263] on span "Print" at bounding box center [1292, 263] width 25 height 8
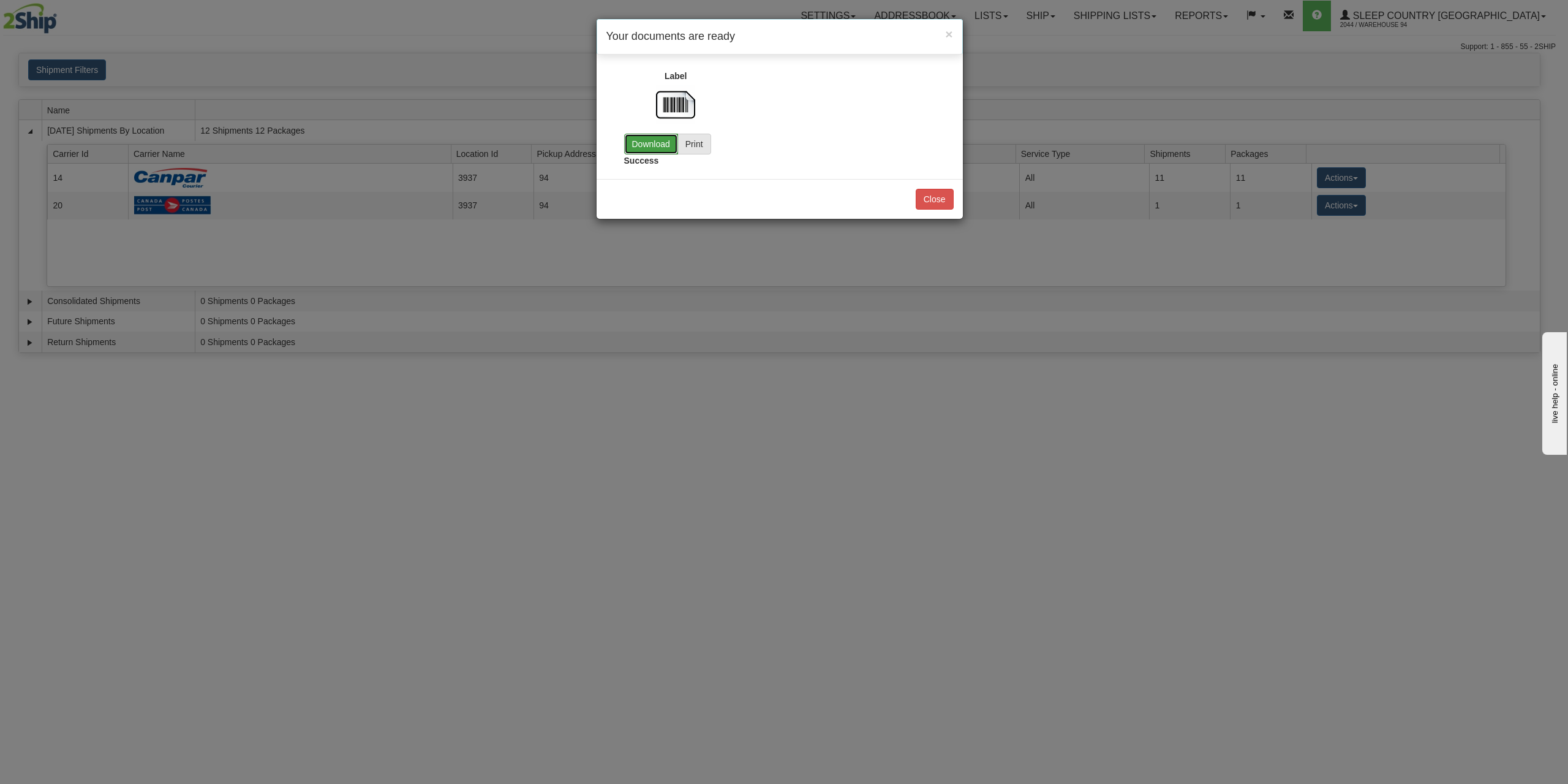
click at [642, 145] on link "Download" at bounding box center [650, 143] width 54 height 21
drag, startPoint x: 964, startPoint y: 190, endPoint x: 950, endPoint y: 191, distance: 14.0
click at [964, 190] on div "× Your documents are ready Label Download Print Customs" at bounding box center [784, 392] width 1568 height 784
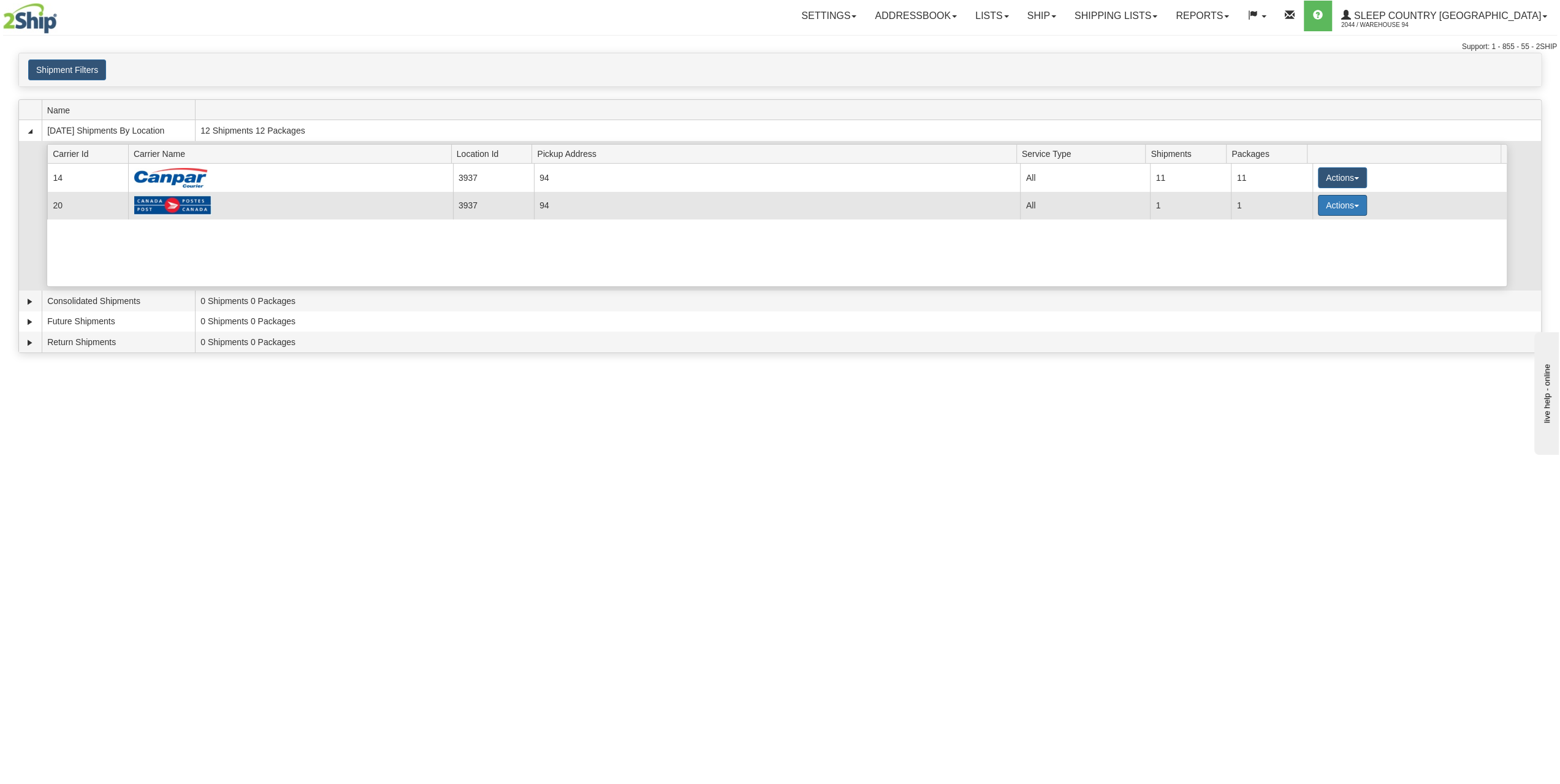
click at [1247, 201] on button "Actions" at bounding box center [1342, 205] width 49 height 21
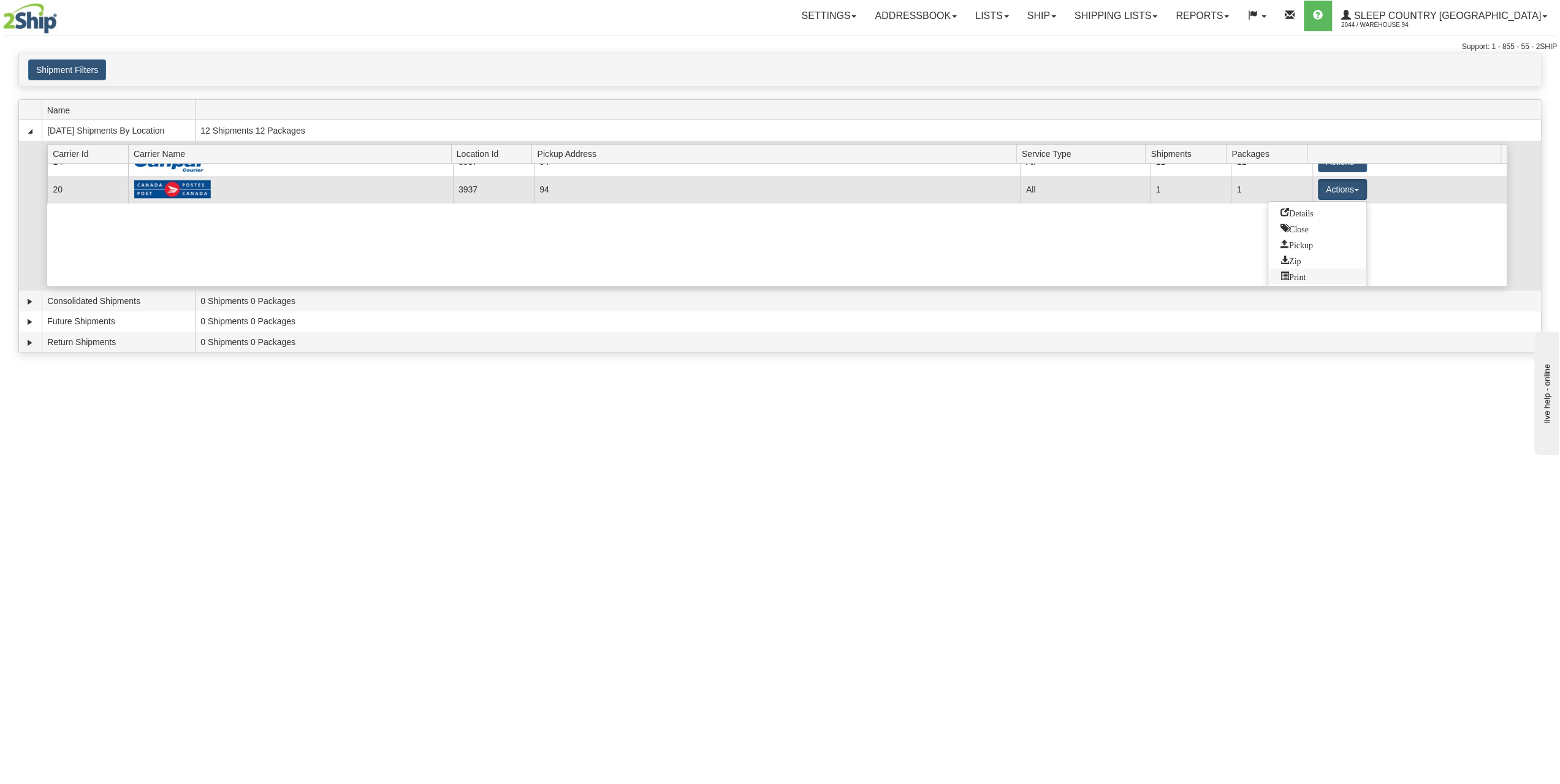
click at [1247, 276] on span "Print" at bounding box center [1292, 276] width 25 height 8
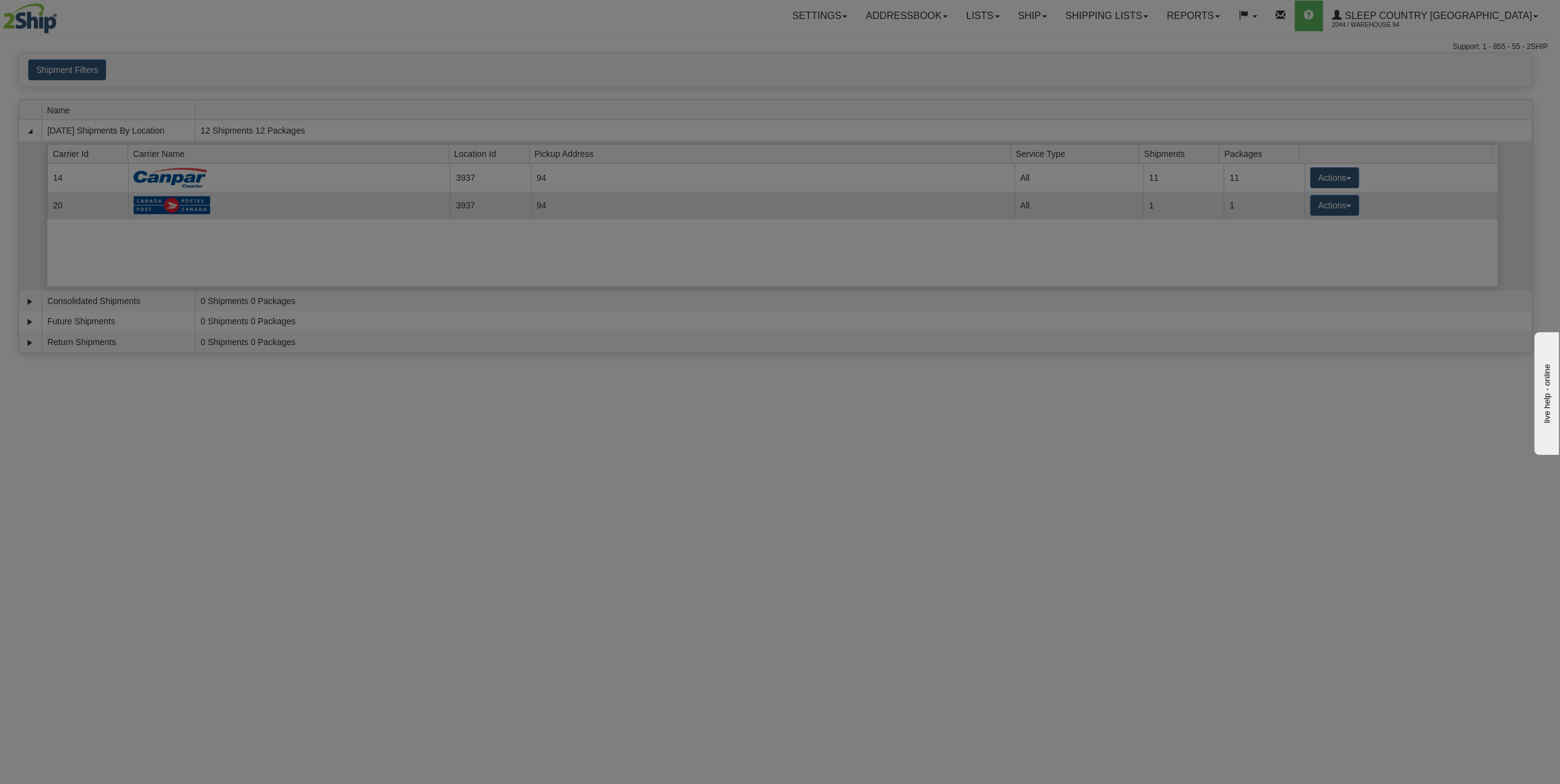
scroll to position [0, 0]
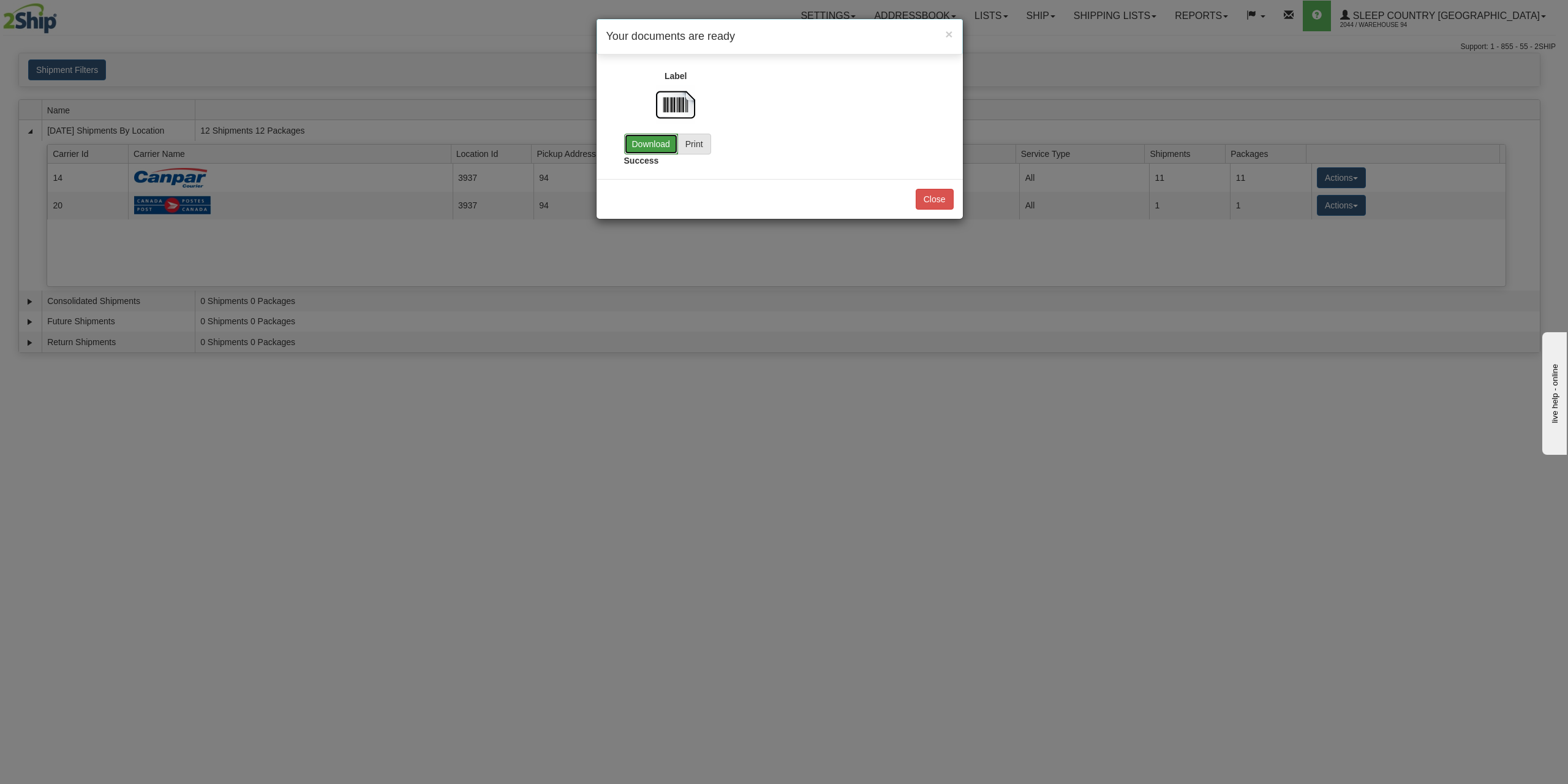
click at [635, 137] on link "Download" at bounding box center [650, 143] width 54 height 21
click at [932, 202] on button "Close" at bounding box center [934, 199] width 38 height 21
